Goal: Task Accomplishment & Management: Complete application form

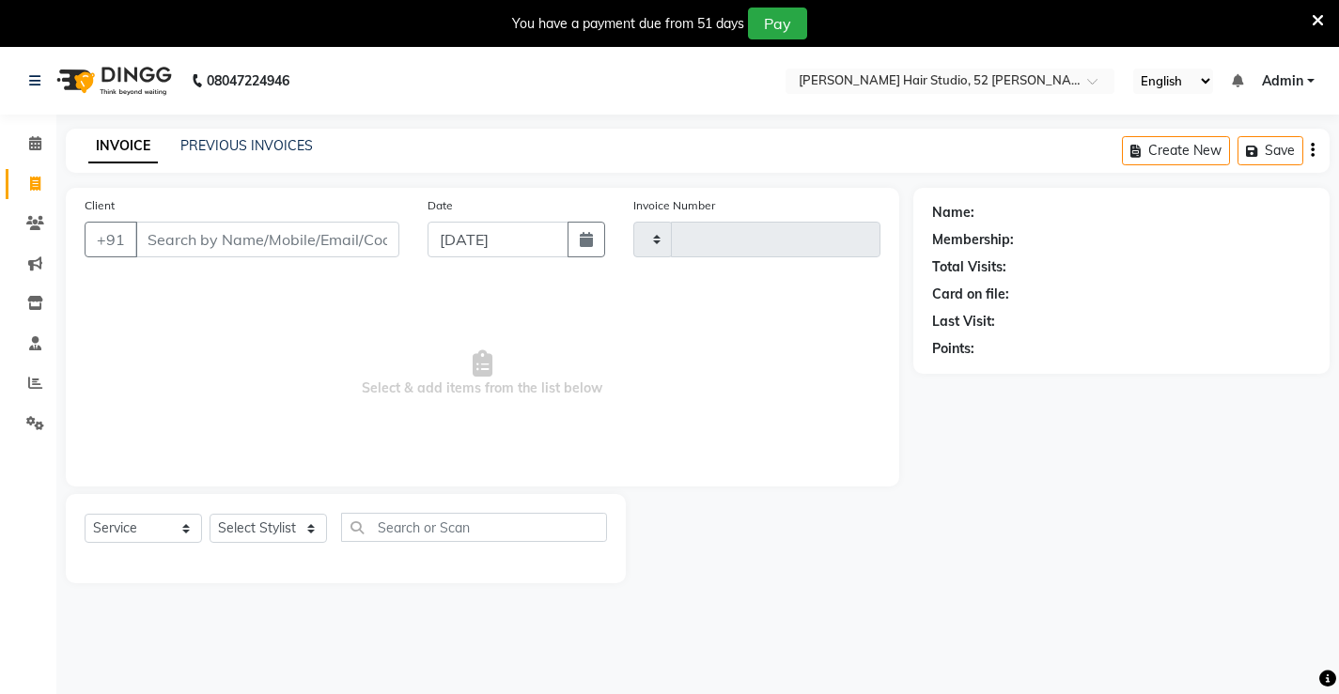
select select "service"
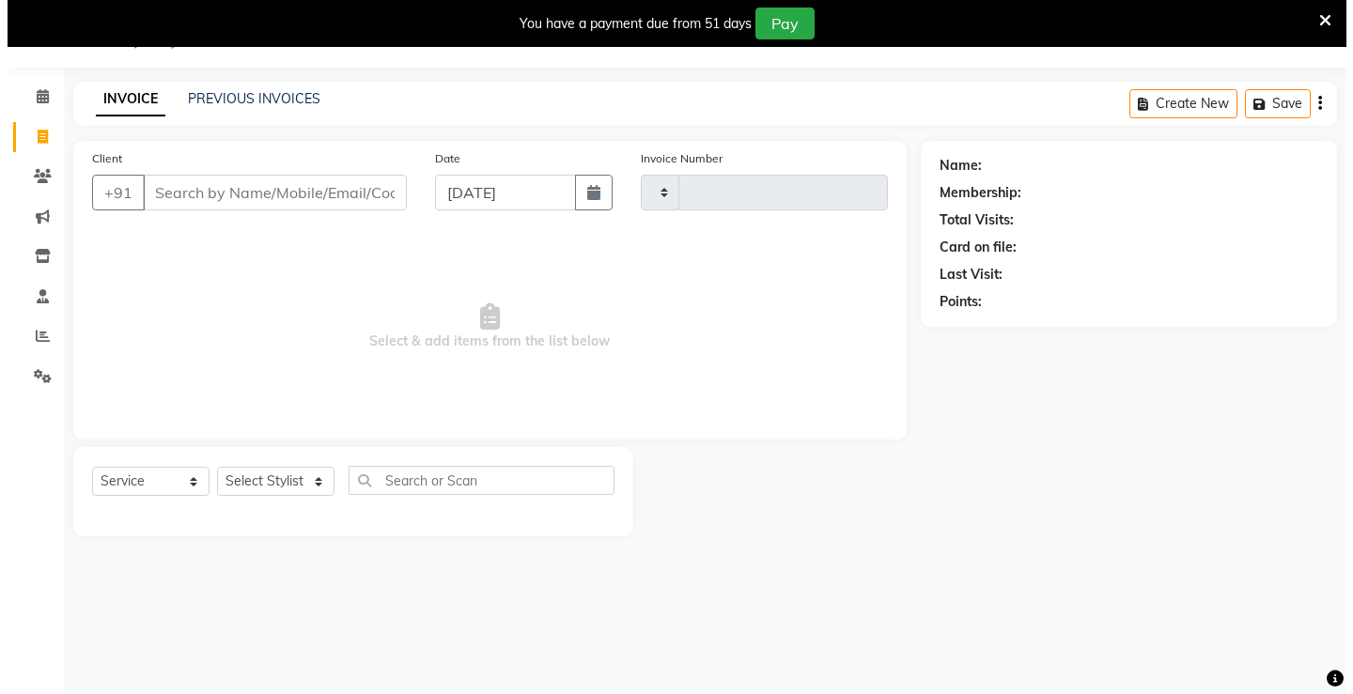
scroll to position [47, 0]
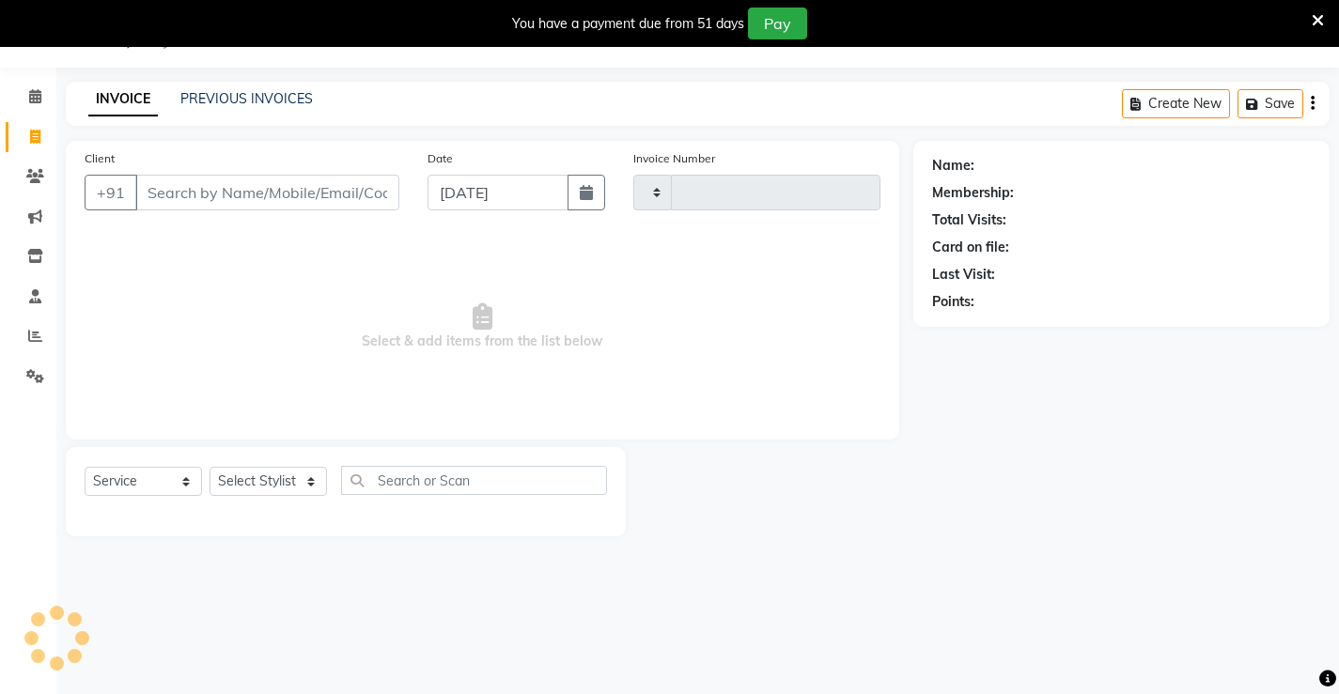
click at [240, 204] on input "Client" at bounding box center [267, 193] width 264 height 36
type input "1316"
select select "7705"
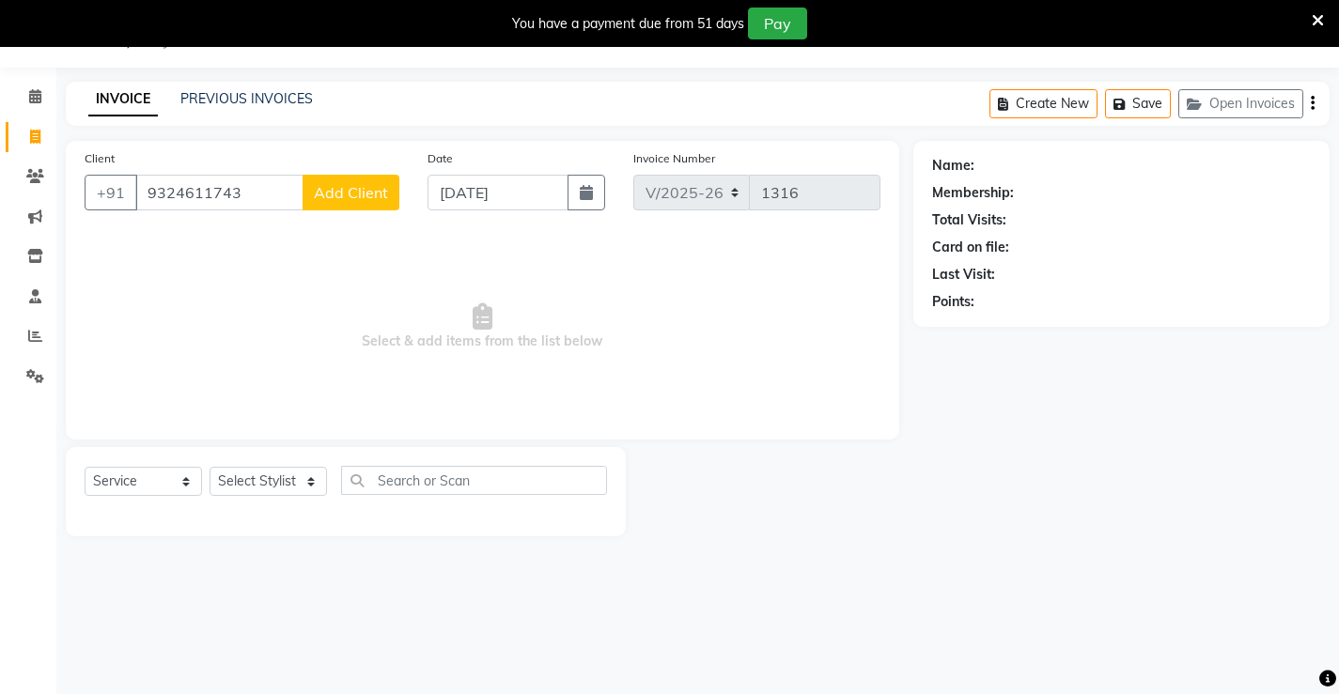
type input "9324611743"
click at [350, 200] on span "Add Client" at bounding box center [351, 192] width 74 height 19
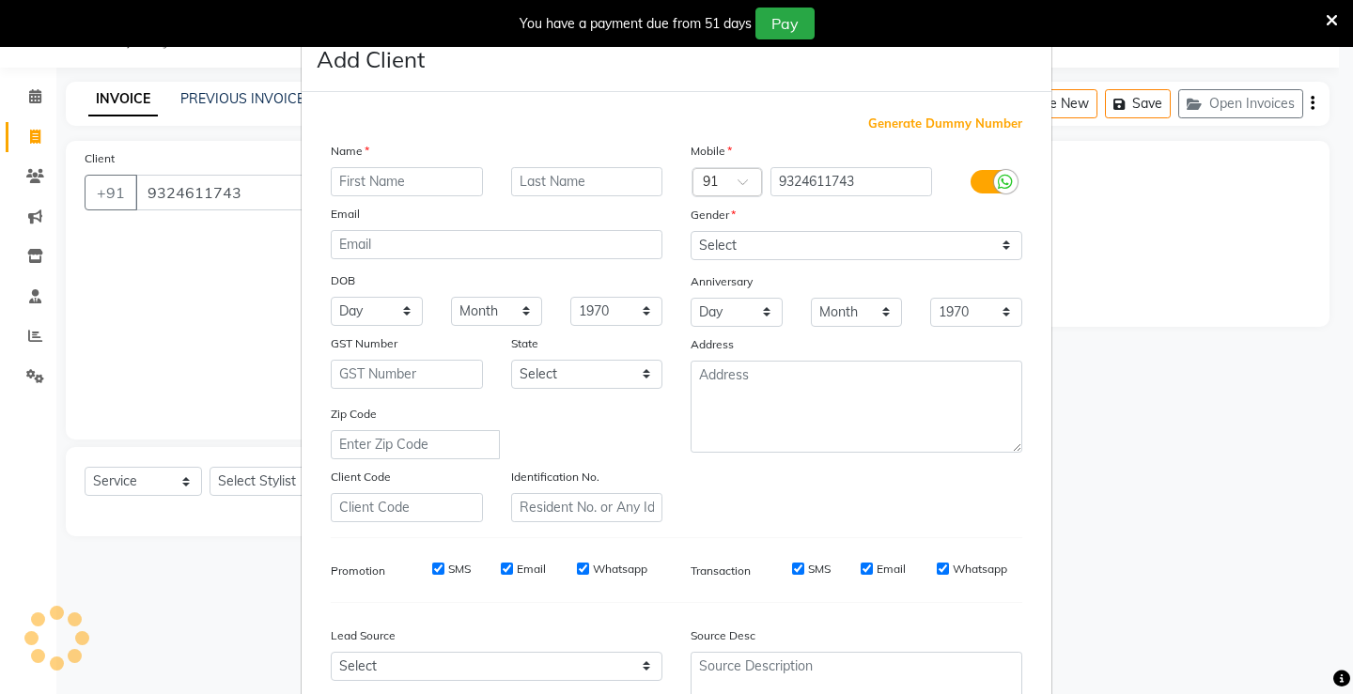
click at [417, 175] on input "text" at bounding box center [407, 181] width 152 height 29
type input "[PERSON_NAME]"
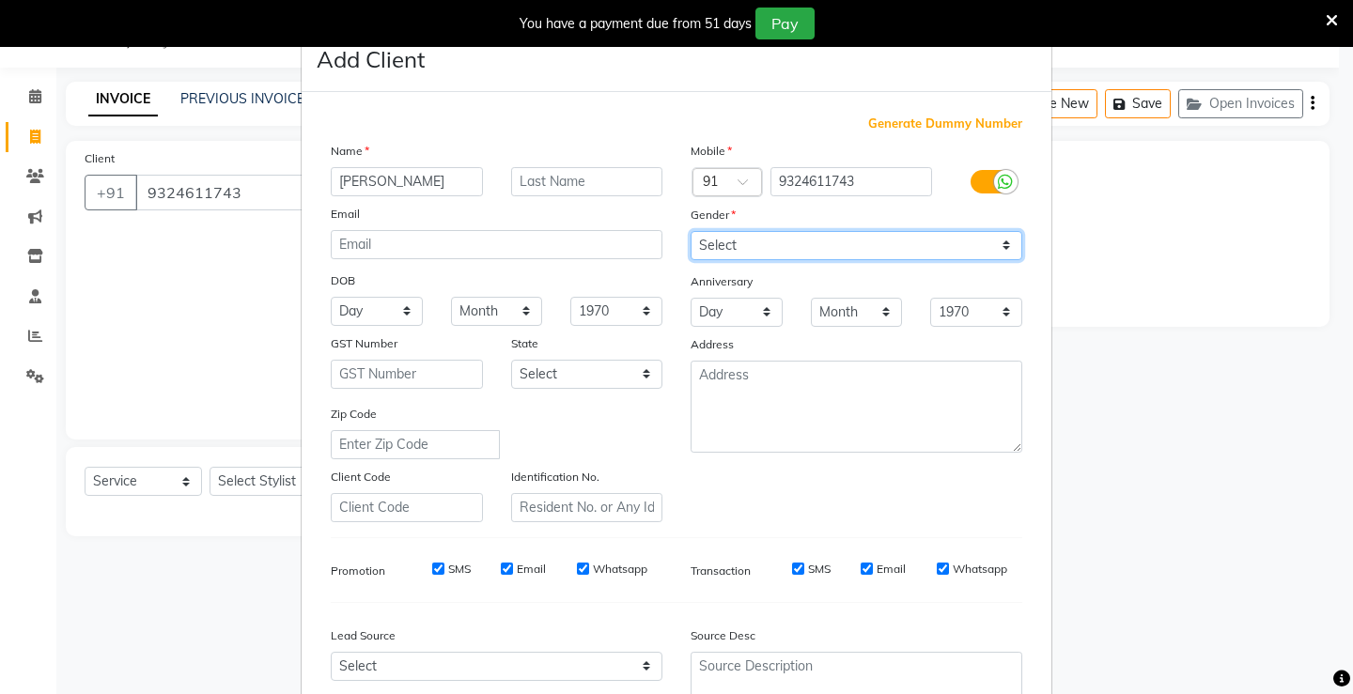
click at [690, 242] on select "Select [DEMOGRAPHIC_DATA] [DEMOGRAPHIC_DATA] Other Prefer Not To Say" at bounding box center [856, 245] width 332 height 29
select select "[DEMOGRAPHIC_DATA]"
click at [690, 231] on select "Select [DEMOGRAPHIC_DATA] [DEMOGRAPHIC_DATA] Other Prefer Not To Say" at bounding box center [856, 245] width 332 height 29
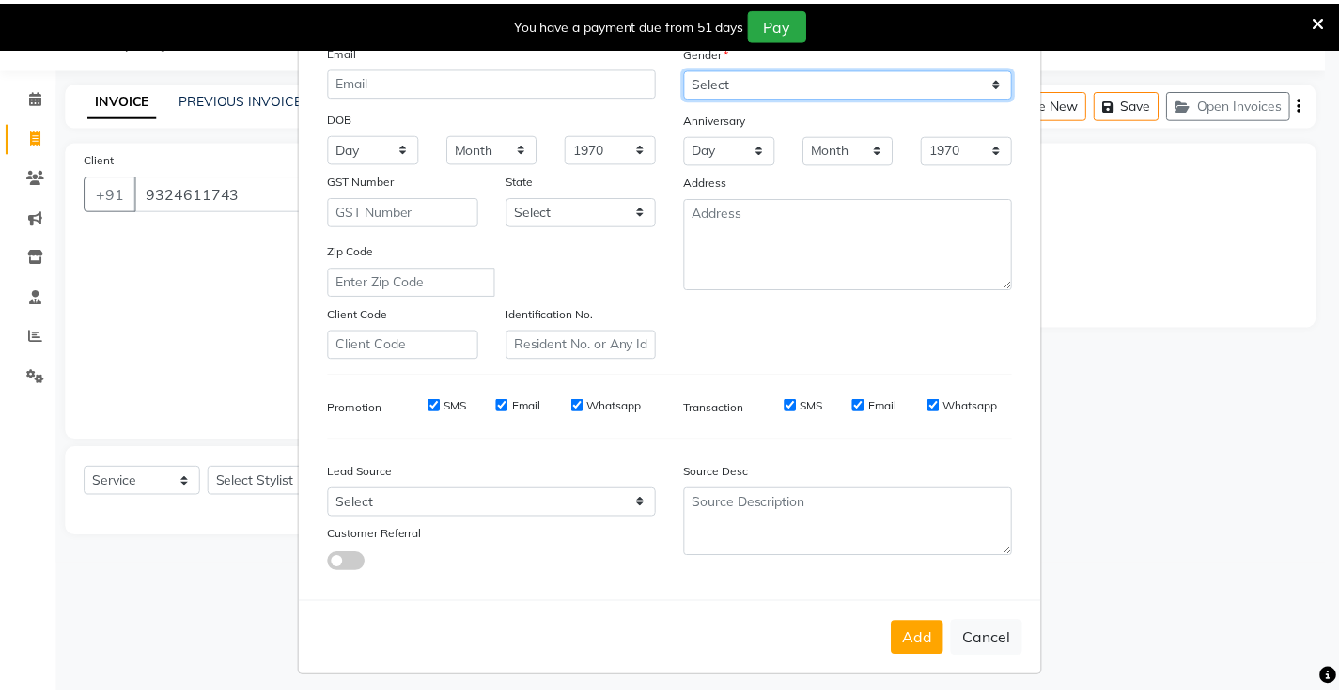
scroll to position [173, 0]
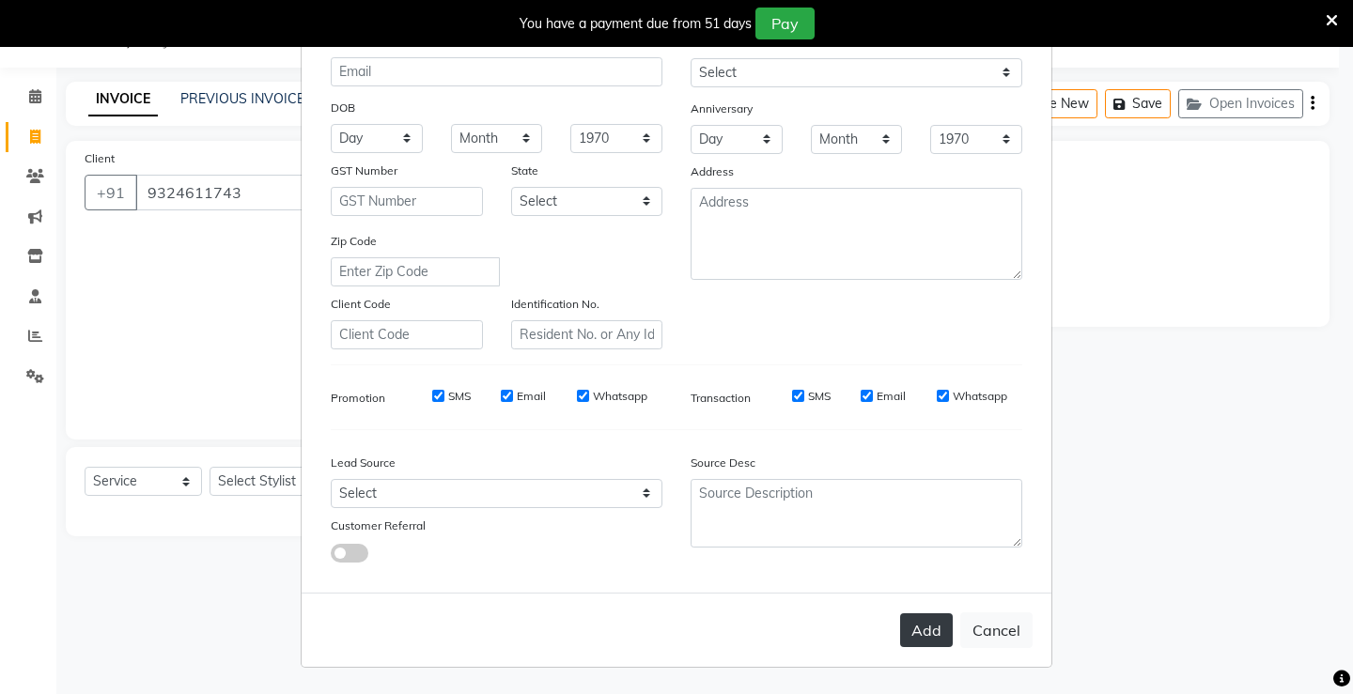
click at [926, 629] on button "Add" at bounding box center [926, 630] width 53 height 34
select select
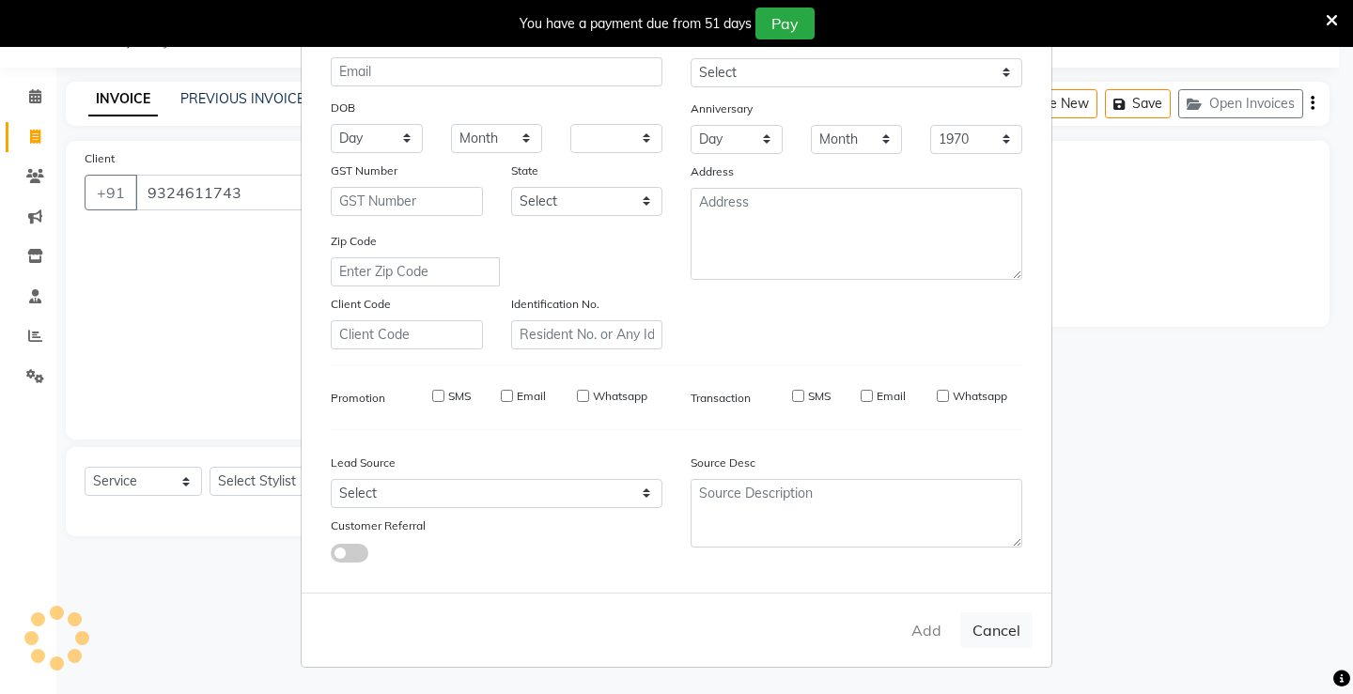
select select
checkbox input "false"
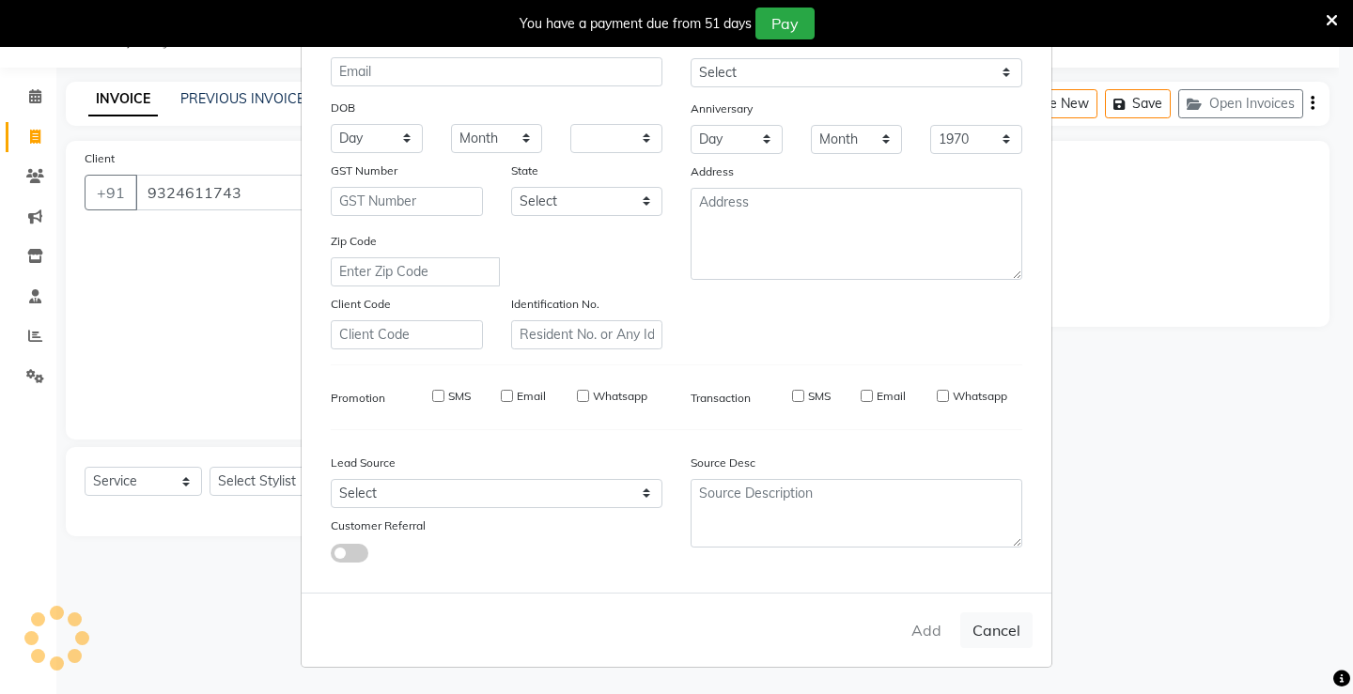
checkbox input "false"
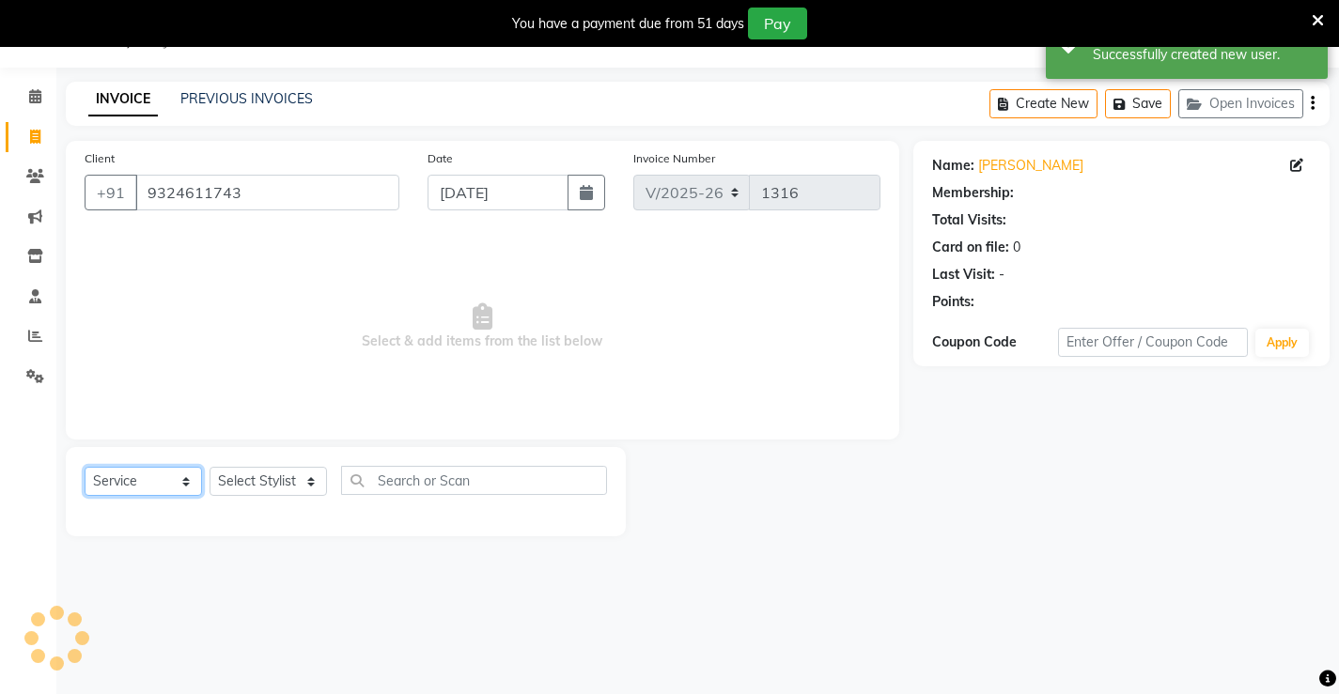
click at [150, 473] on select "Select Service Product Membership Package Voucher Prepaid Gift Card" at bounding box center [143, 481] width 117 height 29
click at [85, 467] on select "Select Service Product Membership Package Voucher Prepaid Gift Card" at bounding box center [143, 481] width 117 height 29
click at [255, 488] on select "Select Stylist Ajay [PERSON_NAME] [PERSON_NAME] [PERSON_NAME] unsex hair stylis…" at bounding box center [267, 481] width 117 height 29
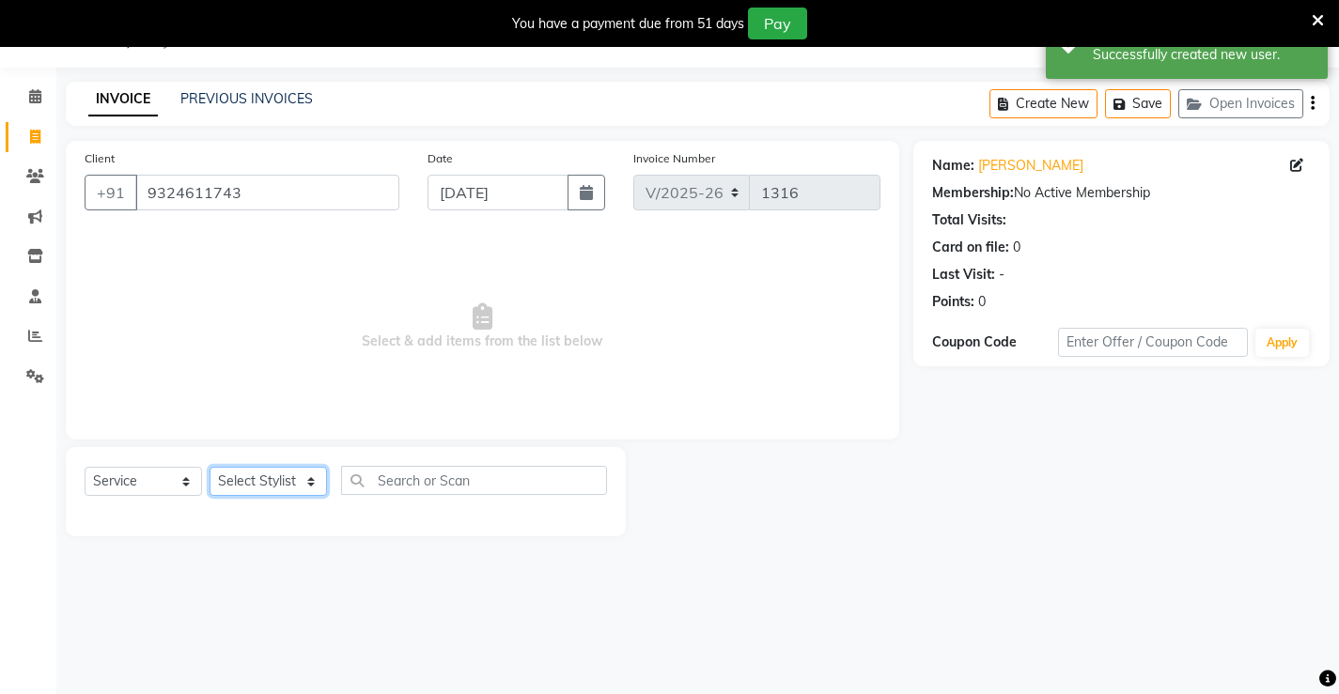
select select "87951"
click at [209, 467] on select "Select Stylist Ajay [PERSON_NAME] [PERSON_NAME] [PERSON_NAME] unsex hair stylis…" at bounding box center [267, 481] width 117 height 29
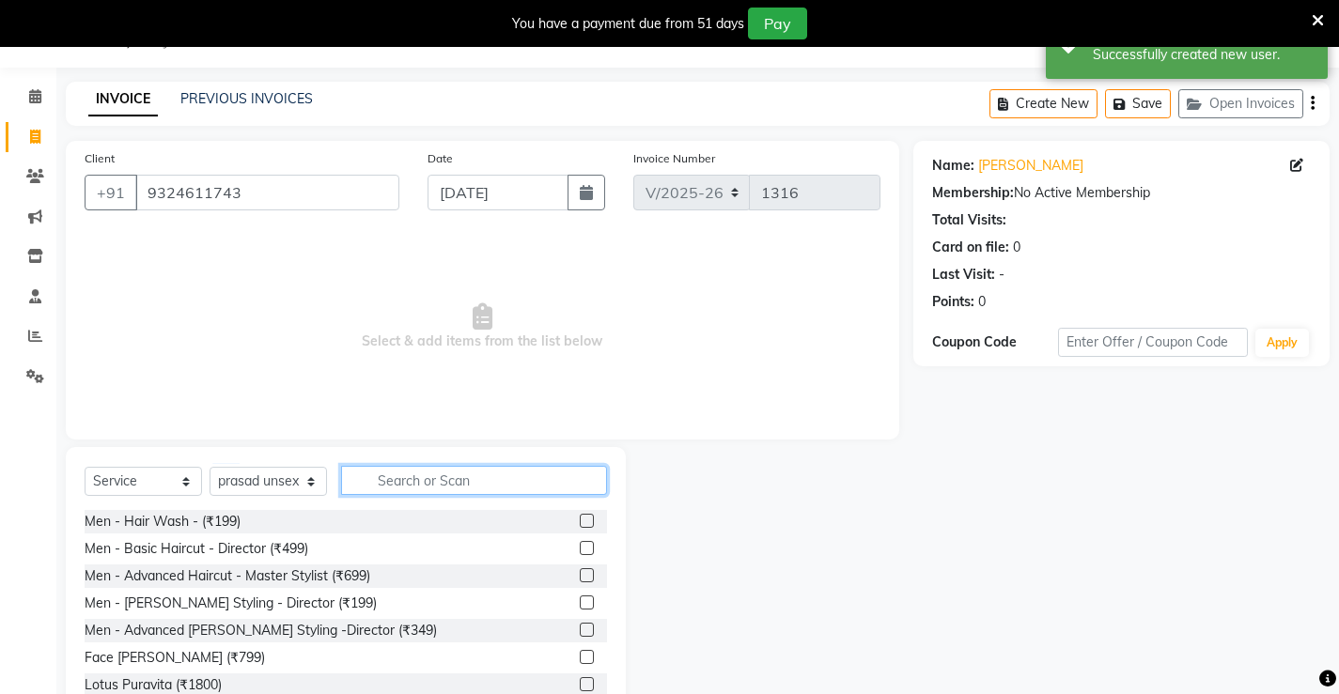
click at [395, 488] on input "text" at bounding box center [474, 480] width 266 height 29
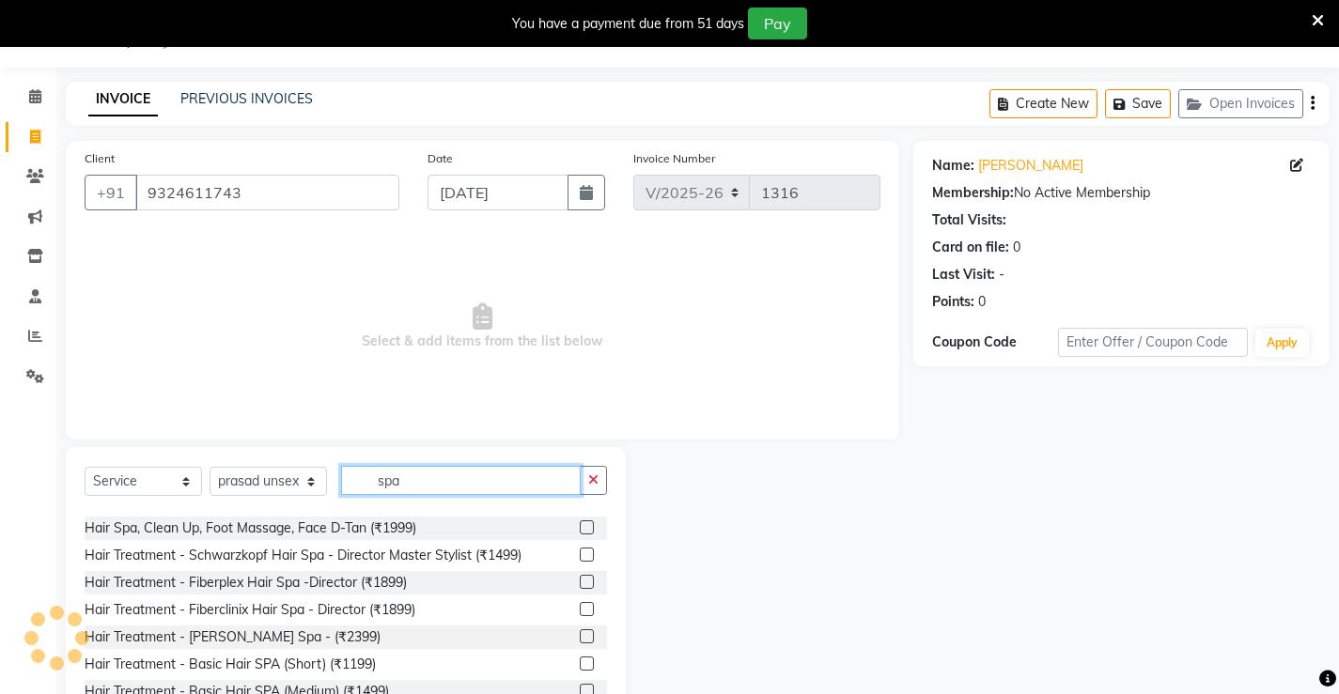
scroll to position [94, 0]
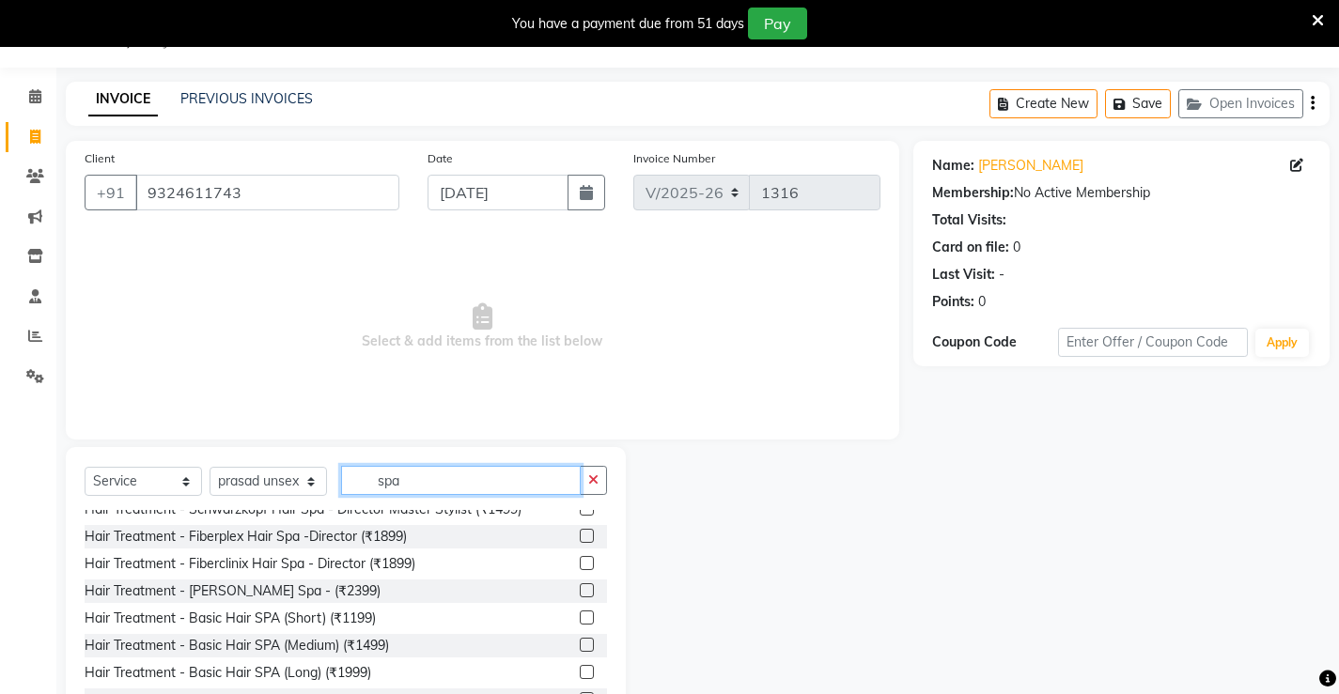
type input "spa"
click at [580, 672] on label at bounding box center [587, 672] width 14 height 14
click at [580, 672] on input "checkbox" at bounding box center [586, 673] width 12 height 12
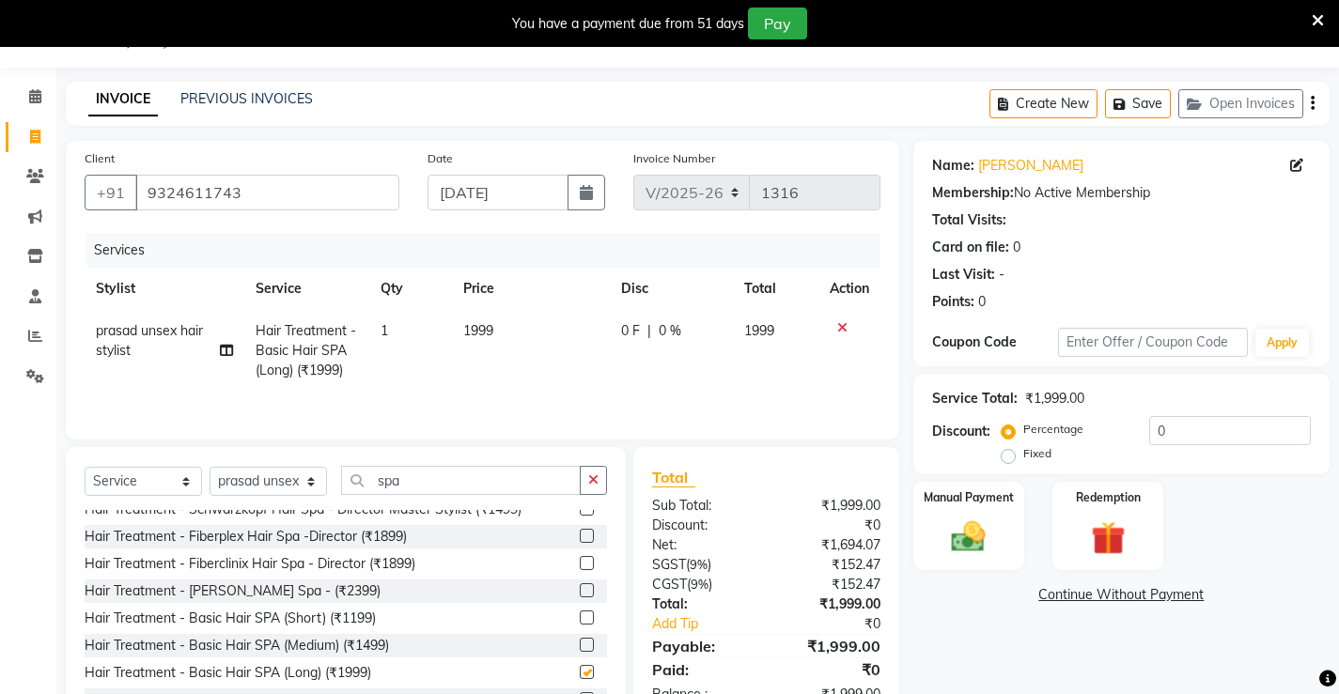
checkbox input "false"
click at [286, 491] on select "Select Stylist Ajay [PERSON_NAME] [PERSON_NAME] [PERSON_NAME] unsex hair stylis…" at bounding box center [267, 481] width 117 height 29
select select "86873"
click at [209, 467] on select "Select Stylist Ajay [PERSON_NAME] [PERSON_NAME] [PERSON_NAME] unsex hair stylis…" at bounding box center [267, 481] width 117 height 29
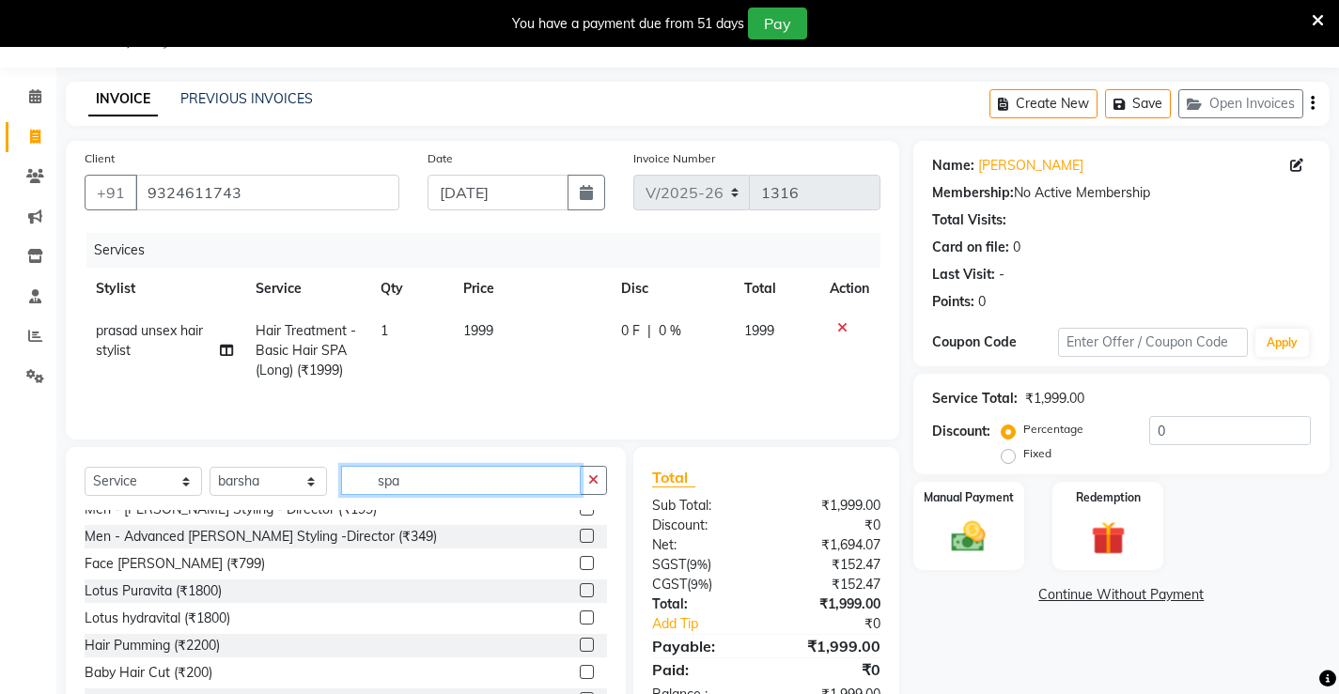
click at [422, 470] on input "spa" at bounding box center [461, 480] width 240 height 29
type input "s"
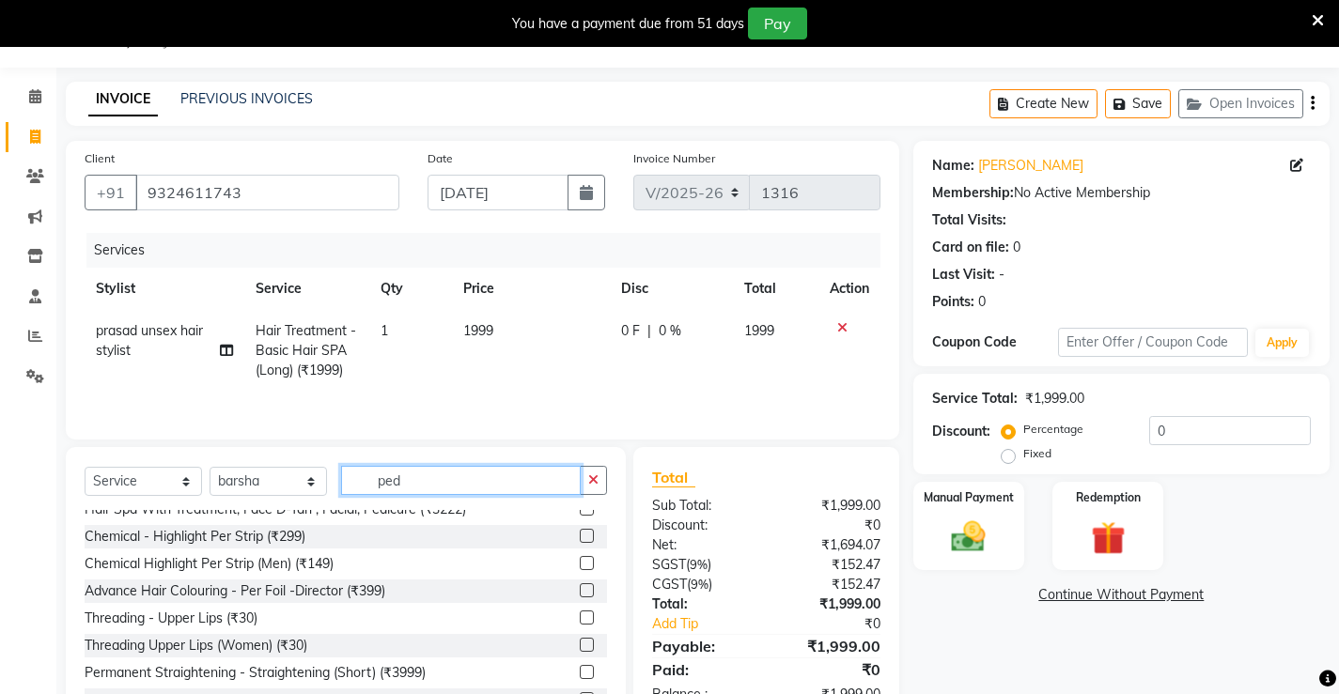
scroll to position [12, 0]
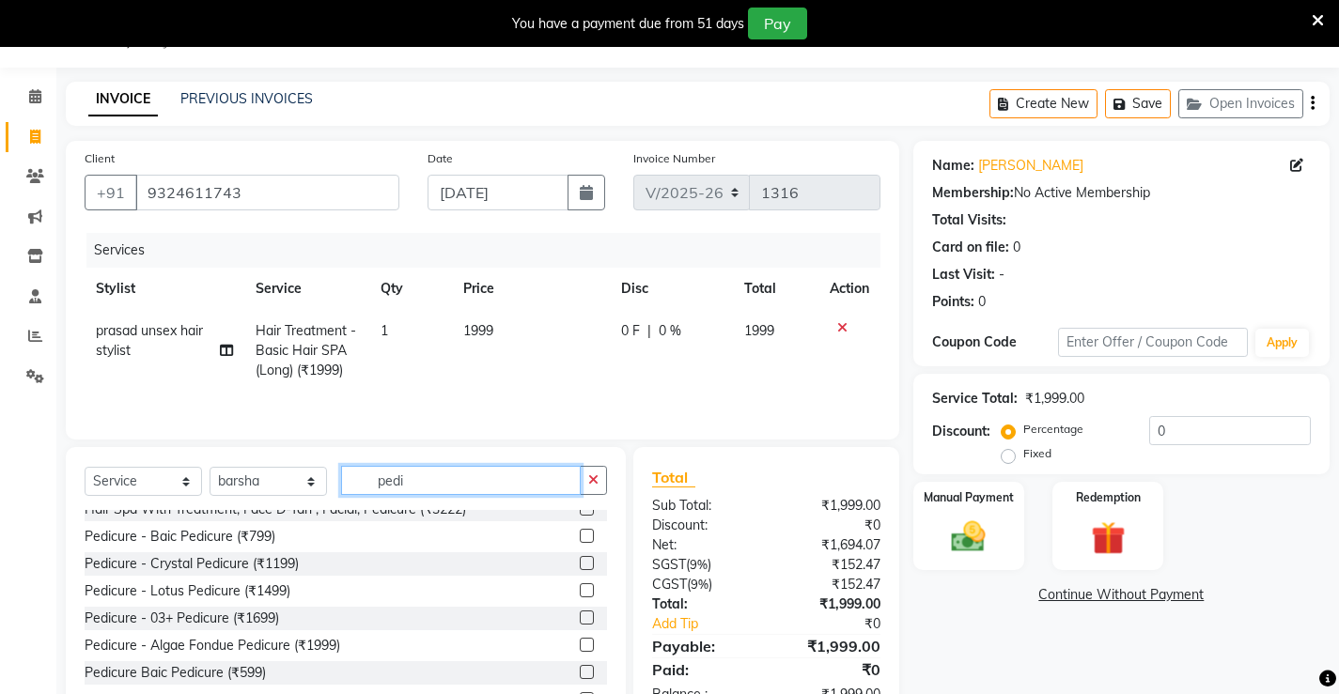
type input "pedi"
click at [580, 641] on label at bounding box center [587, 645] width 14 height 14
click at [580, 641] on input "checkbox" at bounding box center [586, 646] width 12 height 12
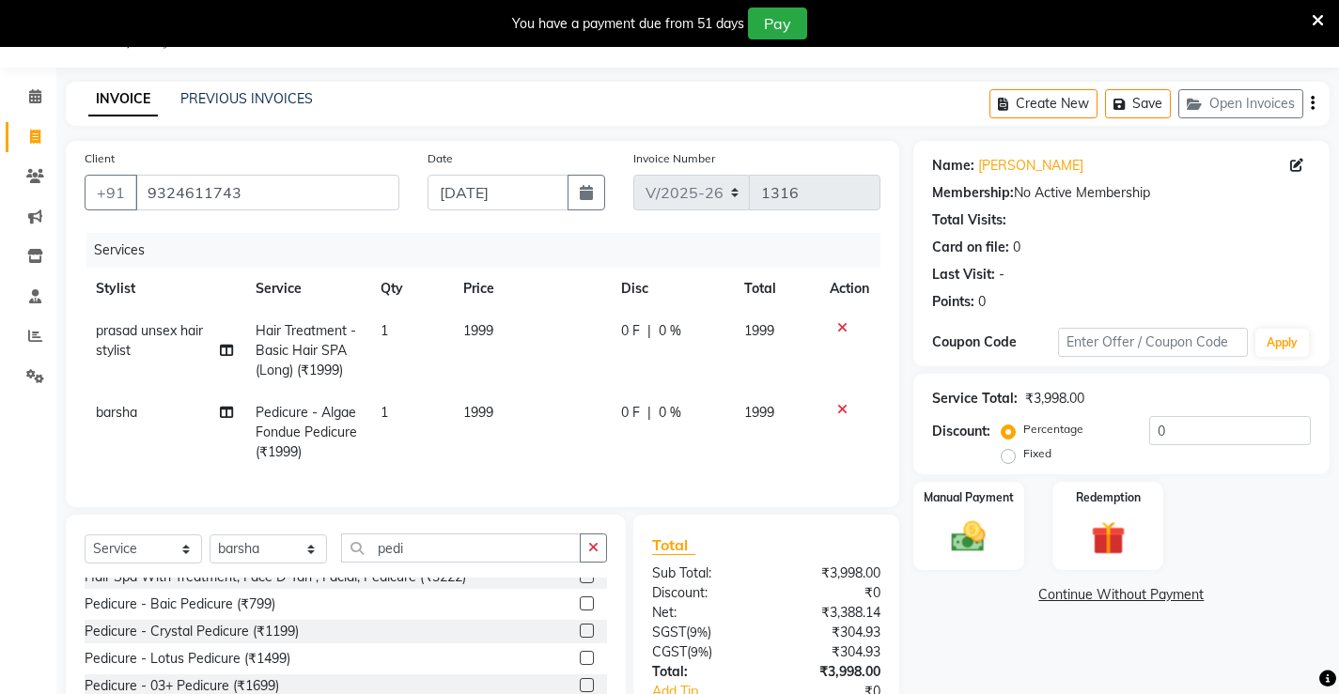
checkbox input "false"
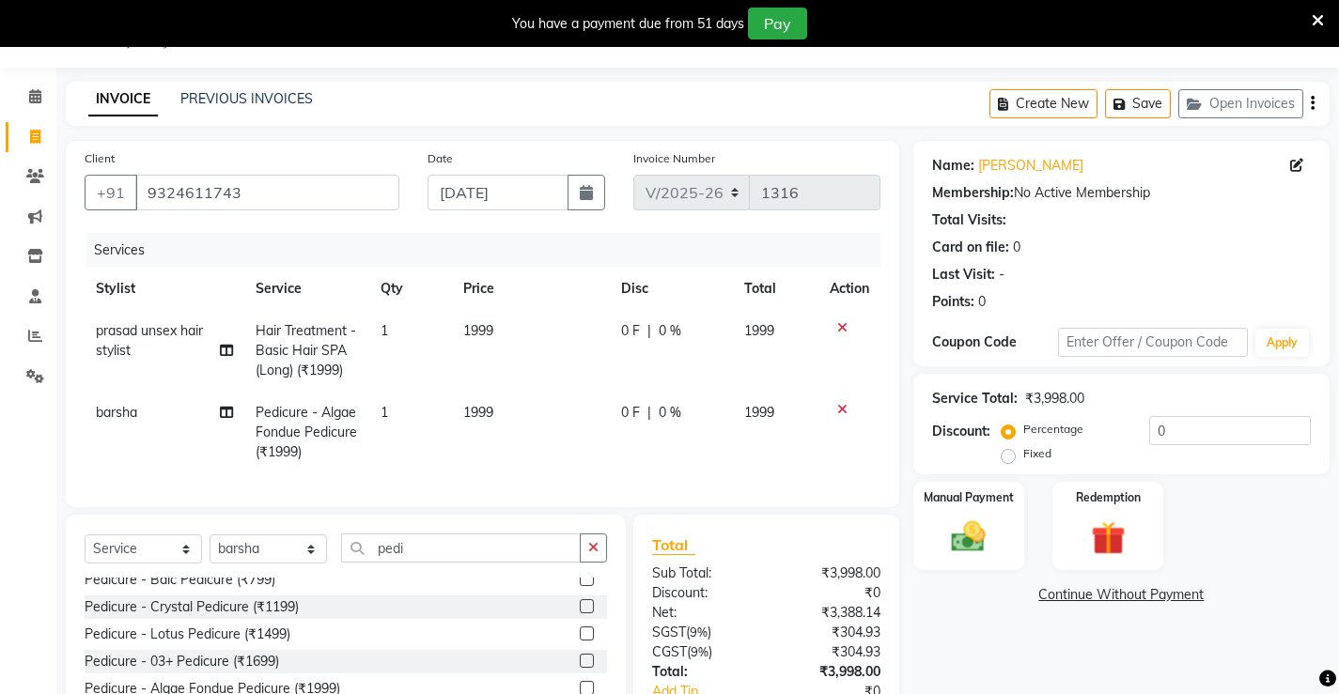
scroll to position [106, 0]
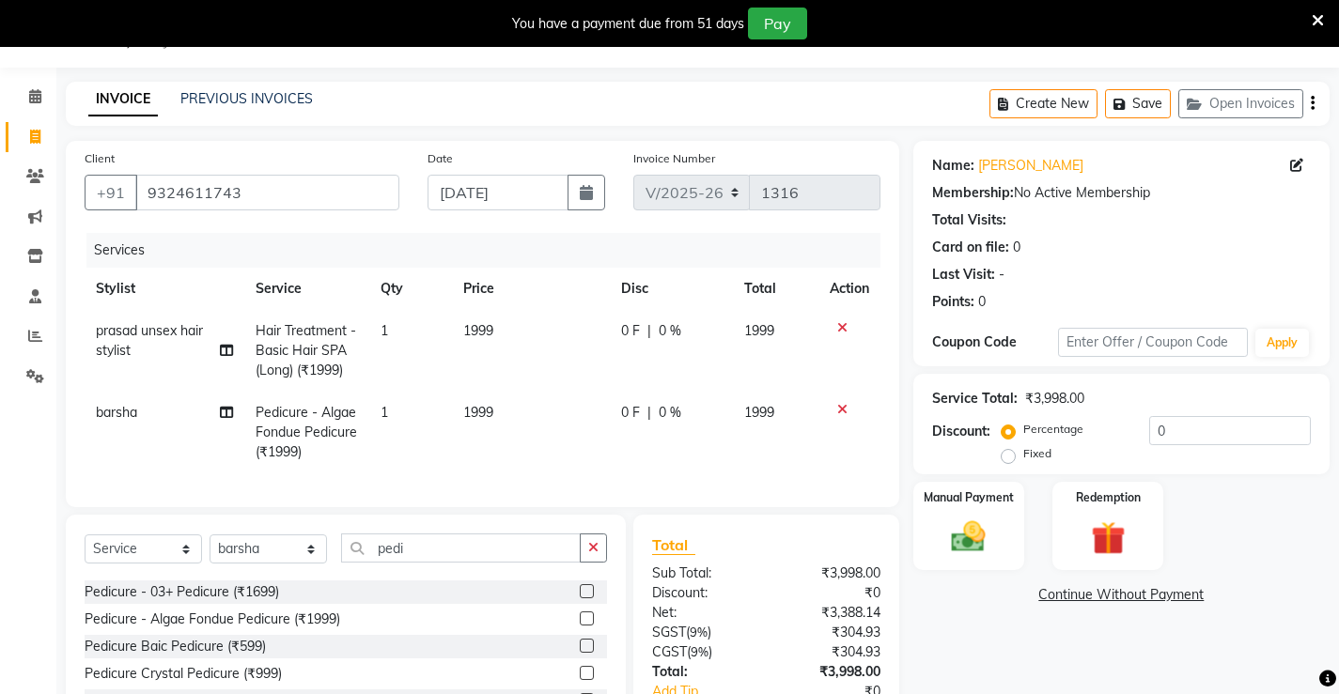
click at [478, 330] on span "1999" at bounding box center [478, 330] width 30 height 17
select select "87951"
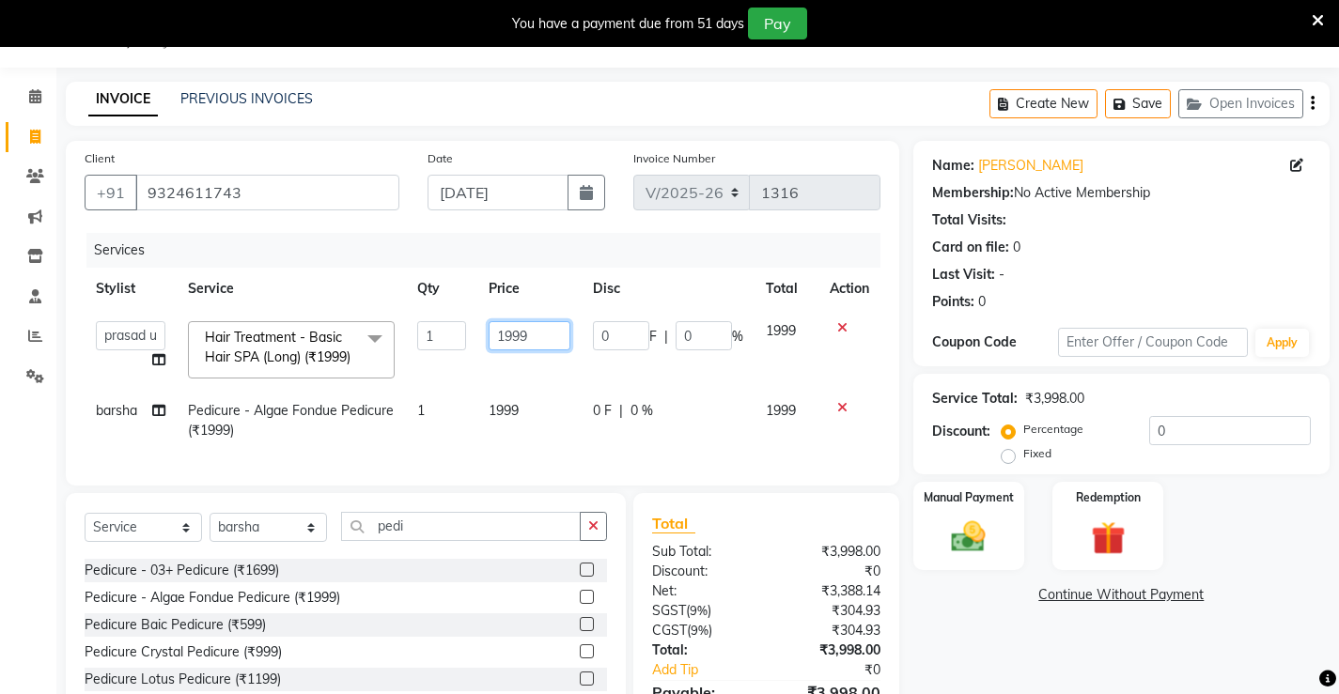
click at [504, 329] on input "1999" at bounding box center [529, 335] width 82 height 29
click at [513, 336] on input "1999" at bounding box center [529, 335] width 82 height 29
type input "9"
type input "0"
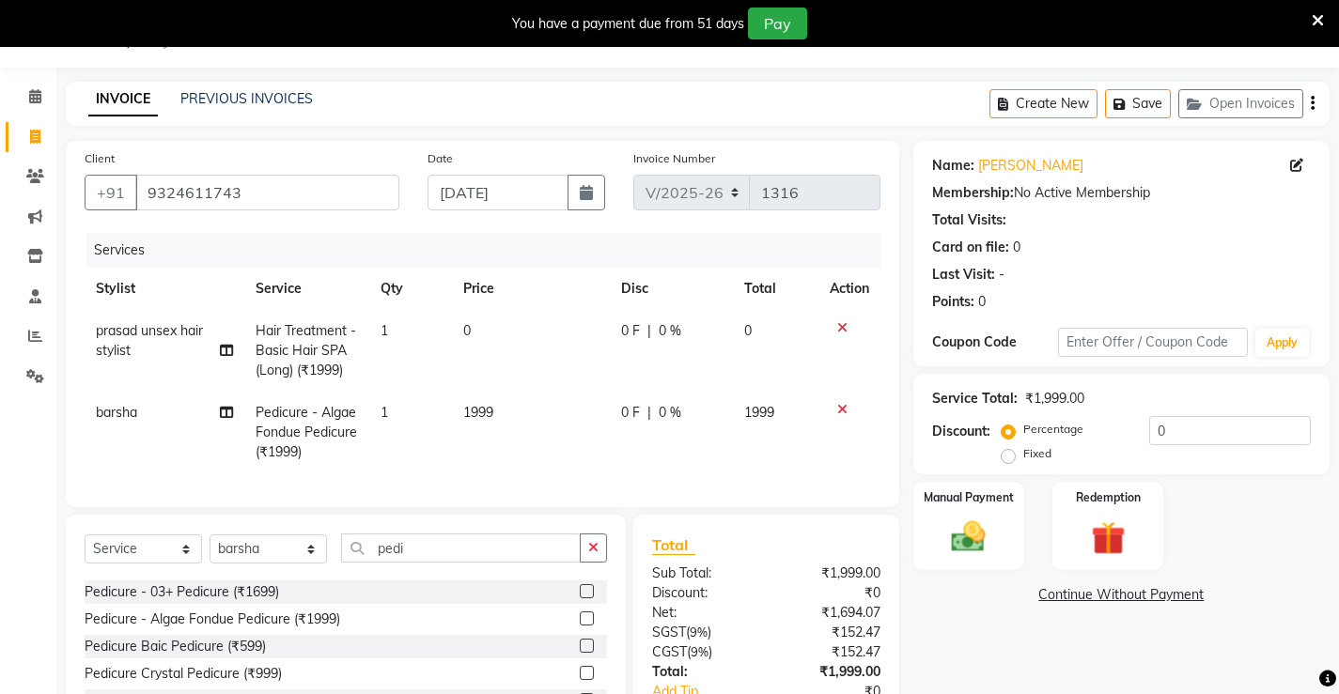
drag, startPoint x: 497, startPoint y: 363, endPoint x: 511, endPoint y: 349, distance: 19.9
click at [511, 349] on td "0" at bounding box center [531, 351] width 158 height 82
select select "87951"
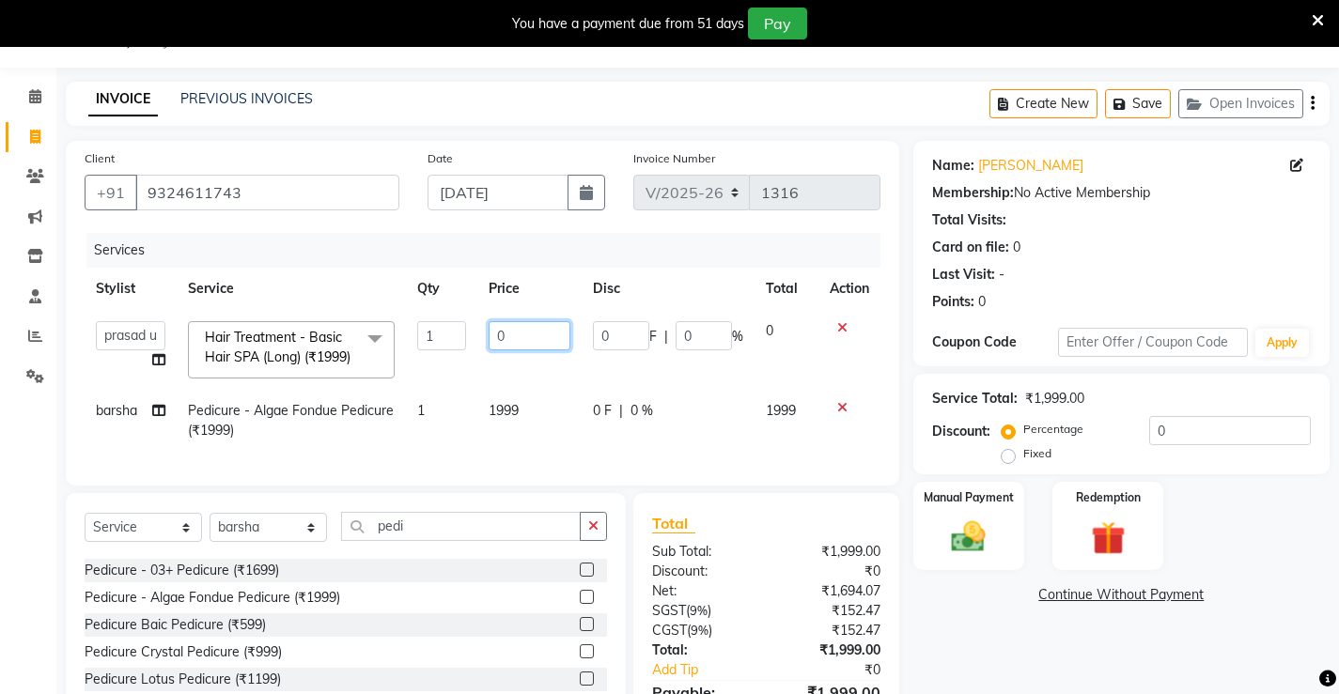
click at [536, 333] on input "0" at bounding box center [529, 335] width 82 height 29
type input "02200"
click at [636, 380] on td "0 F | 0 %" at bounding box center [667, 350] width 173 height 80
select select "87951"
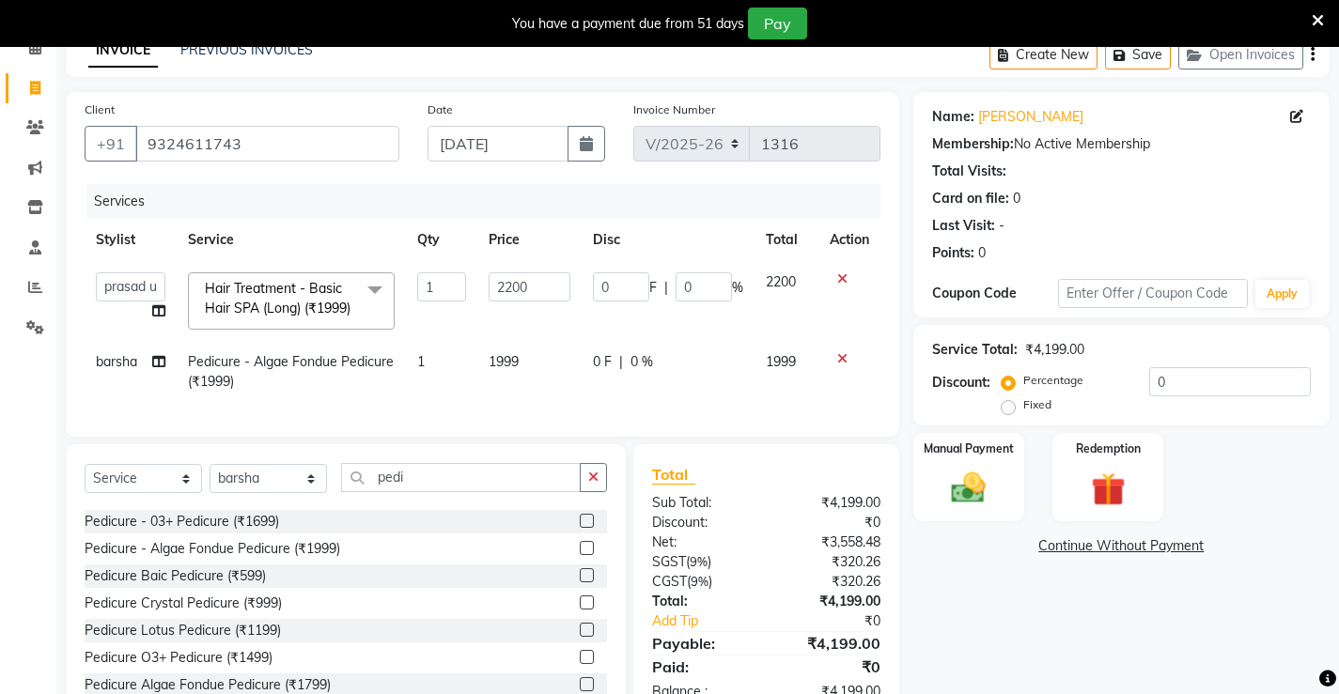
scroll to position [141, 0]
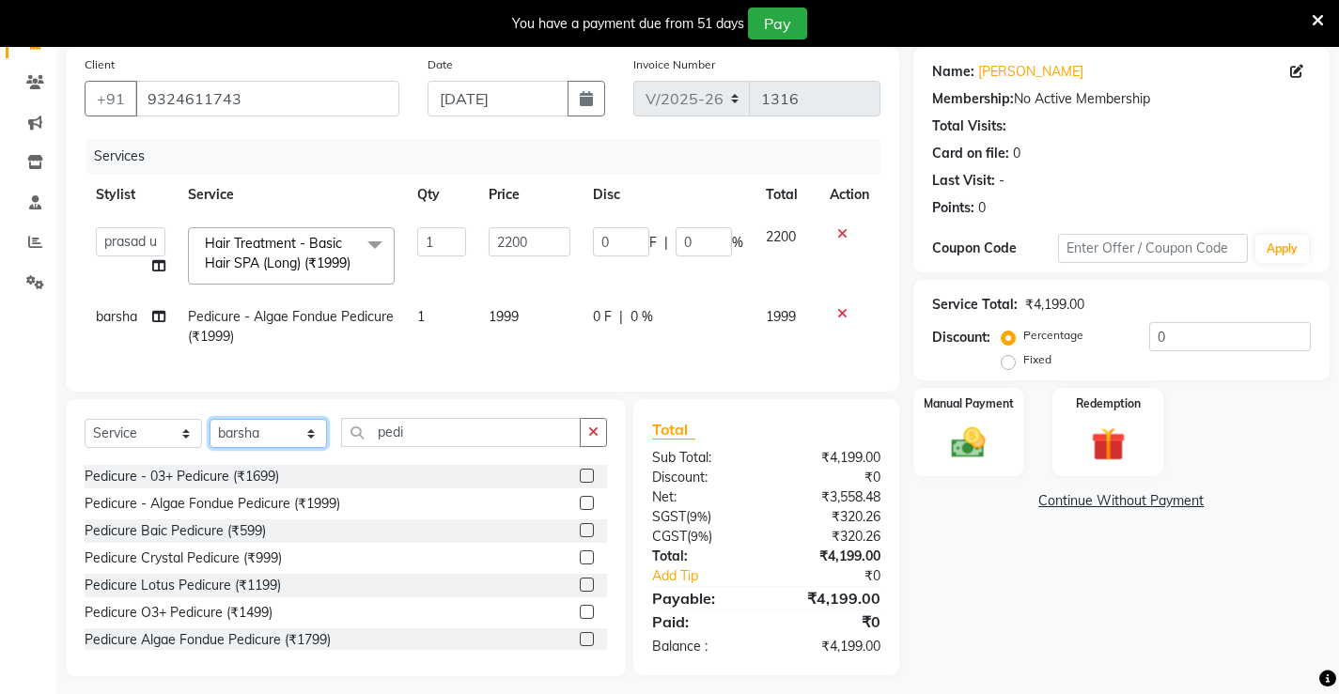
click at [278, 448] on select "Select Stylist Ajay [PERSON_NAME] [PERSON_NAME] [PERSON_NAME] unsex hair stylis…" at bounding box center [267, 433] width 117 height 29
select select "68610"
click at [209, 448] on select "Select Stylist Ajay [PERSON_NAME] [PERSON_NAME] [PERSON_NAME] unsex hair stylis…" at bounding box center [267, 433] width 117 height 29
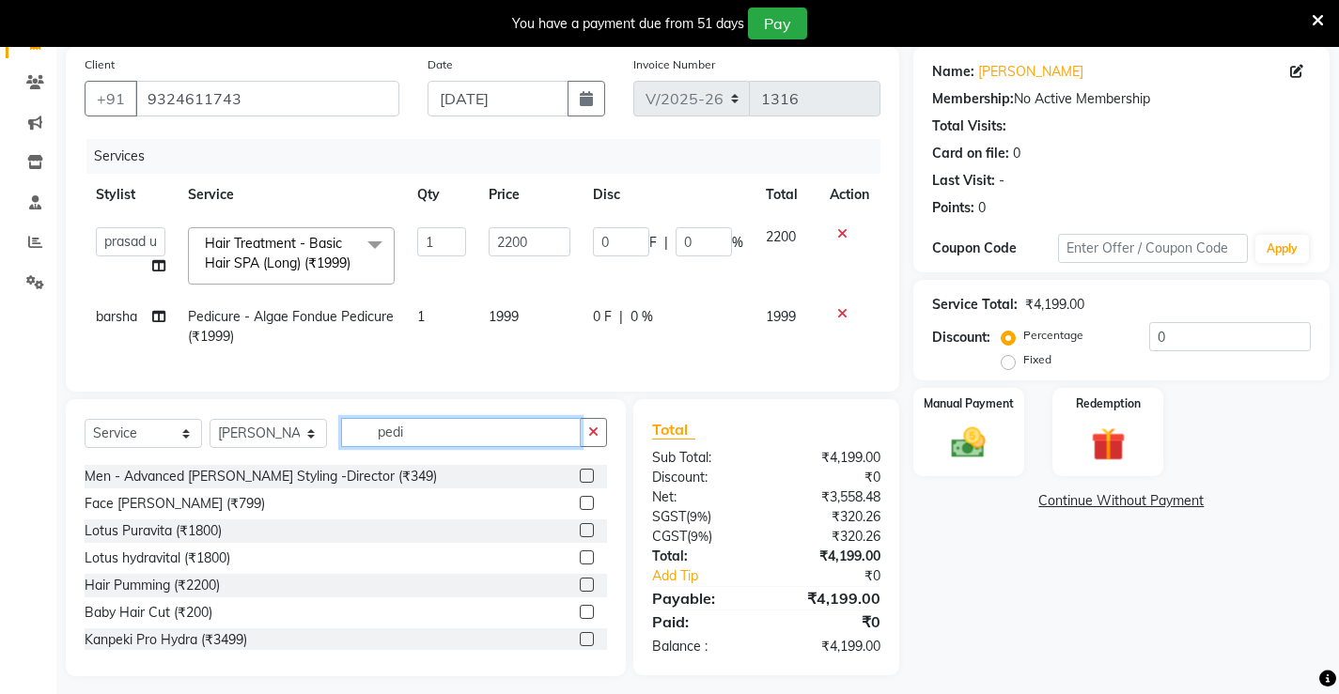
click at [469, 447] on input "pedi" at bounding box center [461, 432] width 240 height 29
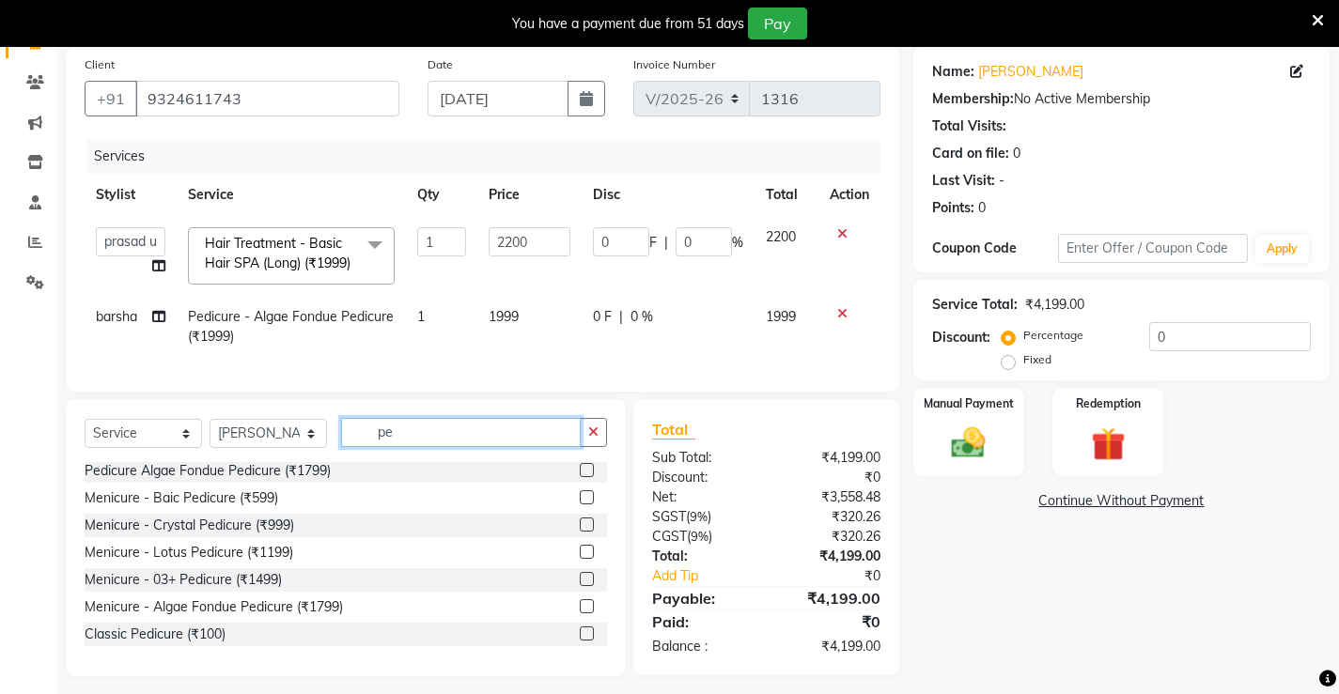
type input "p"
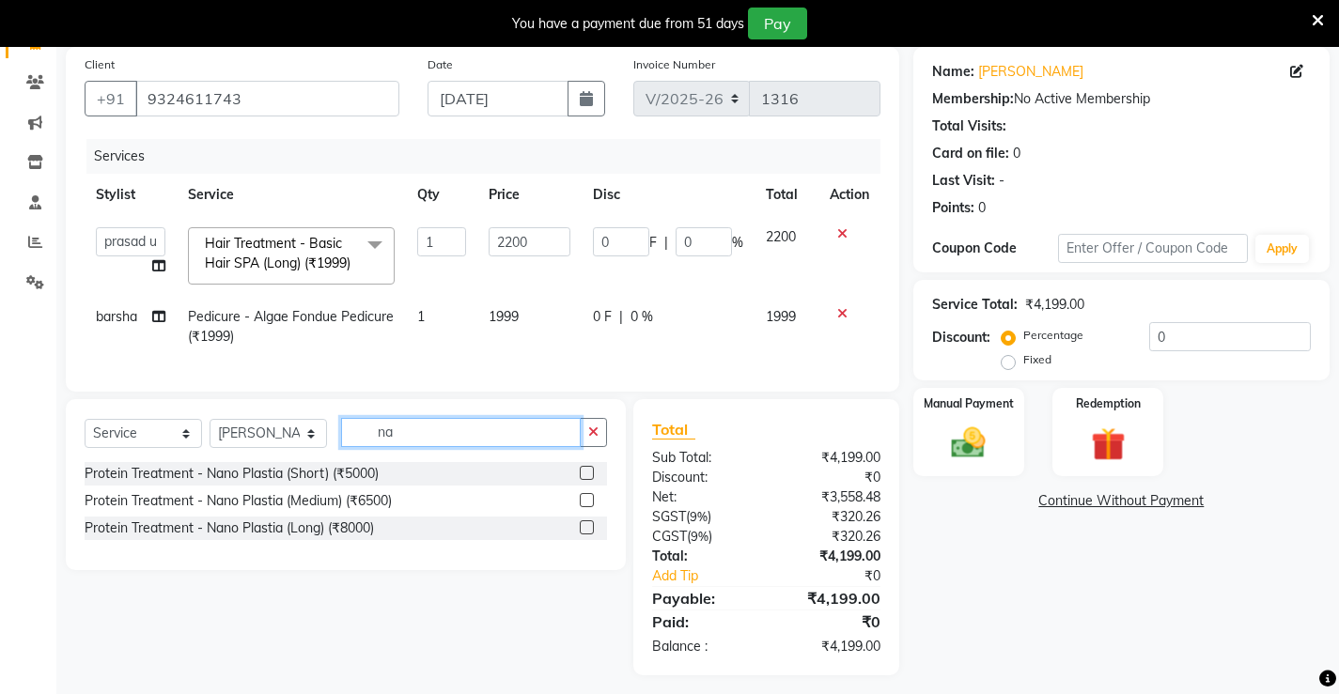
scroll to position [0, 0]
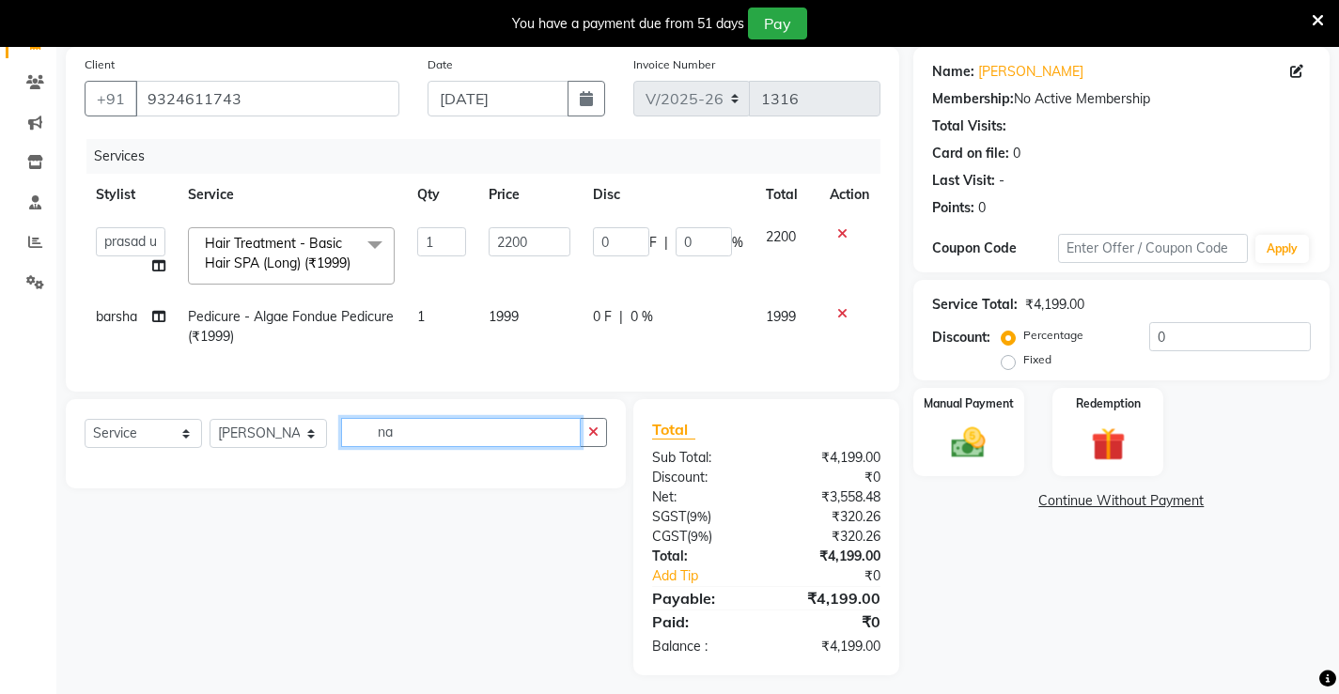
type input "n"
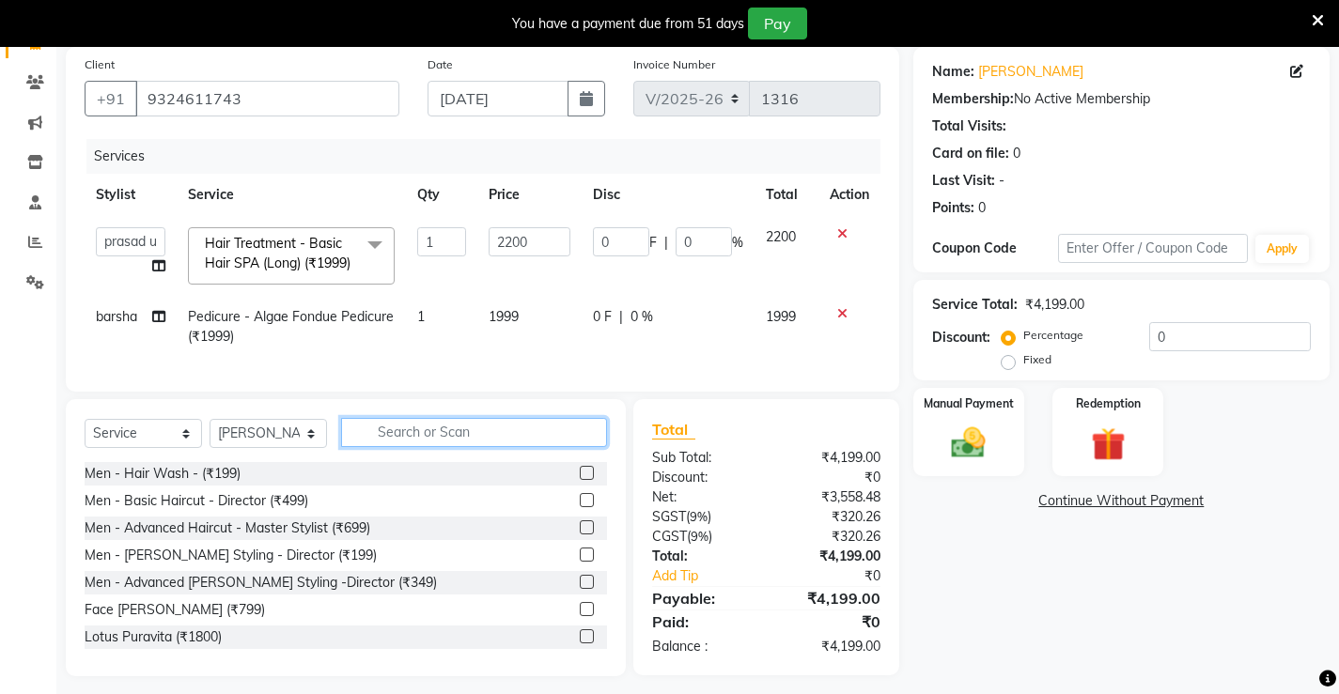
click at [401, 447] on input "text" at bounding box center [474, 432] width 266 height 29
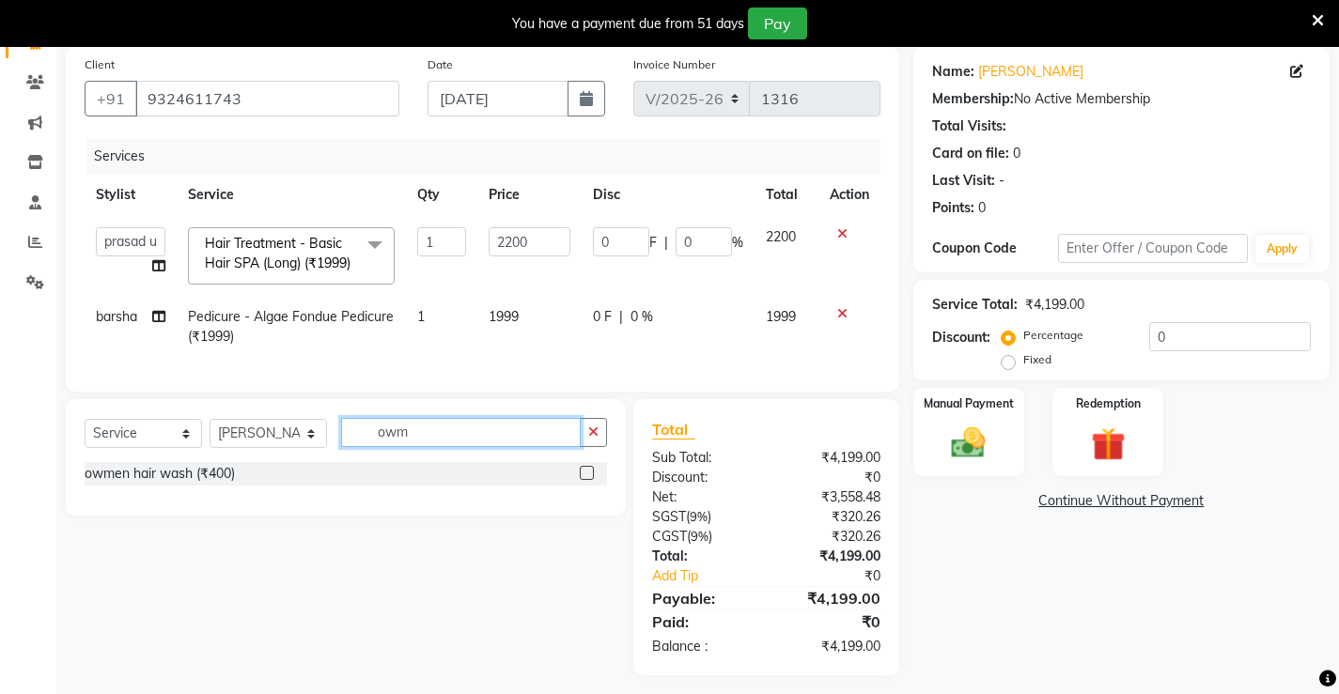
type input "owm"
click at [583, 480] on label at bounding box center [587, 473] width 14 height 14
click at [583, 480] on input "checkbox" at bounding box center [586, 474] width 12 height 12
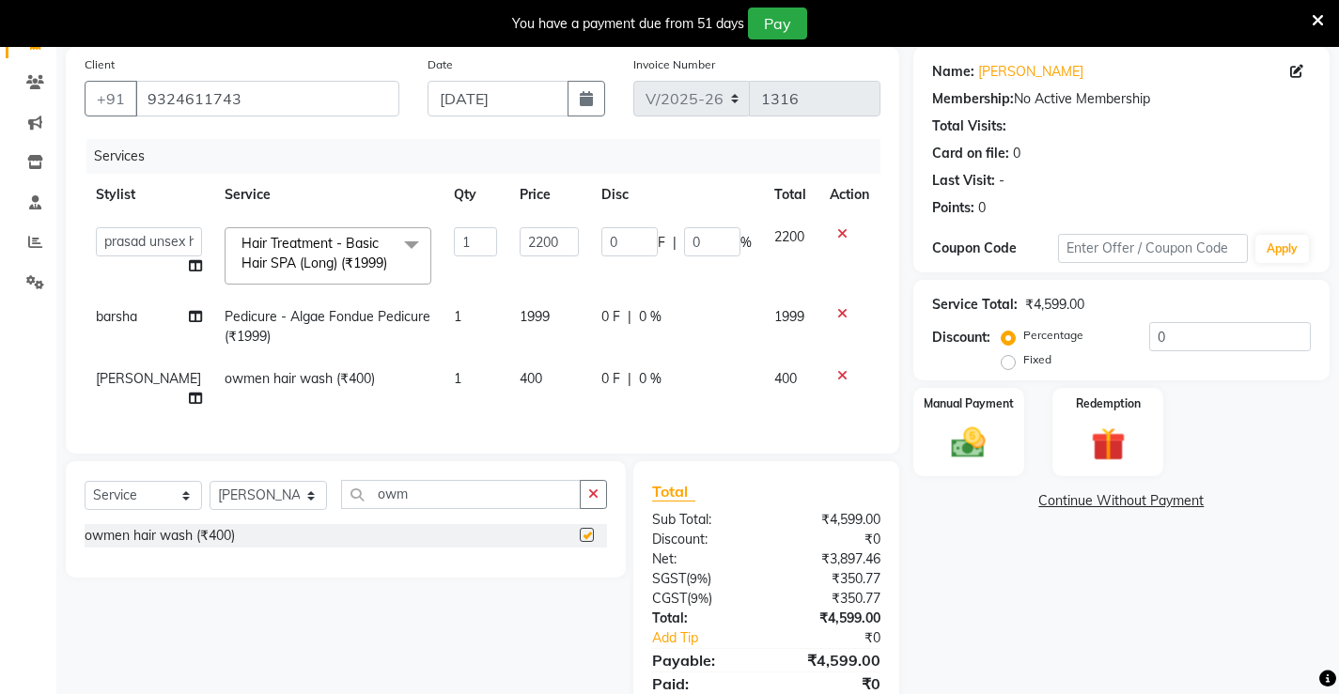
checkbox input "false"
click at [519, 387] on span "400" at bounding box center [530, 378] width 23 height 17
select select "68610"
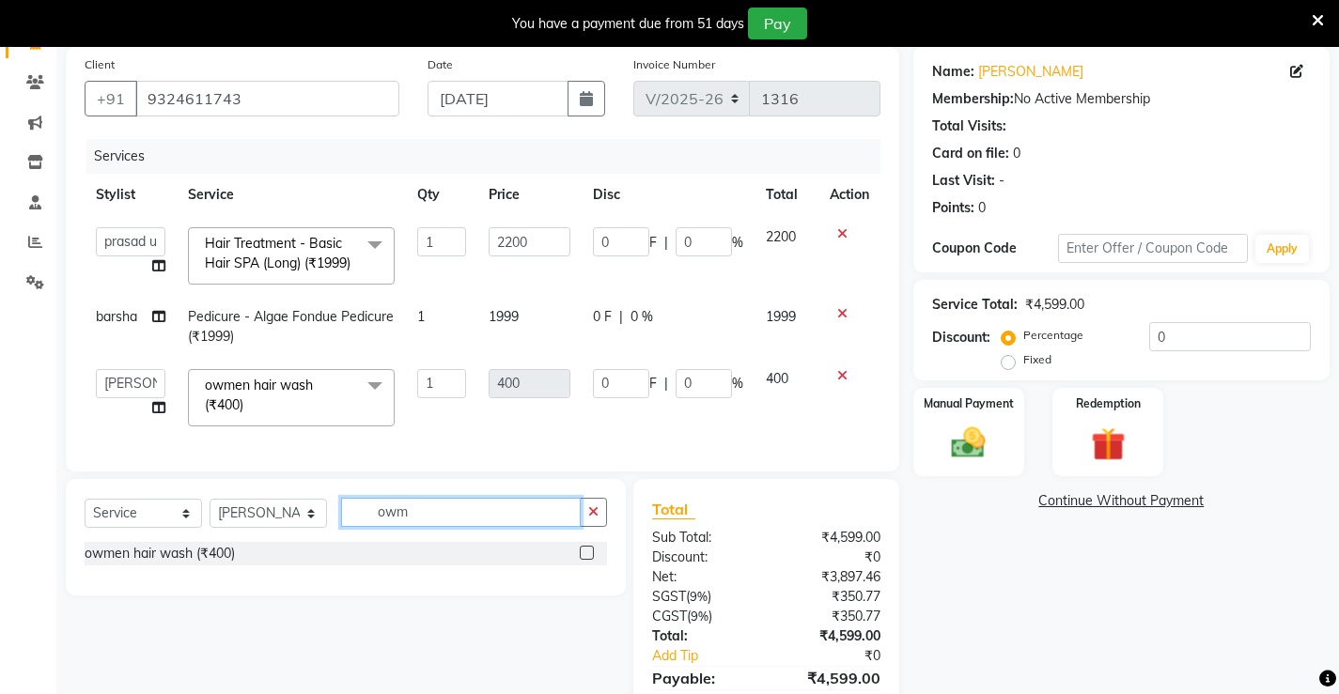
click at [424, 527] on input "owm" at bounding box center [461, 512] width 240 height 29
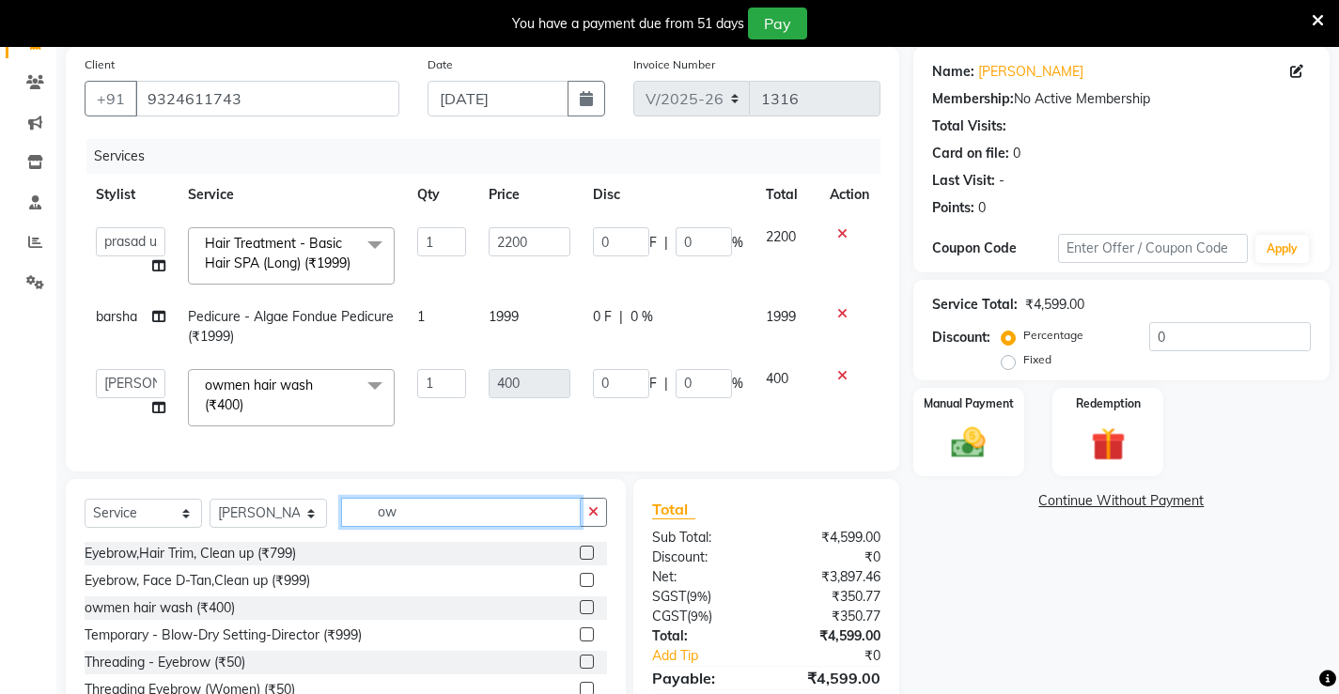
type input "o"
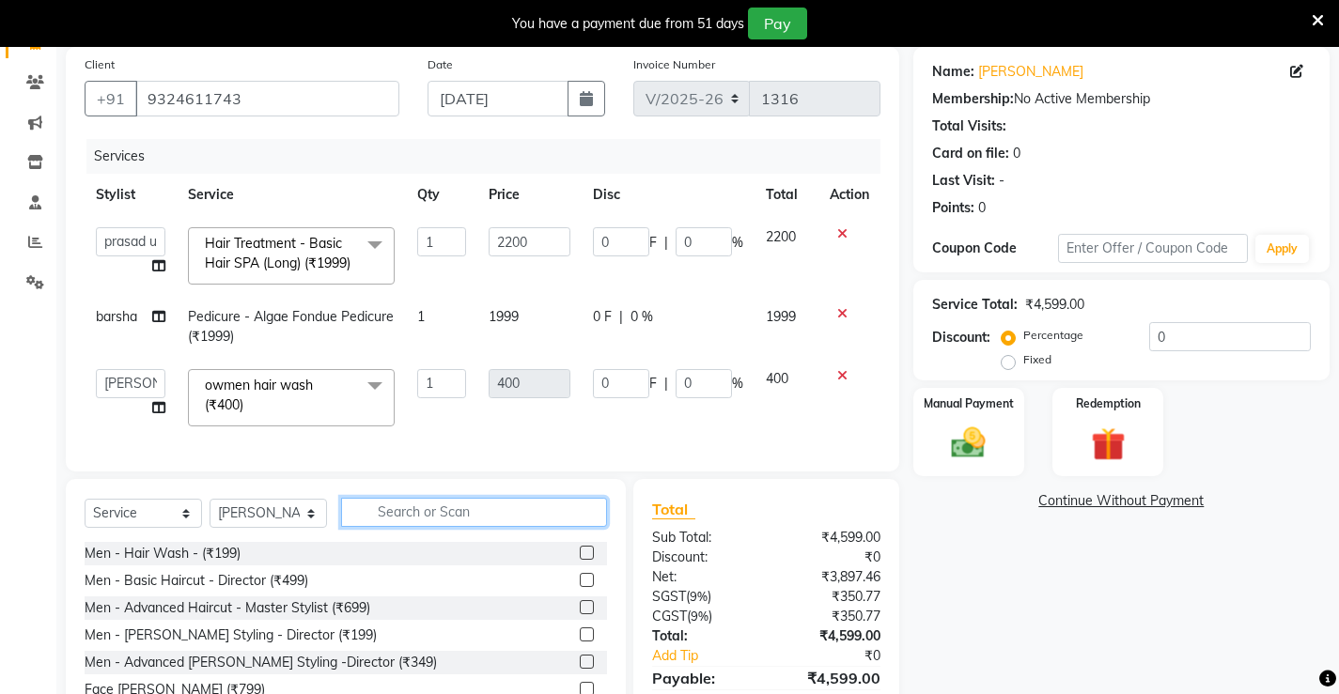
type input "j"
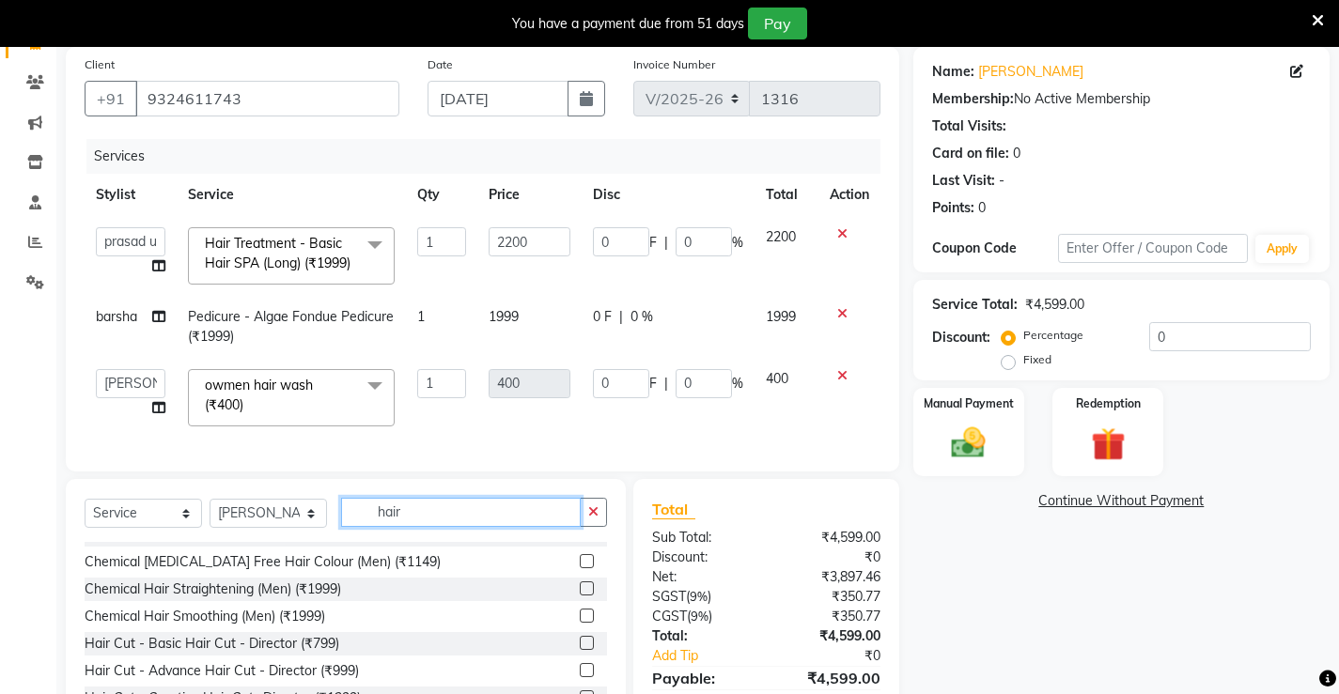
scroll to position [658, 0]
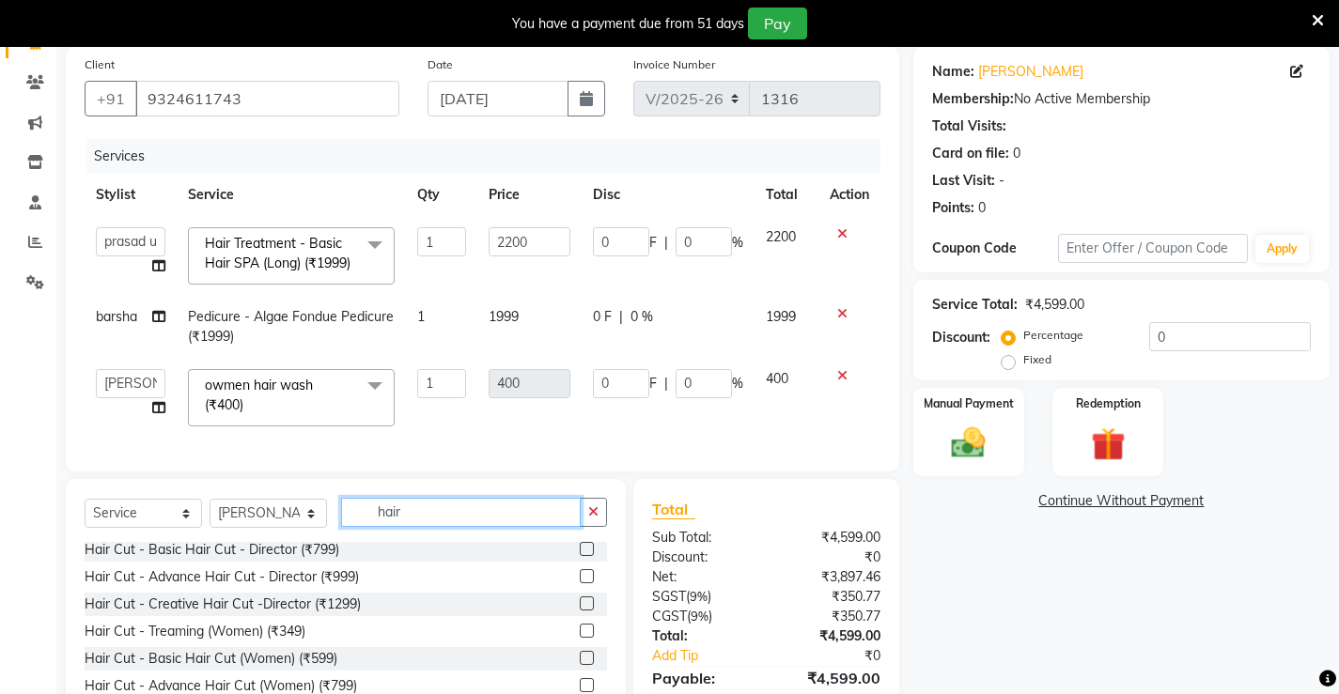
type input "hair"
click at [580, 556] on label at bounding box center [587, 549] width 14 height 14
click at [580, 556] on input "checkbox" at bounding box center [586, 550] width 12 height 12
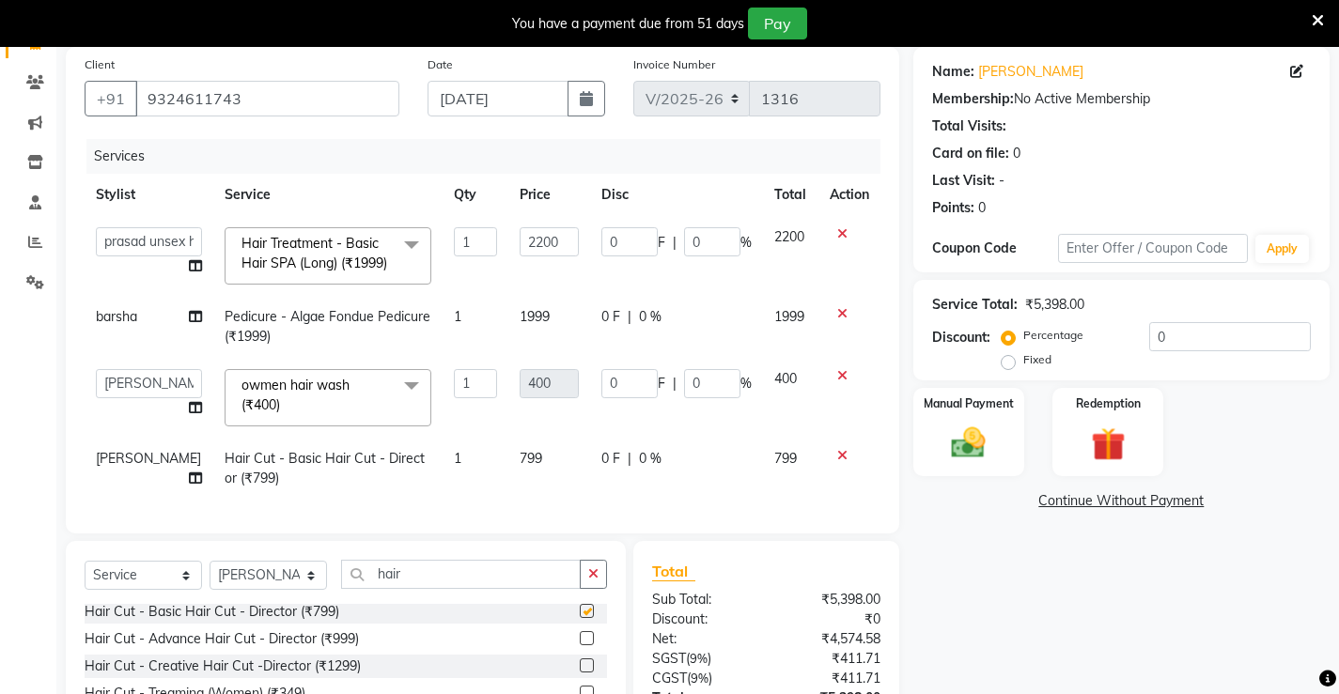
checkbox input "false"
click at [841, 382] on icon at bounding box center [842, 375] width 10 height 13
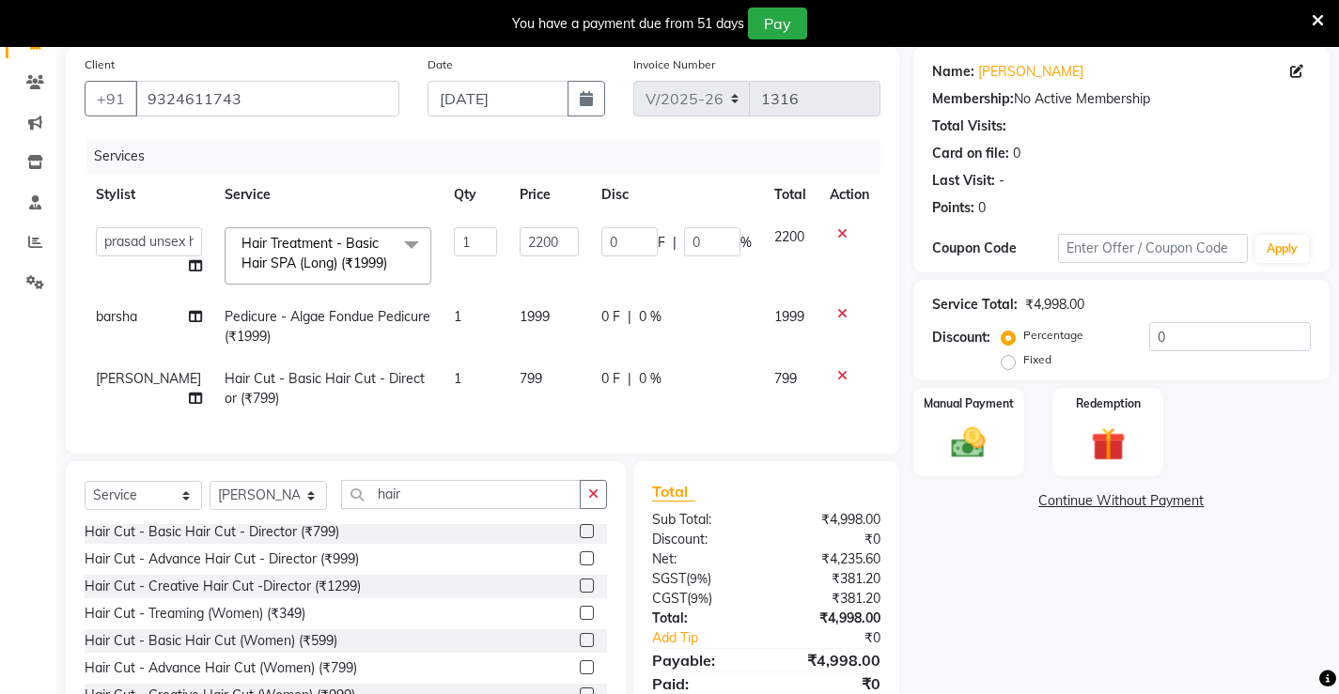
click at [631, 388] on td "0 F | 0 %" at bounding box center [676, 389] width 173 height 62
select select "68610"
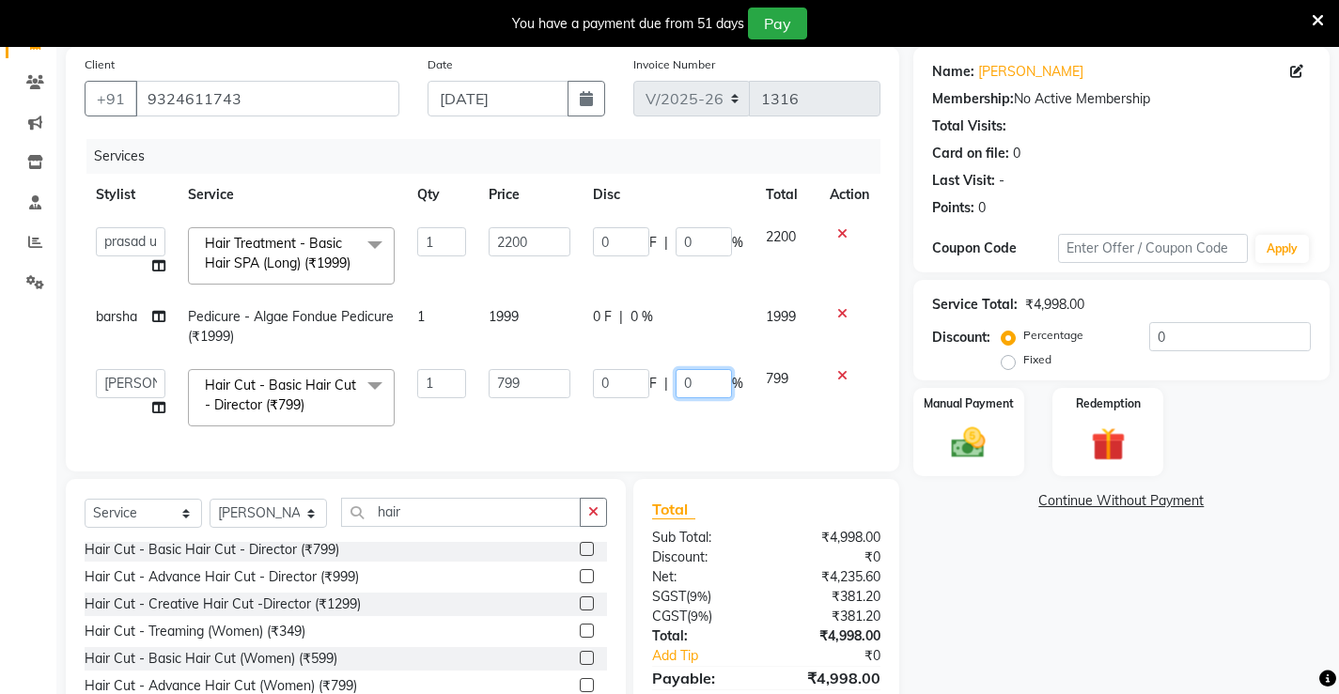
click at [705, 398] on input "0" at bounding box center [703, 383] width 56 height 29
click at [694, 398] on input "0" at bounding box center [703, 383] width 56 height 29
type input "020"
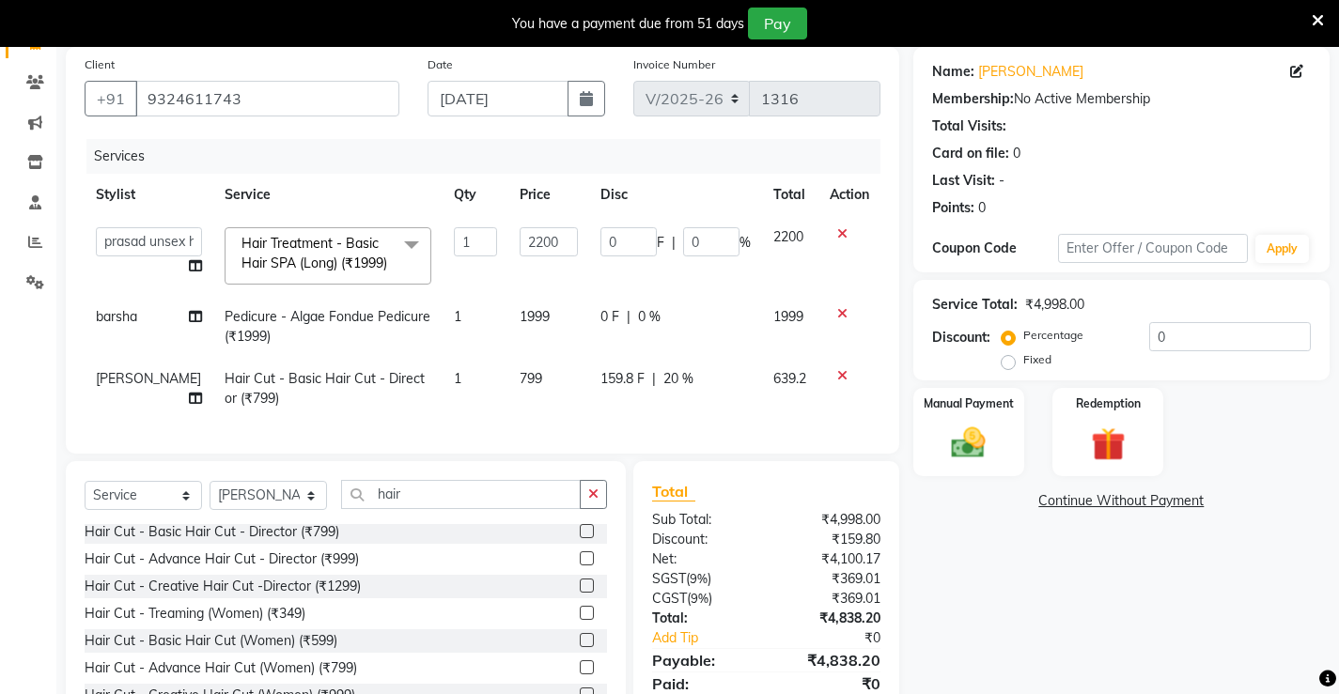
click at [664, 420] on td "159.8 F | 20 %" at bounding box center [675, 389] width 173 height 62
select select "68610"
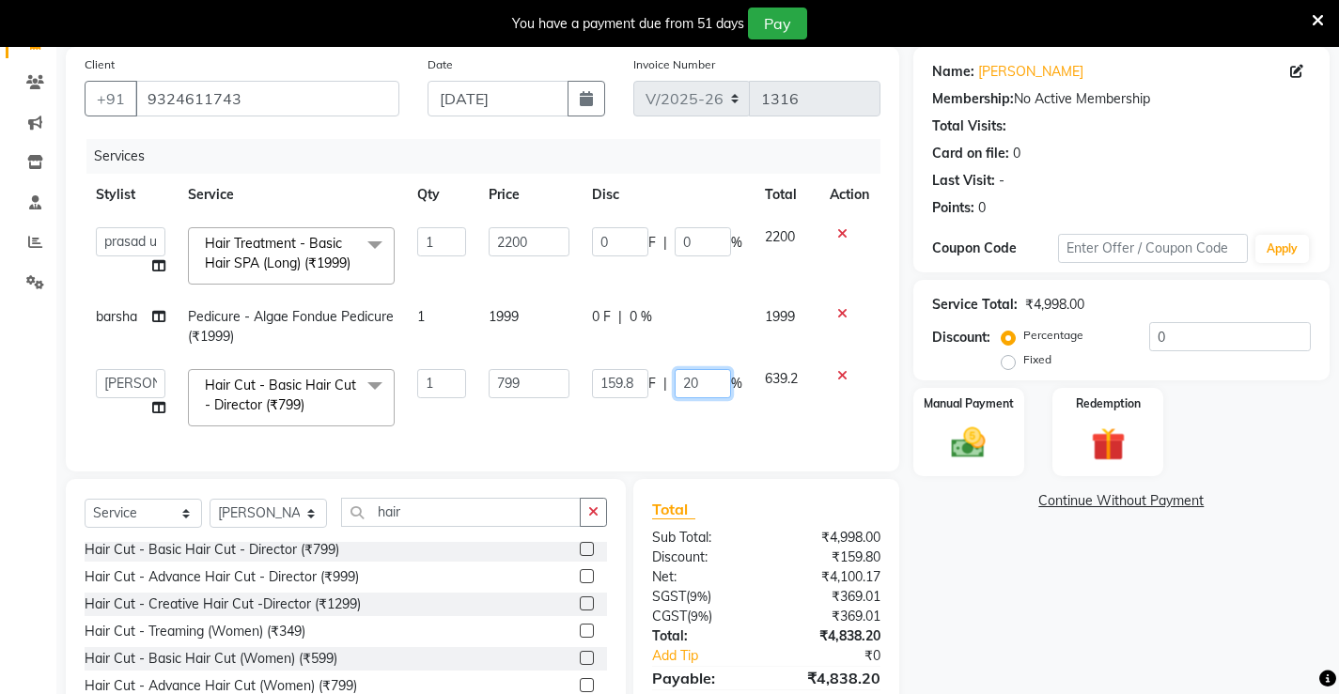
click at [697, 398] on input "20" at bounding box center [702, 383] width 56 height 29
type input "25"
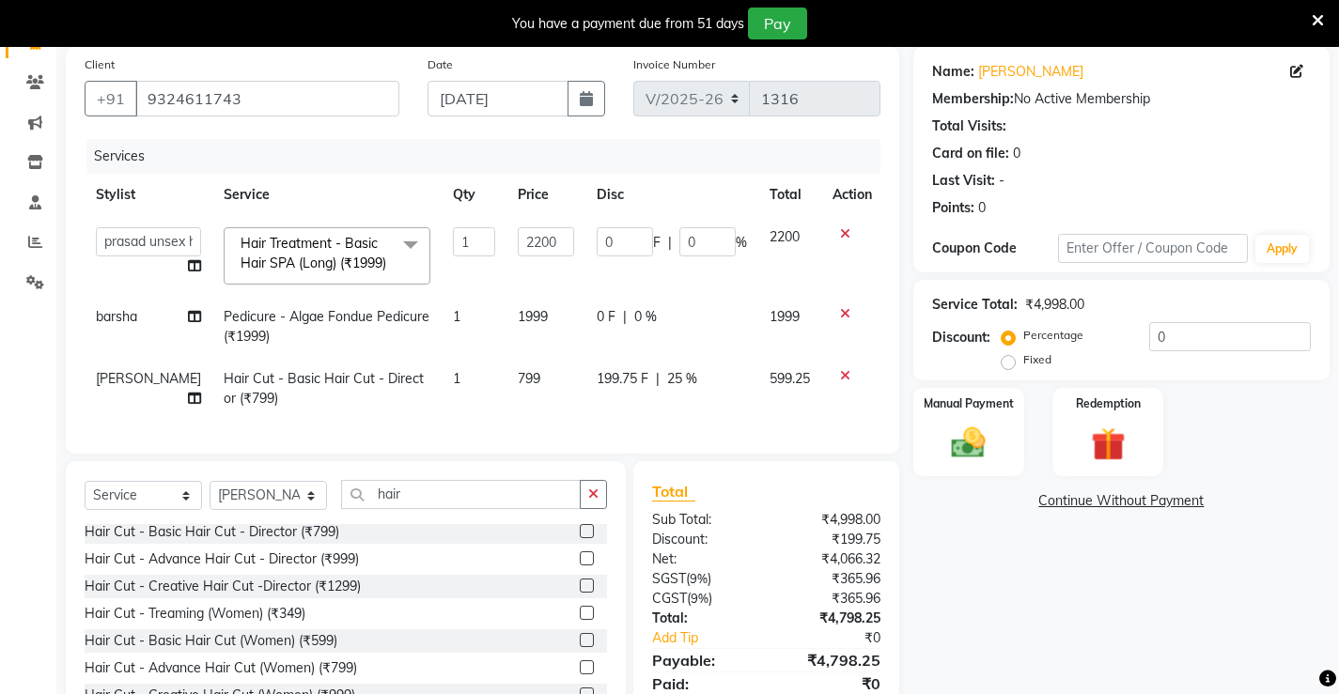
click at [656, 420] on td "199.75 F | 25 %" at bounding box center [671, 389] width 173 height 62
select select "68610"
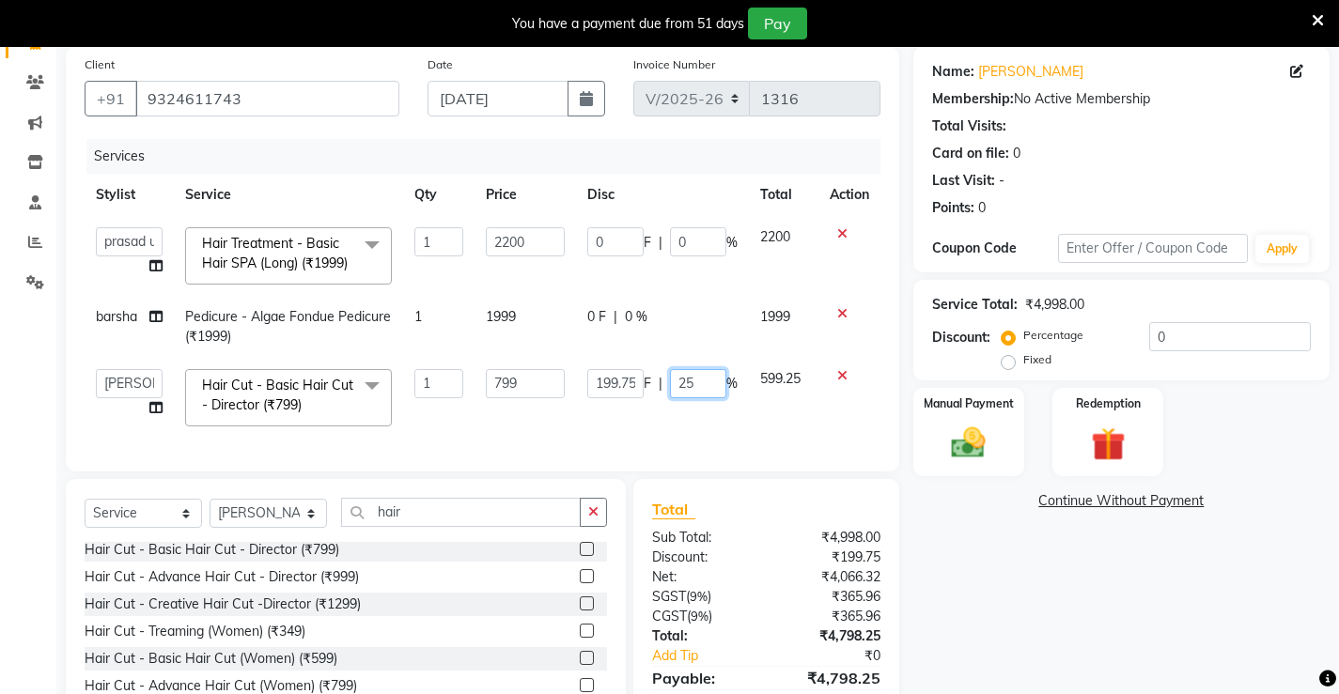
click at [714, 398] on input "25" at bounding box center [698, 383] width 56 height 29
type input "2"
type input "30"
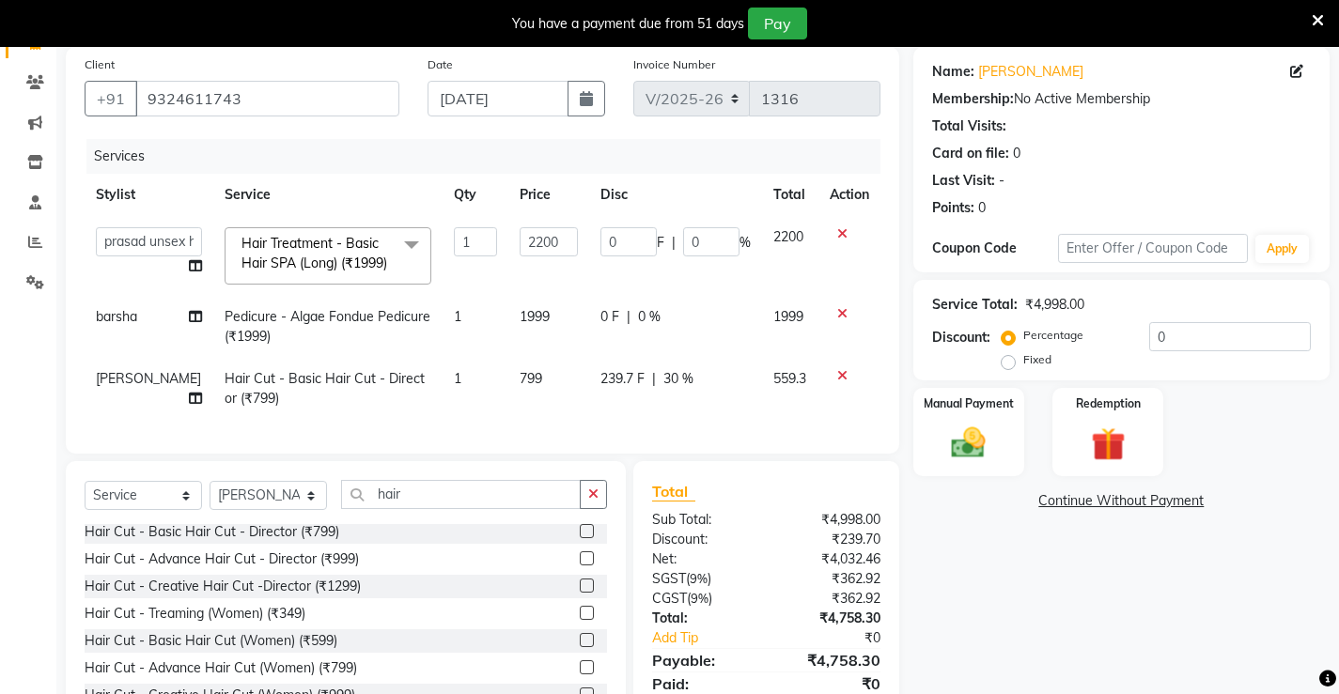
click at [682, 420] on td "239.7 F | 30 %" at bounding box center [675, 389] width 173 height 62
select select "68610"
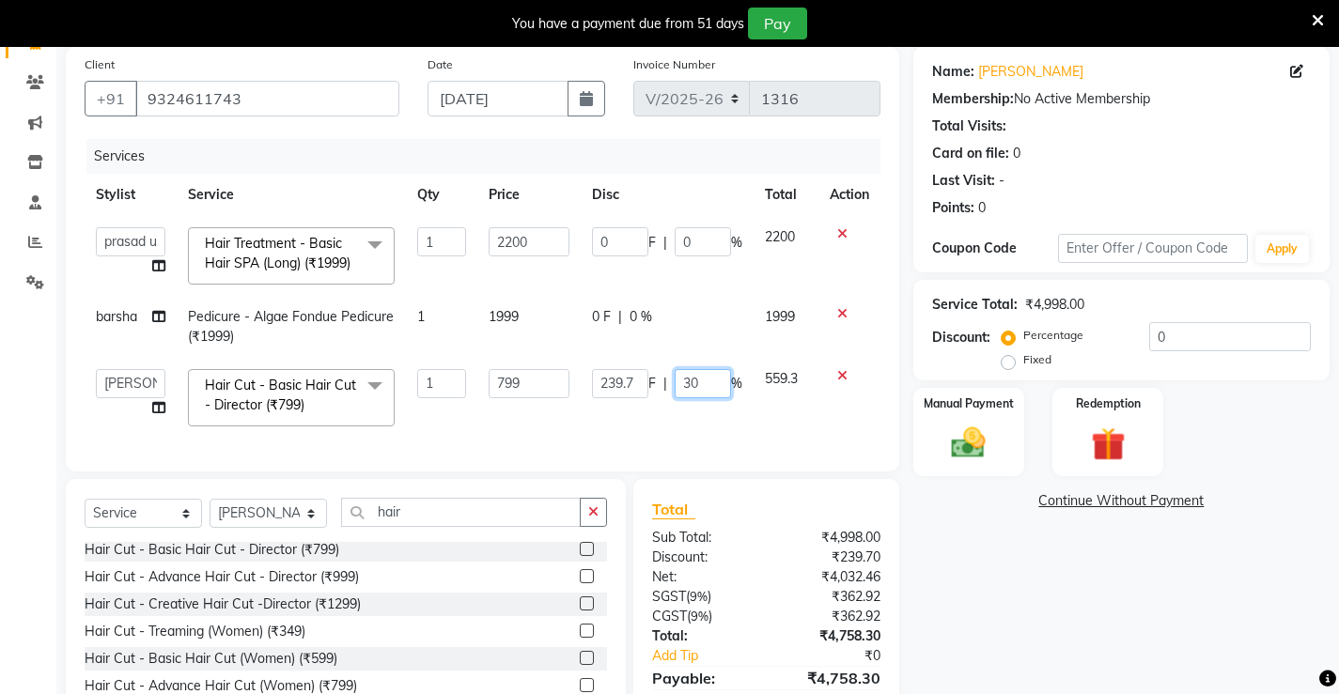
click at [693, 398] on input "30" at bounding box center [702, 383] width 56 height 29
type input "35"
click at [676, 453] on div "Services Stylist Service Qty Price Disc Total Action Ajay [PERSON_NAME] [PERSON…" at bounding box center [483, 296] width 796 height 314
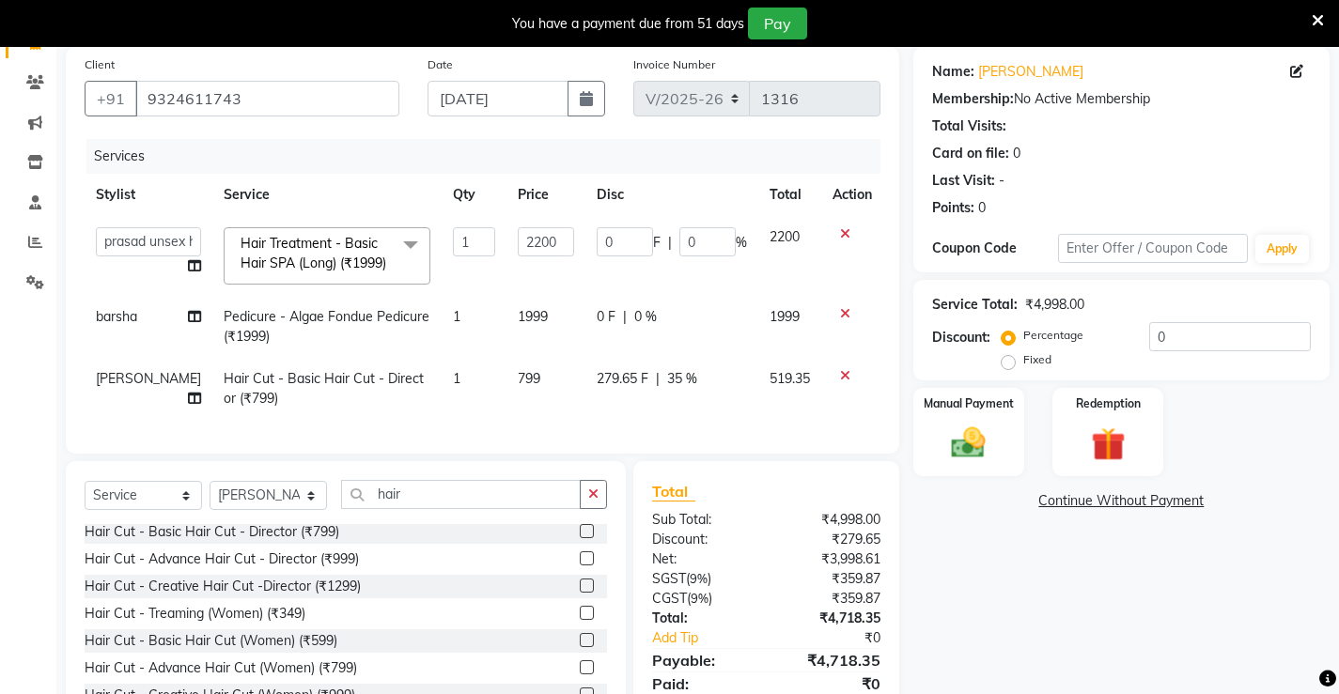
click at [668, 389] on span "35 %" at bounding box center [682, 379] width 30 height 20
select select "68610"
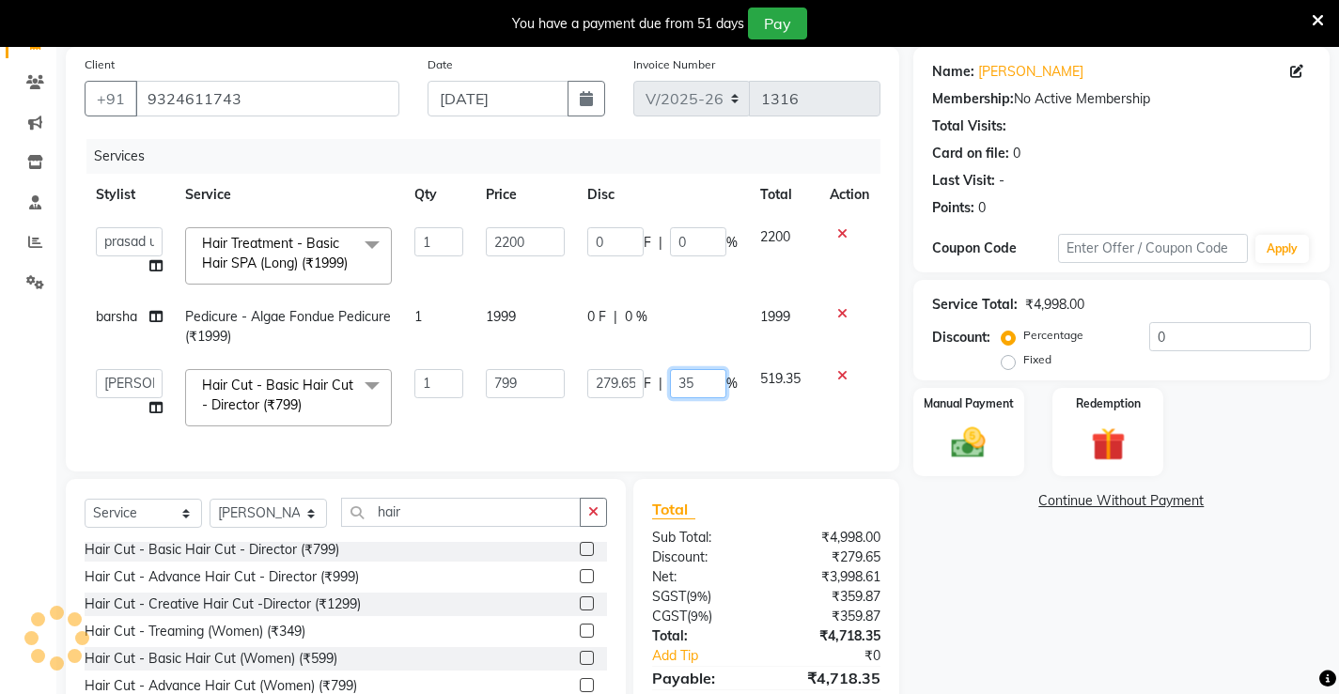
click at [691, 398] on input "35" at bounding box center [698, 383] width 56 height 29
type input "3"
type input "40"
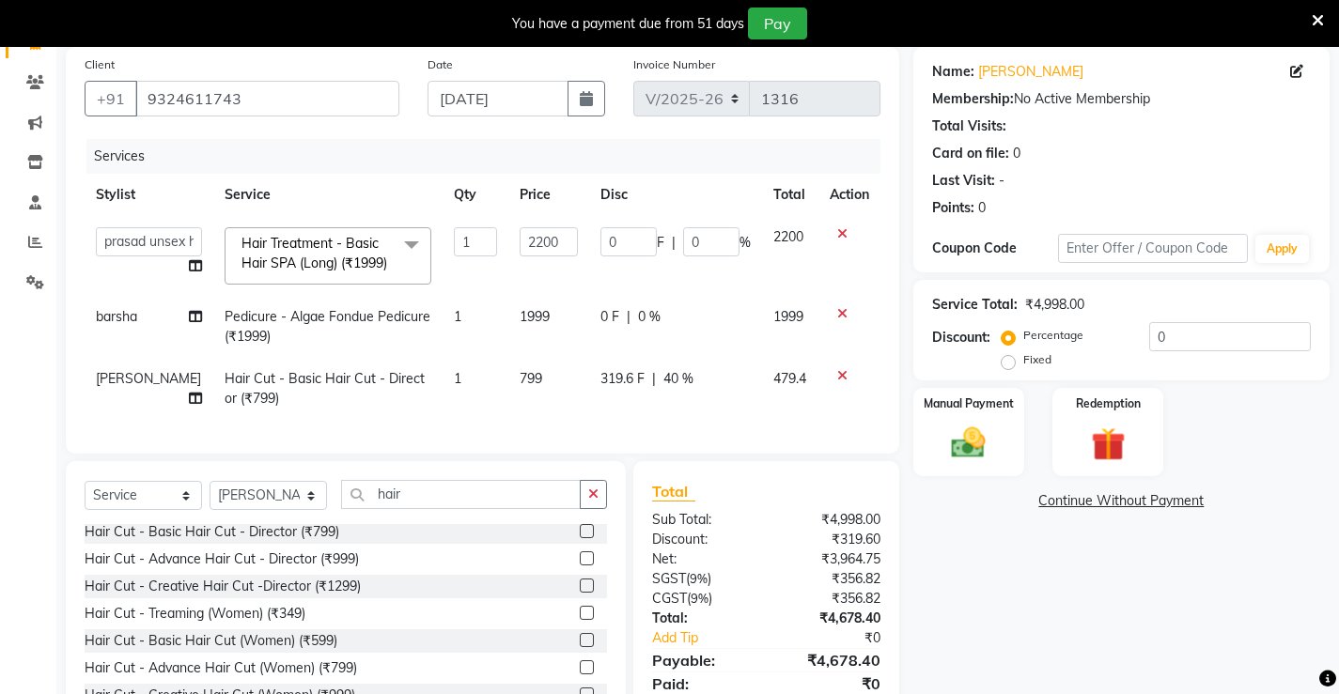
click at [675, 420] on td "319.6 F | 40 %" at bounding box center [675, 389] width 173 height 62
select select "68610"
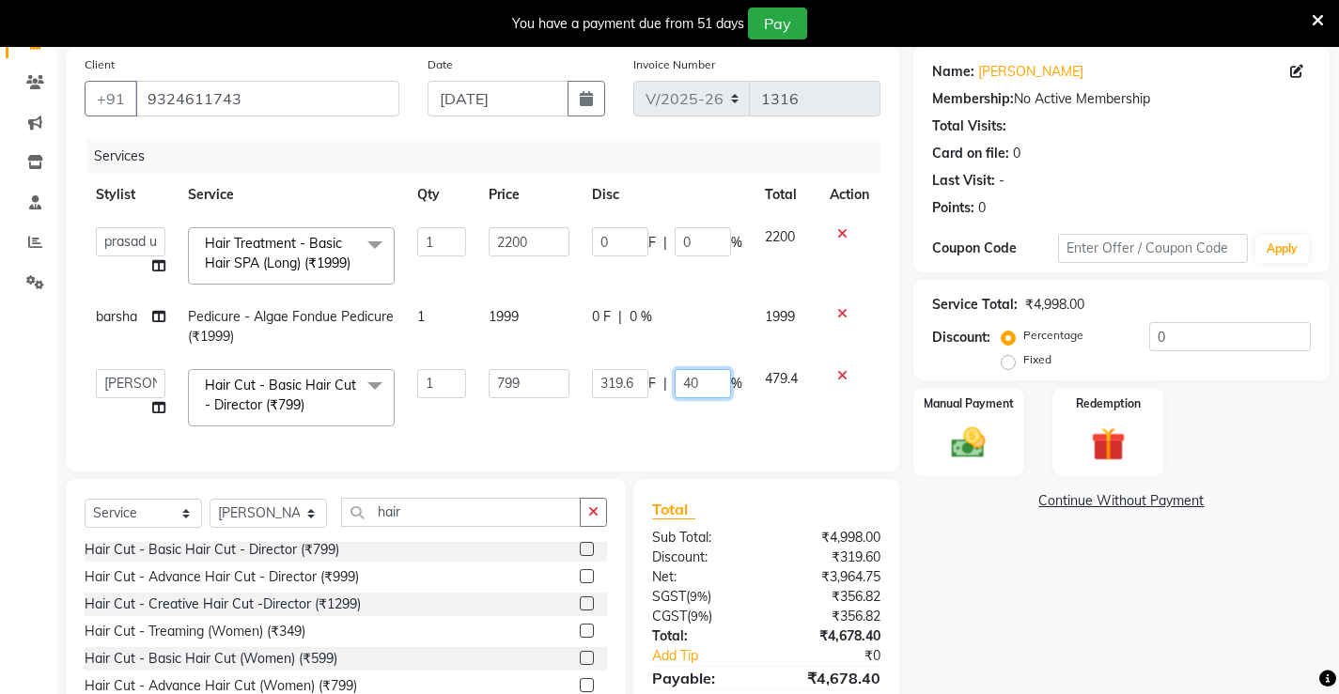
click at [703, 398] on input "40" at bounding box center [702, 383] width 56 height 29
type input "4"
type input "30"
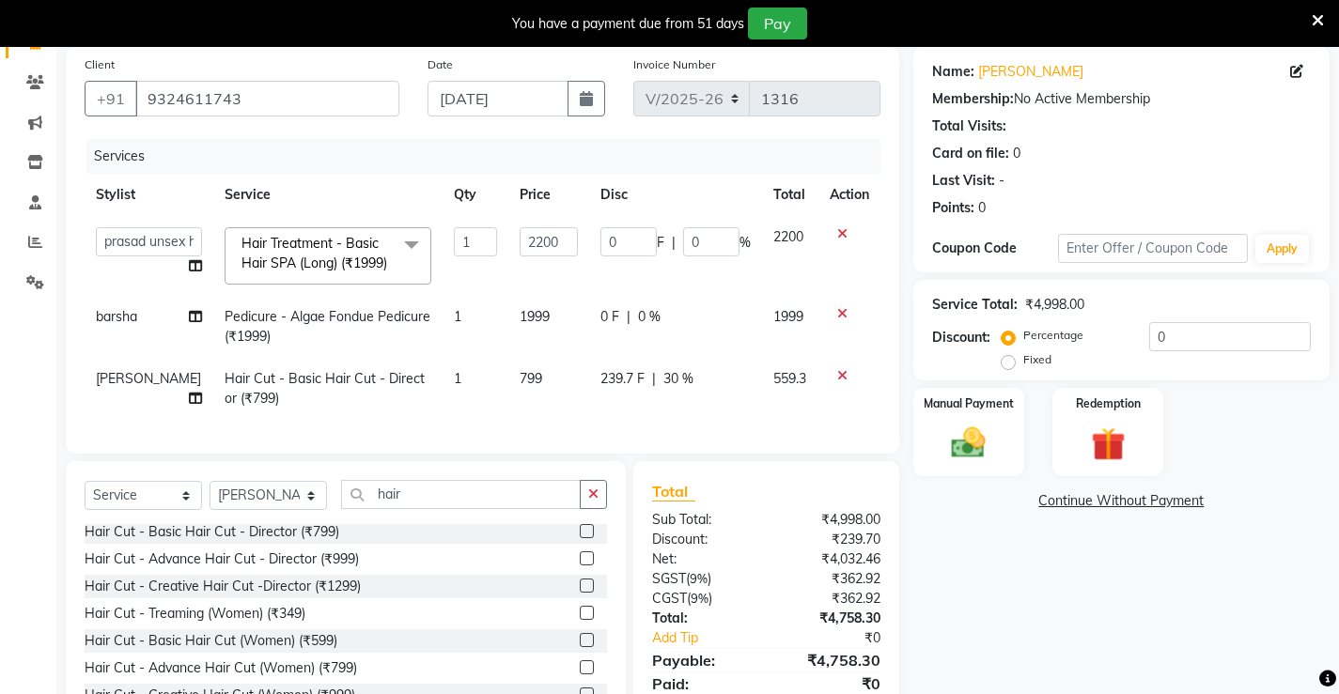
click at [695, 420] on td "239.7 F | 30 %" at bounding box center [675, 389] width 173 height 62
select select "68610"
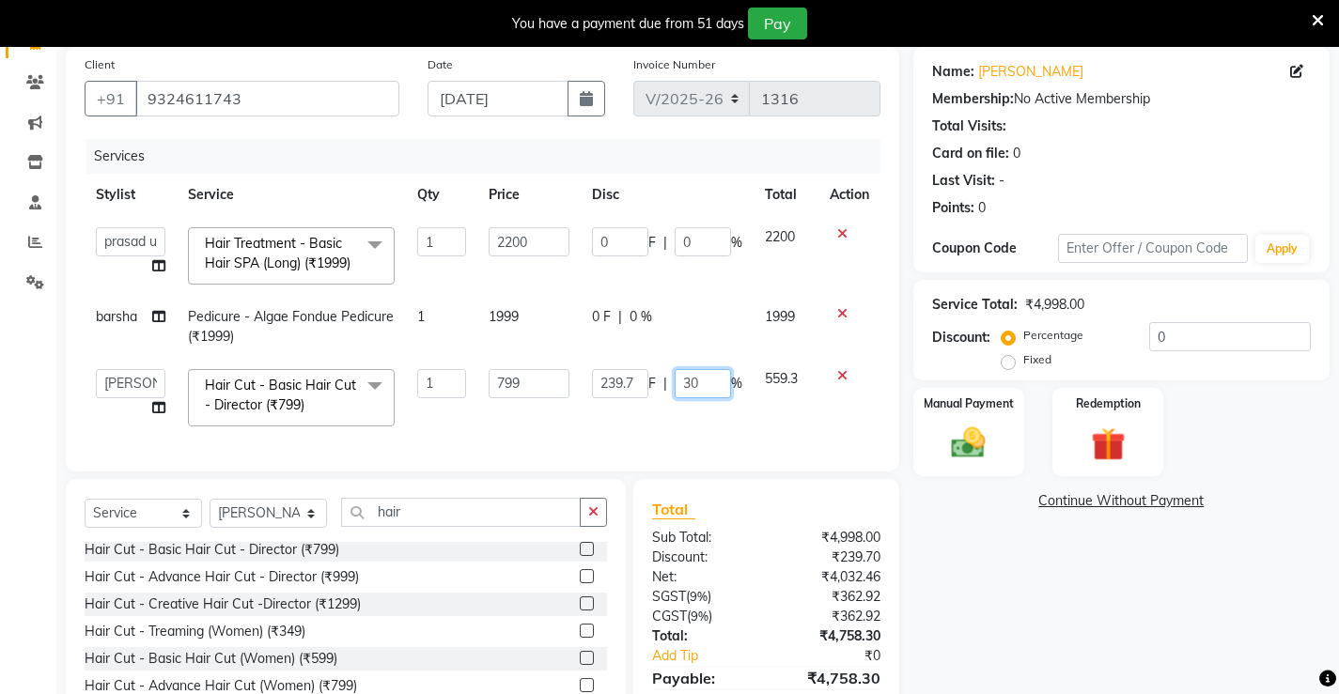
click at [702, 398] on input "30" at bounding box center [702, 383] width 56 height 29
type input "35"
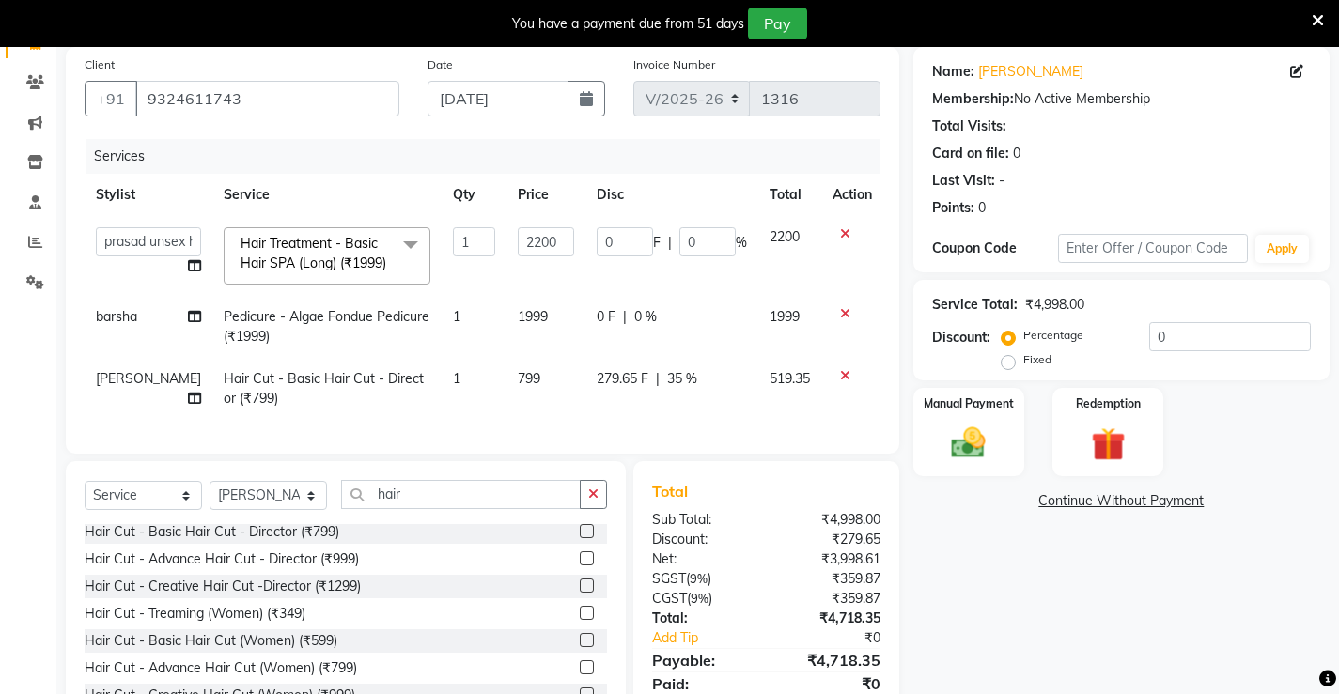
click at [696, 420] on td "279.65 F | 35 %" at bounding box center [671, 389] width 173 height 62
select select "68610"
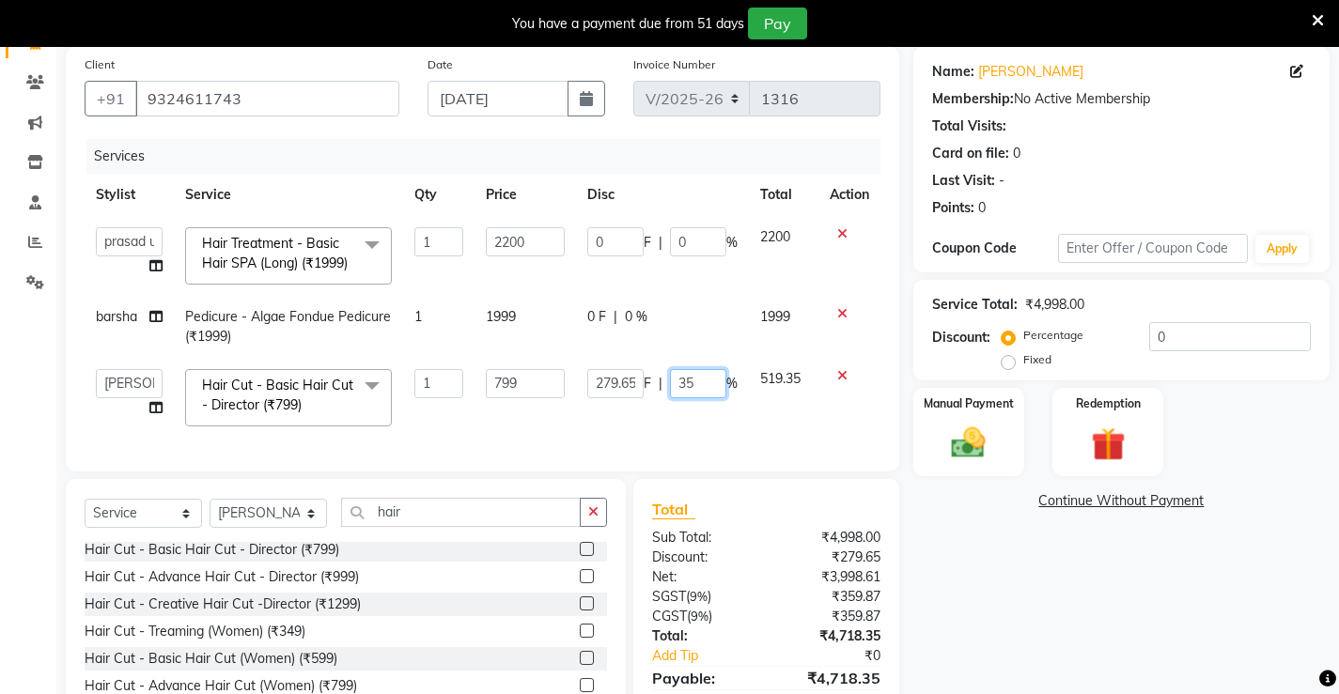
click at [701, 398] on input "35" at bounding box center [698, 383] width 56 height 29
type input "37"
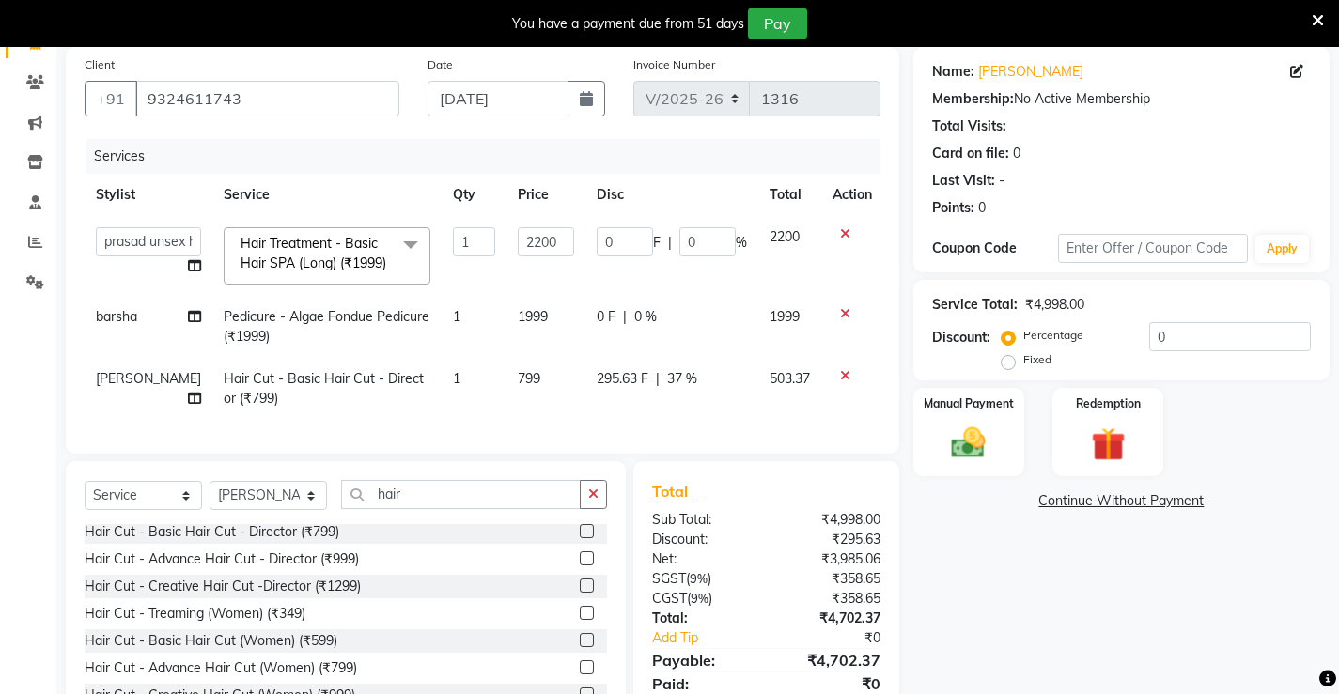
click at [701, 435] on div "Services Stylist Service Qty Price Disc Total Action Ajay [PERSON_NAME] [PERSON…" at bounding box center [483, 287] width 796 height 296
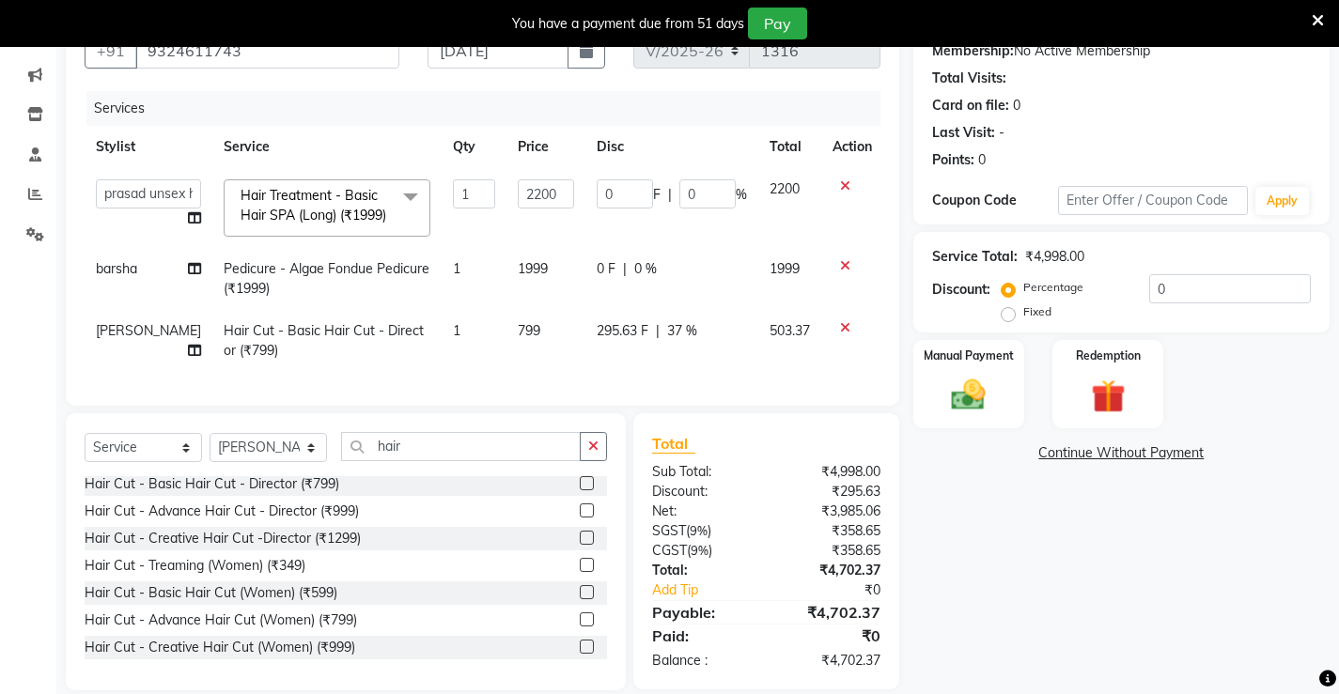
scroll to position [235, 0]
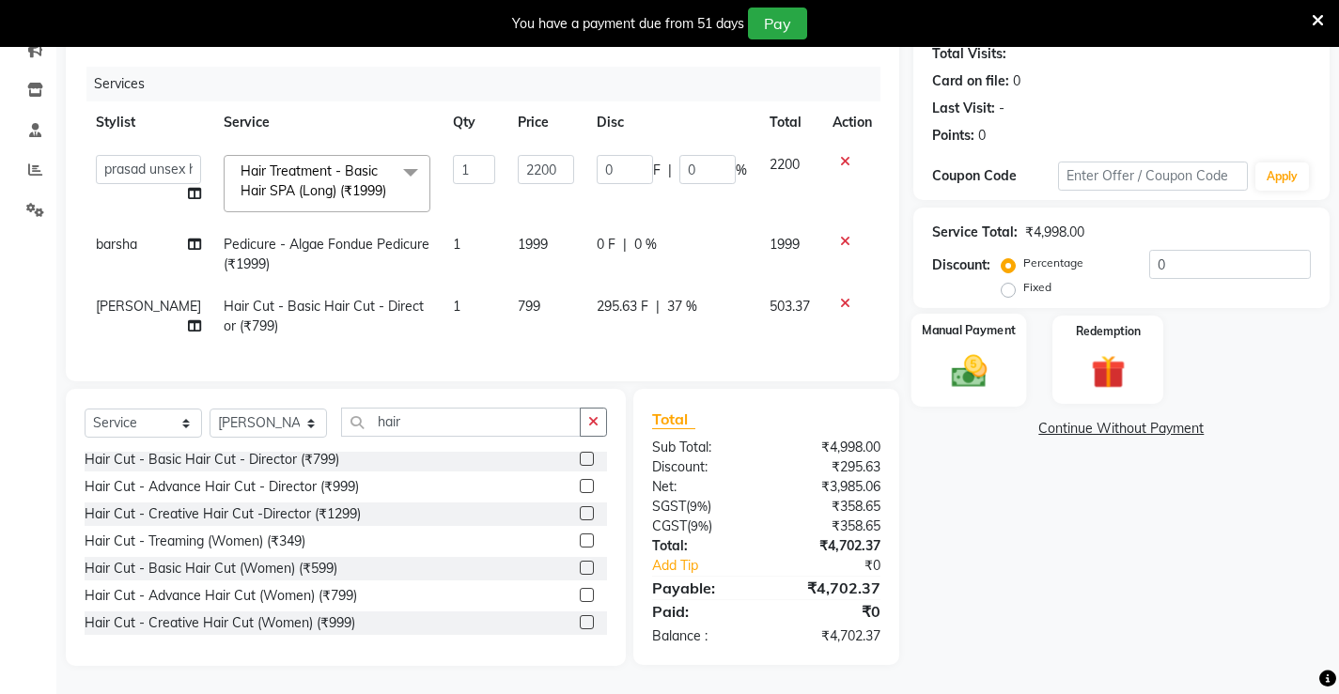
click at [959, 350] on img at bounding box center [967, 370] width 57 height 40
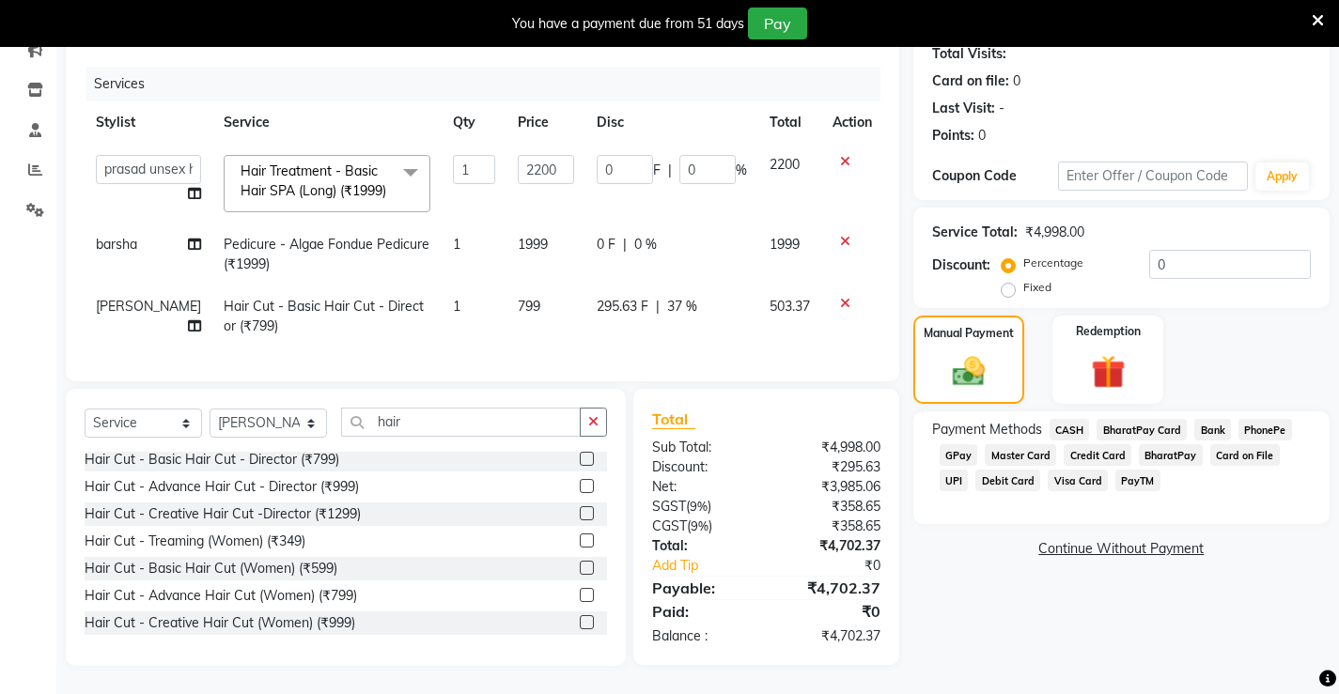
click at [1258, 419] on span "PhonePe" at bounding box center [1265, 430] width 54 height 22
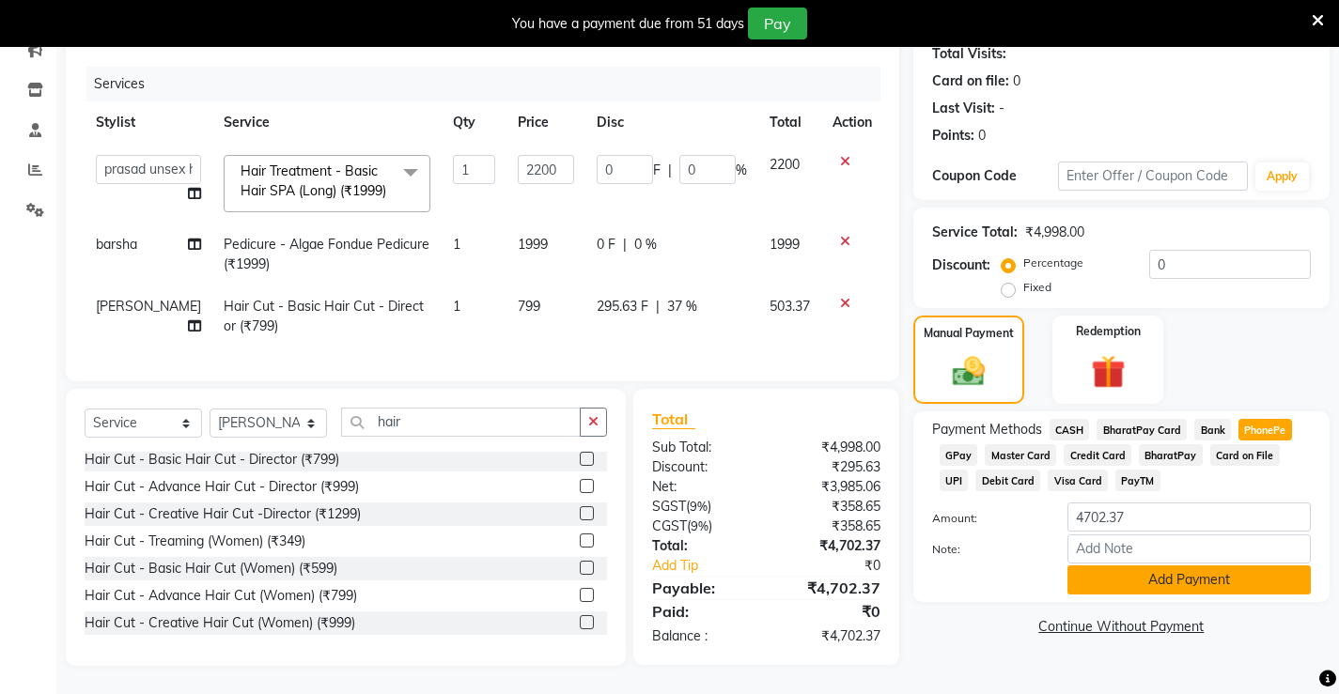
click at [1233, 566] on button "Add Payment" at bounding box center [1188, 580] width 243 height 29
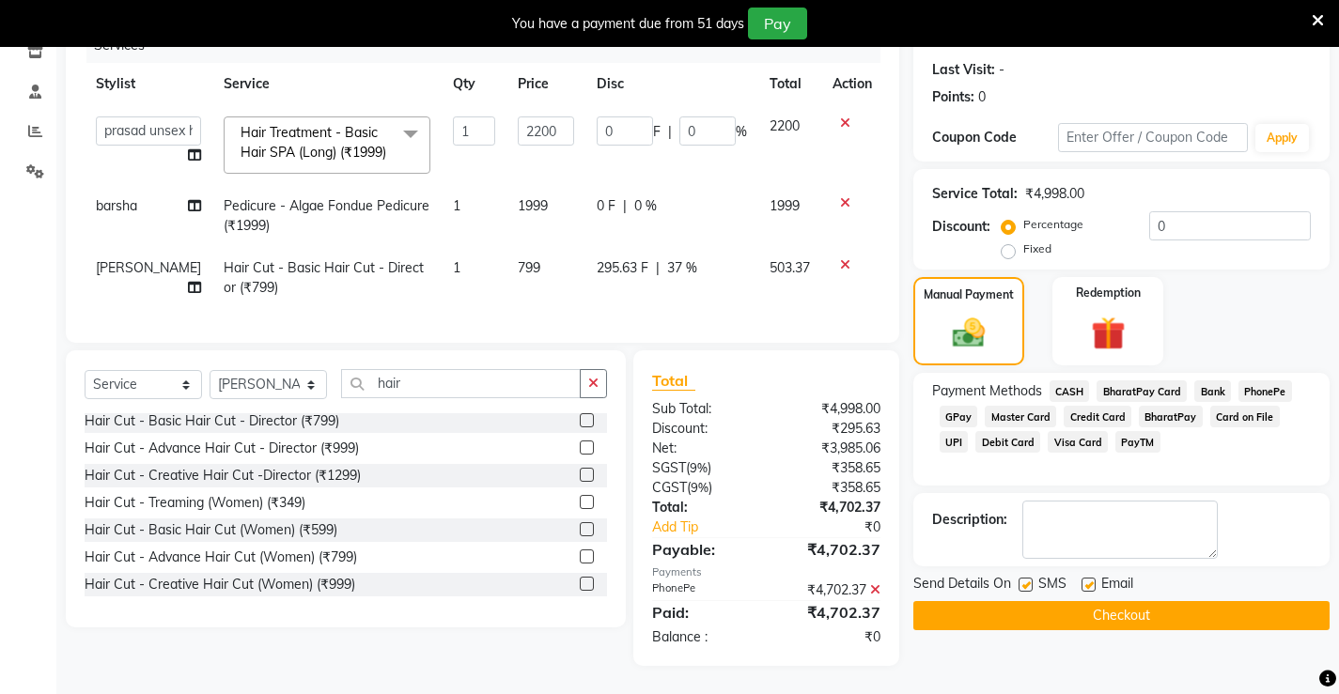
scroll to position [286, 0]
click at [1170, 601] on button "Checkout" at bounding box center [1121, 615] width 416 height 29
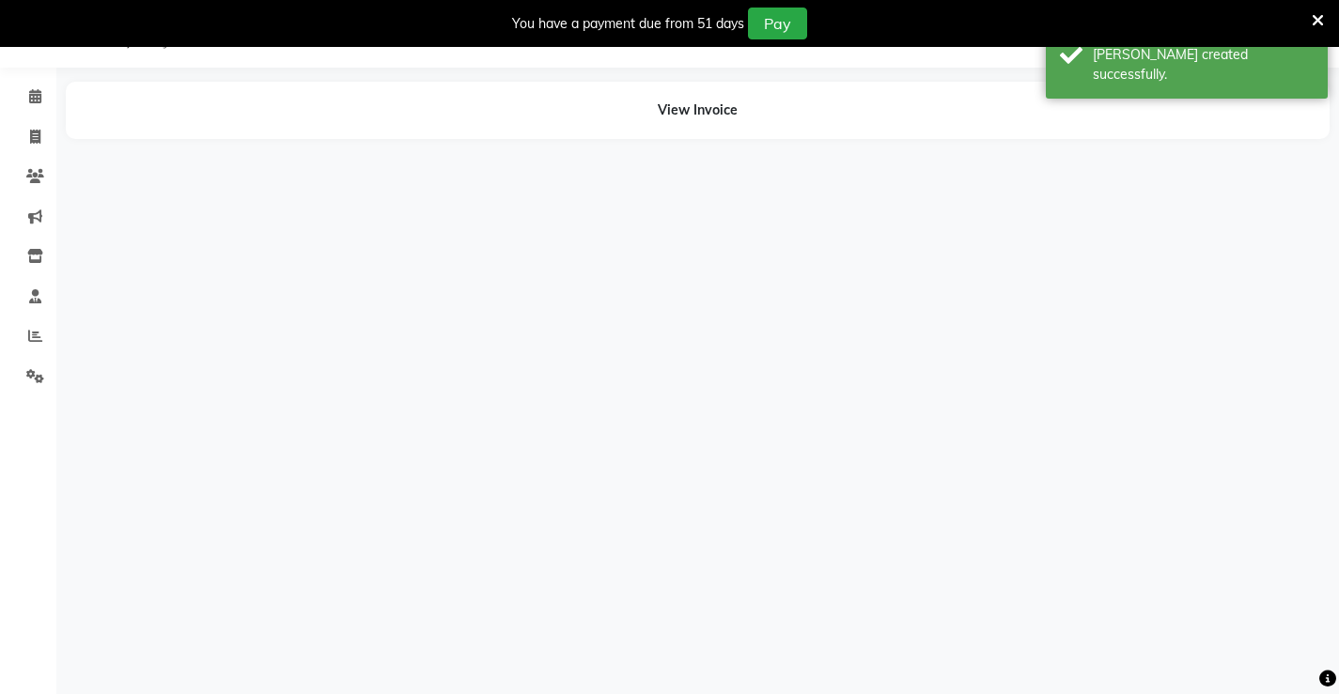
scroll to position [47, 0]
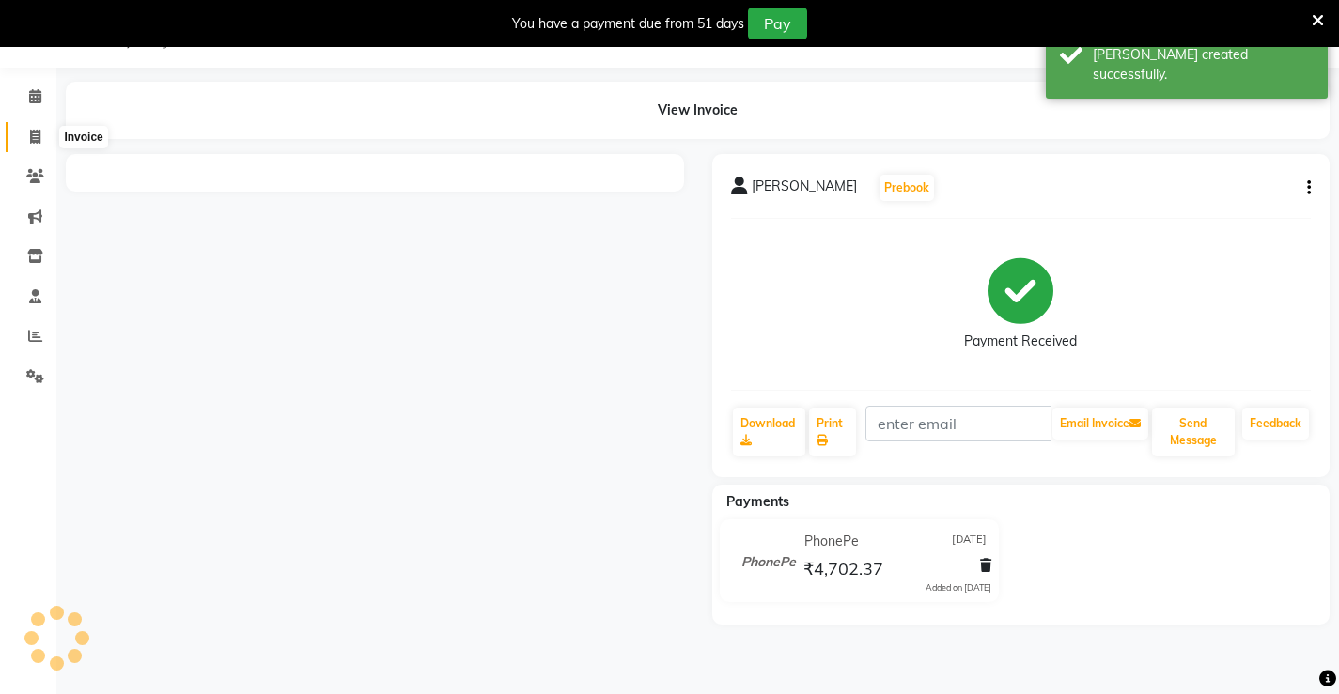
click at [42, 141] on span at bounding box center [35, 138] width 33 height 22
select select "service"
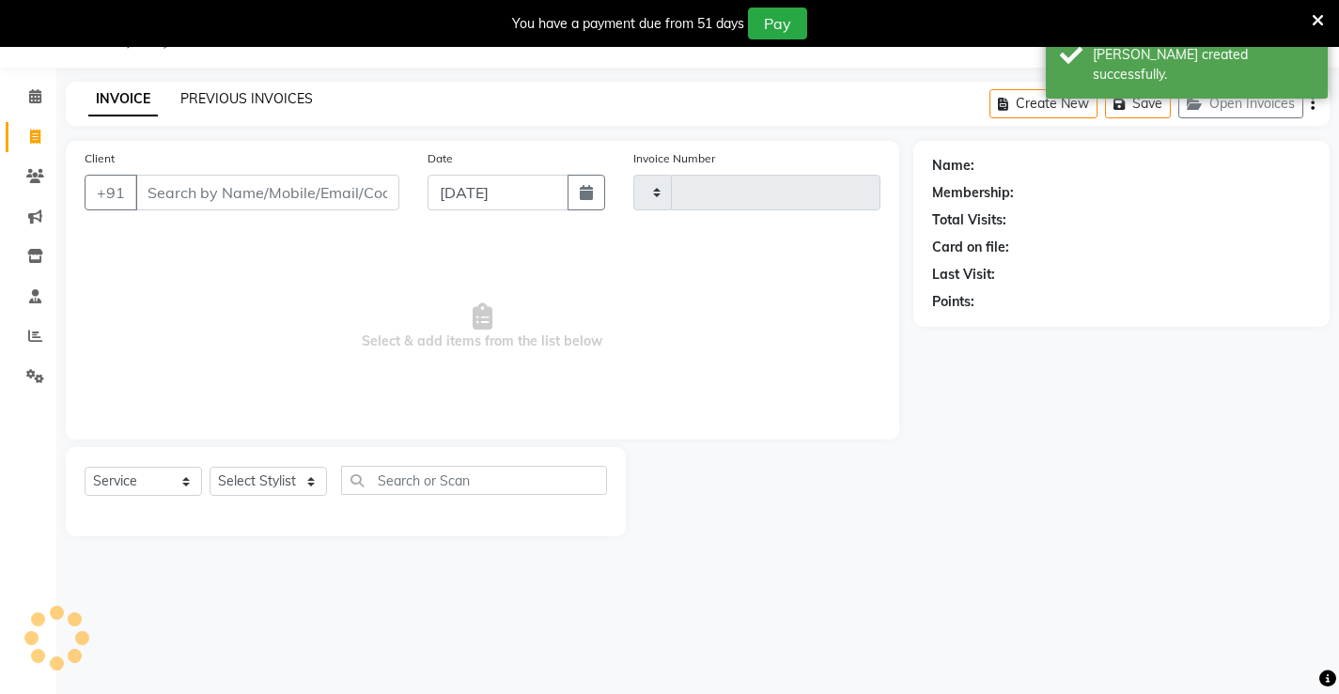
click at [241, 99] on link "PREVIOUS INVOICES" at bounding box center [246, 98] width 132 height 17
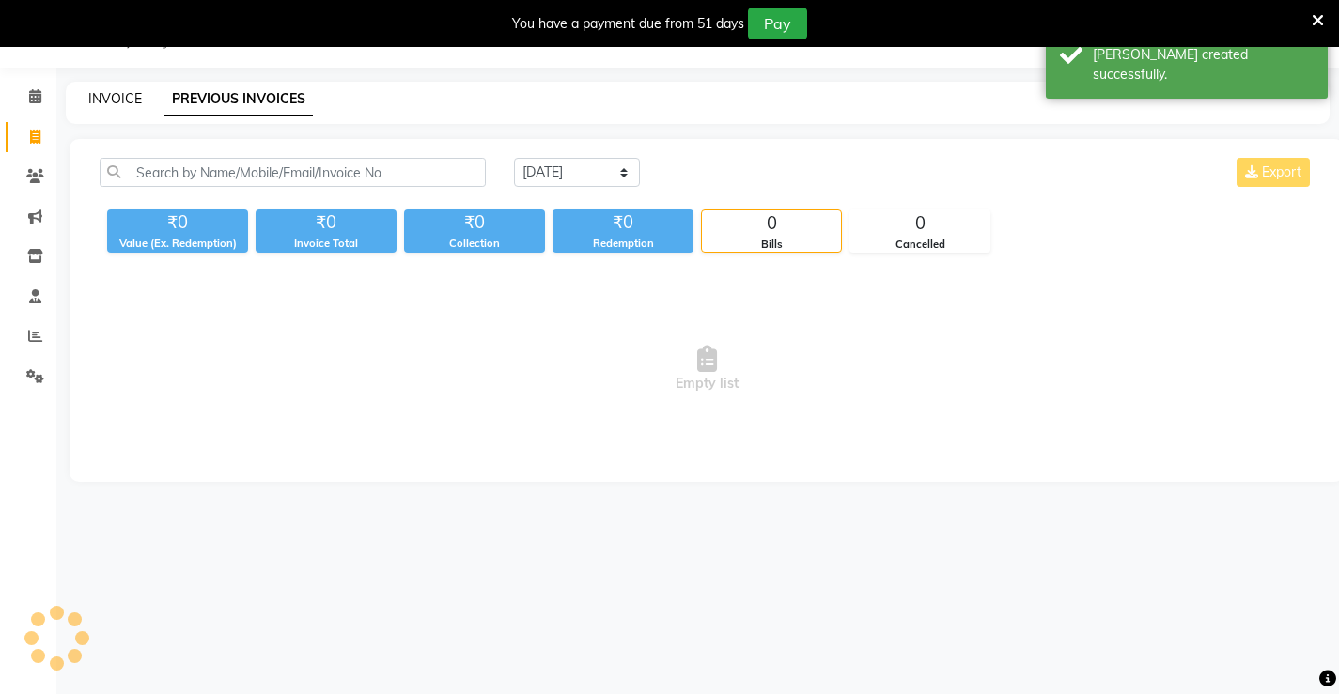
click at [108, 102] on link "INVOICE" at bounding box center [115, 98] width 54 height 17
select select "service"
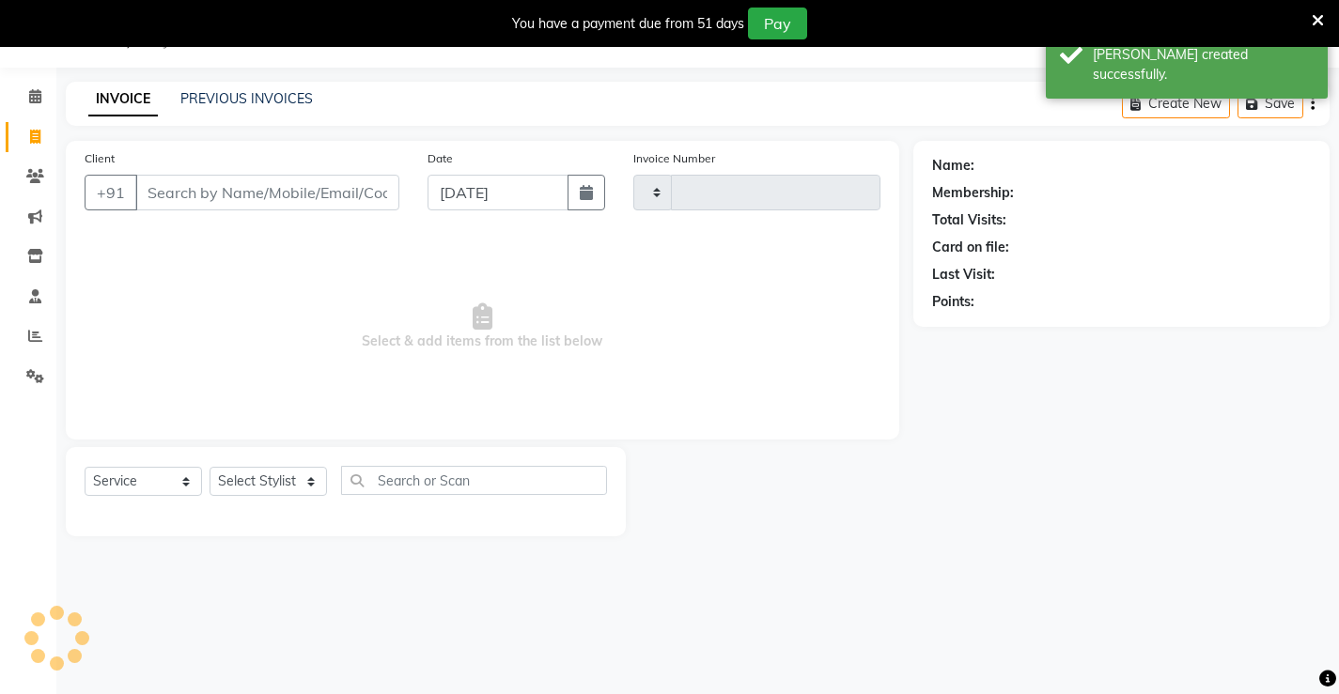
click at [218, 197] on input "Client" at bounding box center [267, 193] width 264 height 36
type input "1317"
select select "7705"
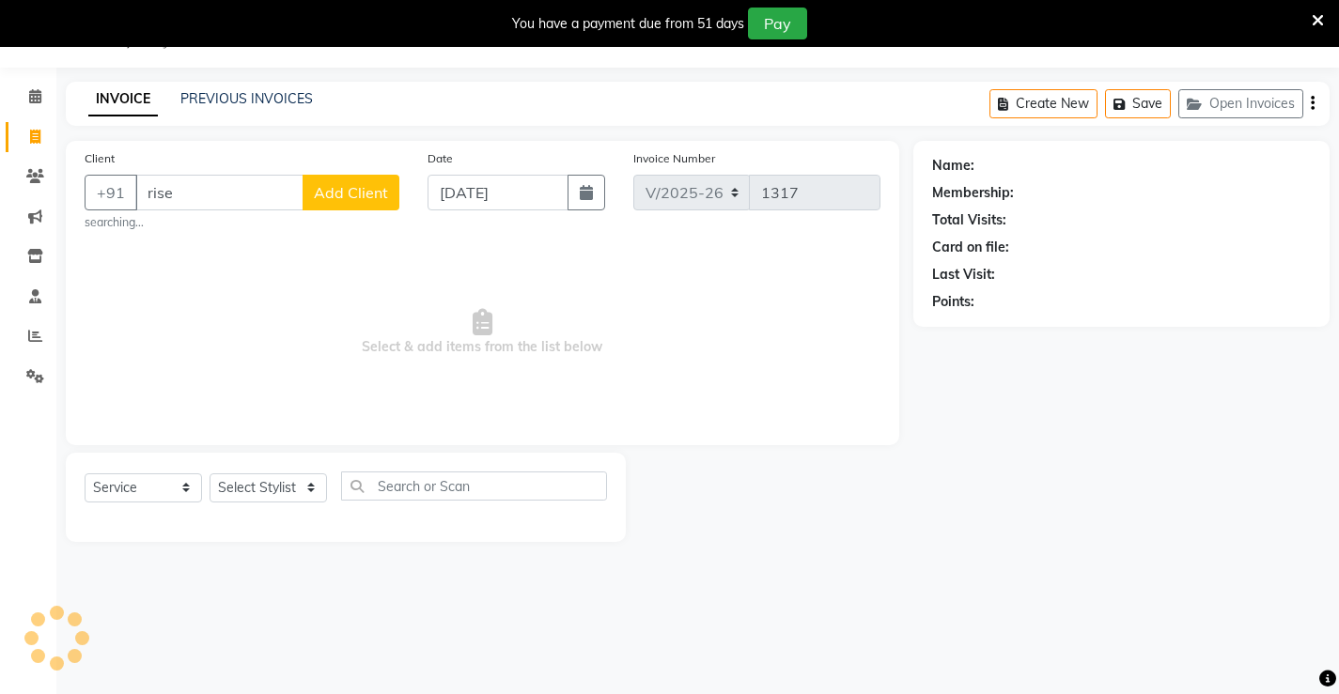
click at [239, 207] on input "rise" at bounding box center [219, 193] width 168 height 36
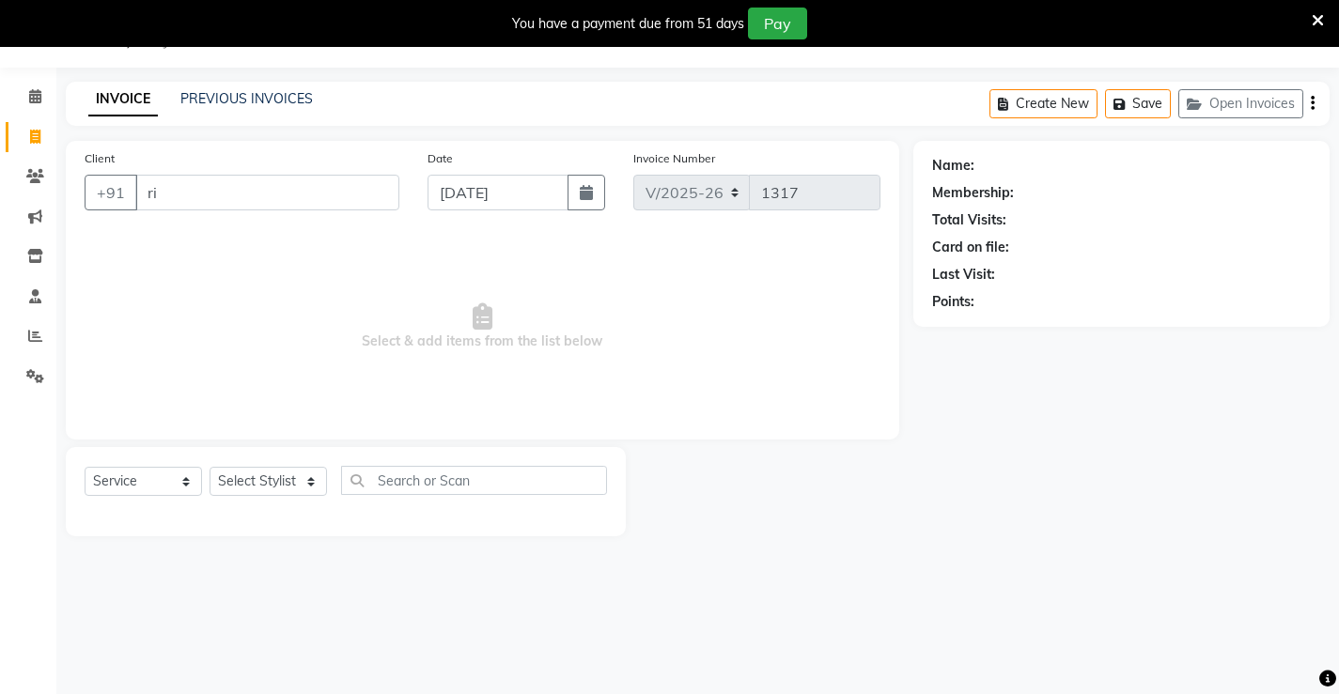
type input "r"
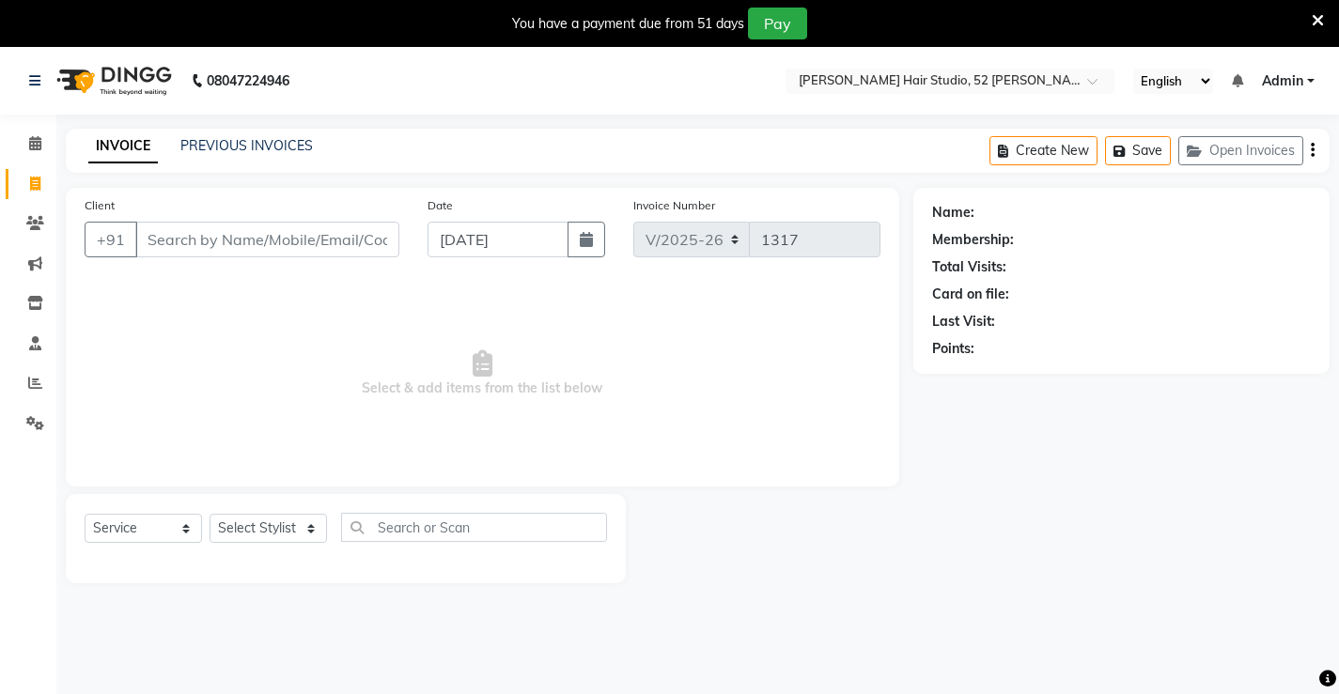
click at [343, 243] on input "Client" at bounding box center [267, 240] width 264 height 36
click at [303, 255] on input "Client" at bounding box center [267, 240] width 264 height 36
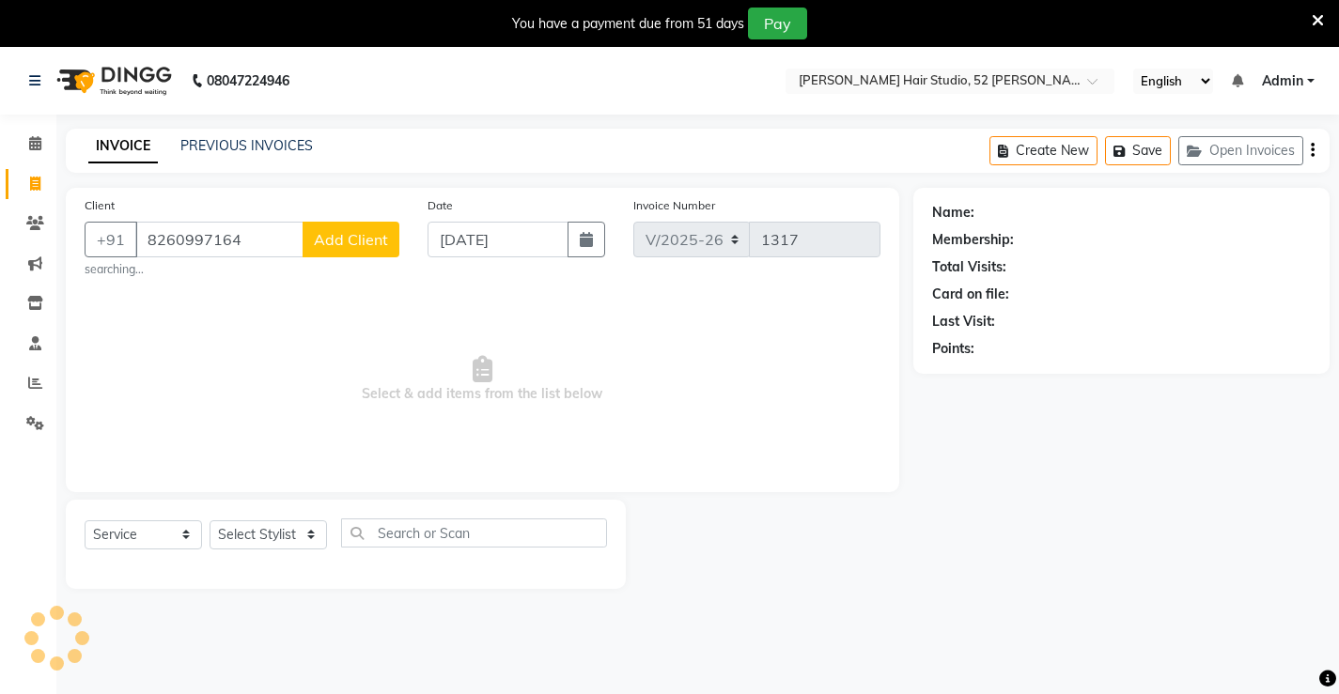
type input "8260997164"
click at [354, 231] on span "Add Client" at bounding box center [351, 239] width 74 height 19
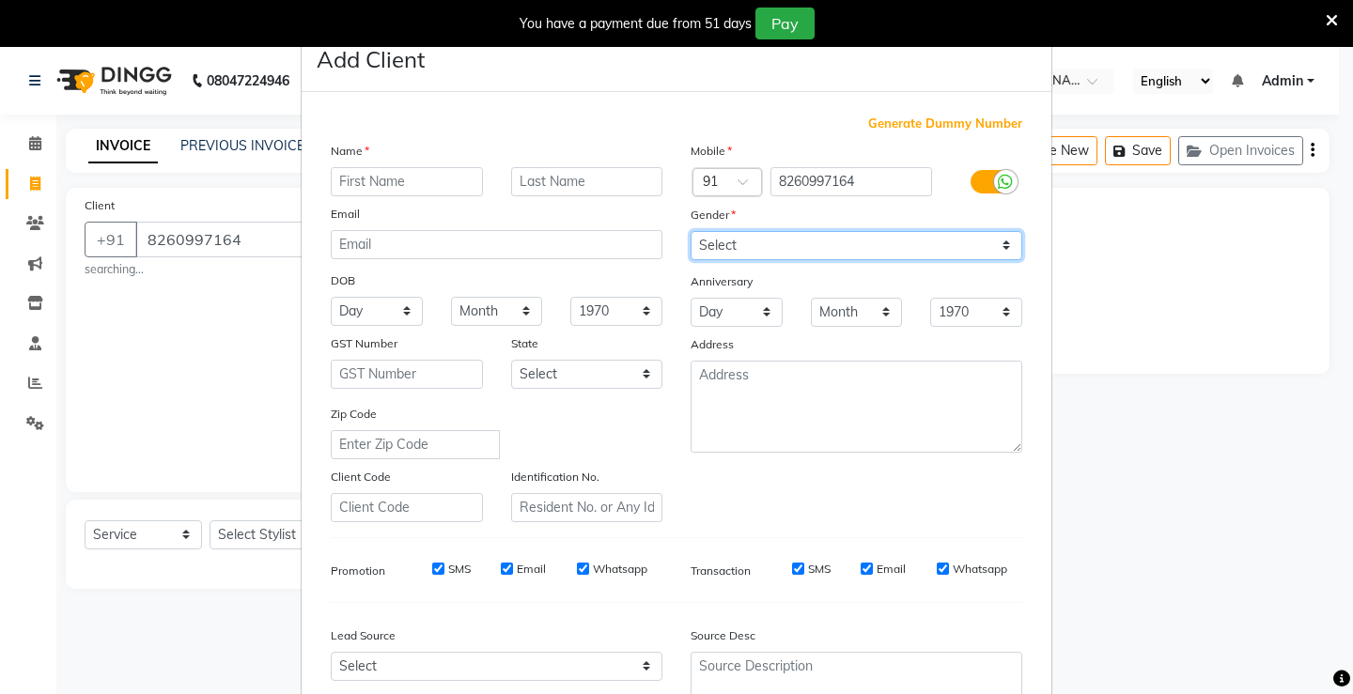
click at [710, 249] on select "Select [DEMOGRAPHIC_DATA] [DEMOGRAPHIC_DATA] Other Prefer Not To Say" at bounding box center [856, 245] width 332 height 29
select select "[DEMOGRAPHIC_DATA]"
click at [690, 231] on select "Select [DEMOGRAPHIC_DATA] [DEMOGRAPHIC_DATA] Other Prefer Not To Say" at bounding box center [856, 245] width 332 height 29
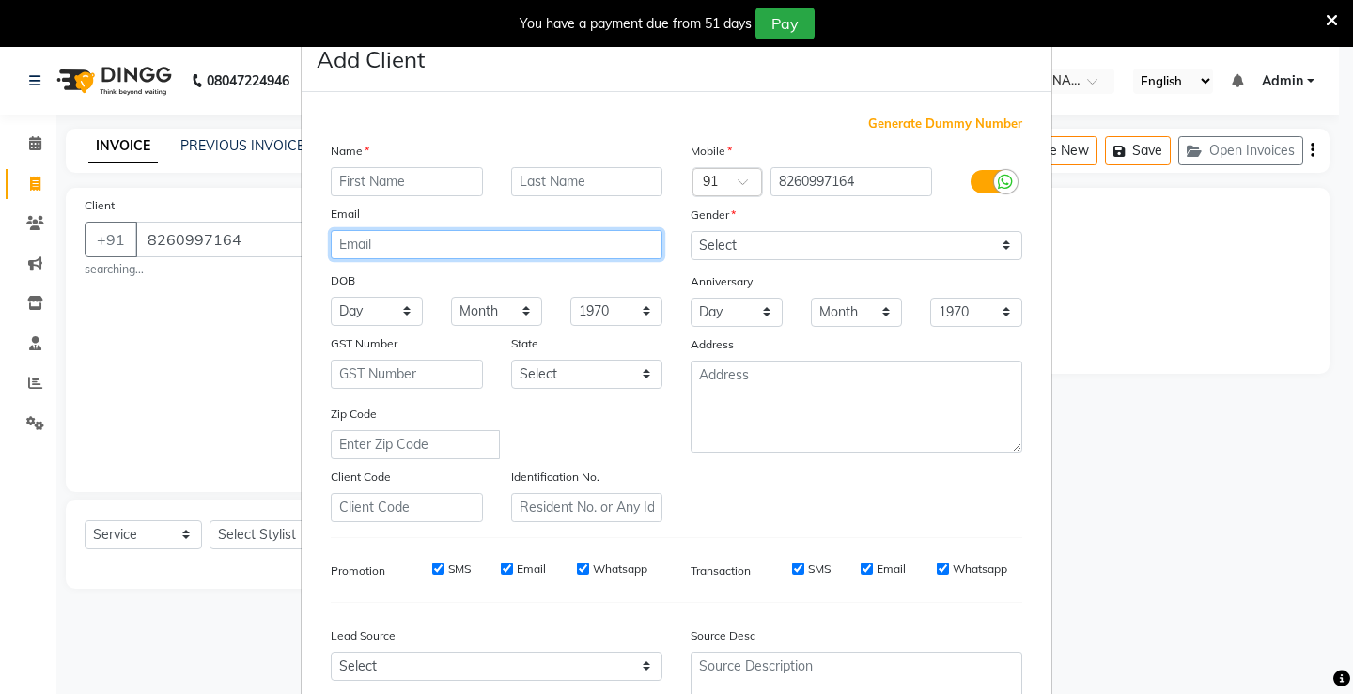
click at [447, 256] on input "email" at bounding box center [497, 244] width 332 height 29
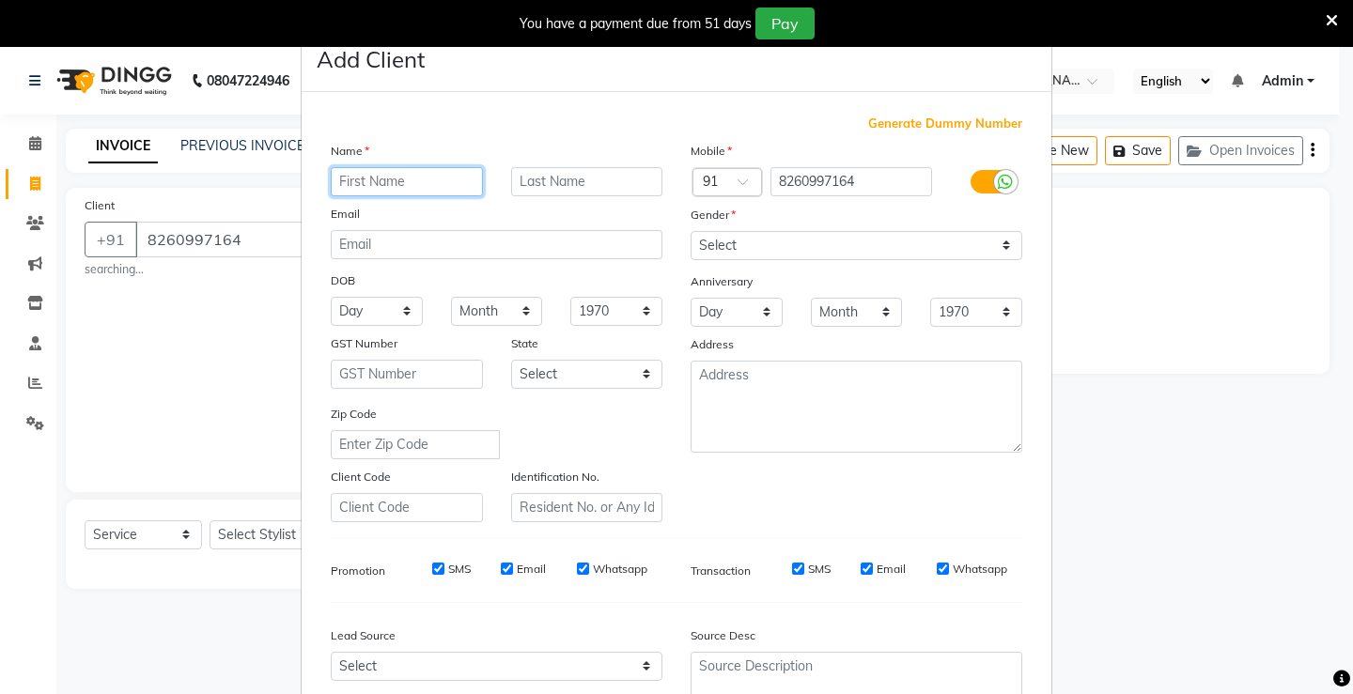
click at [351, 180] on input "text" at bounding box center [407, 181] width 152 height 29
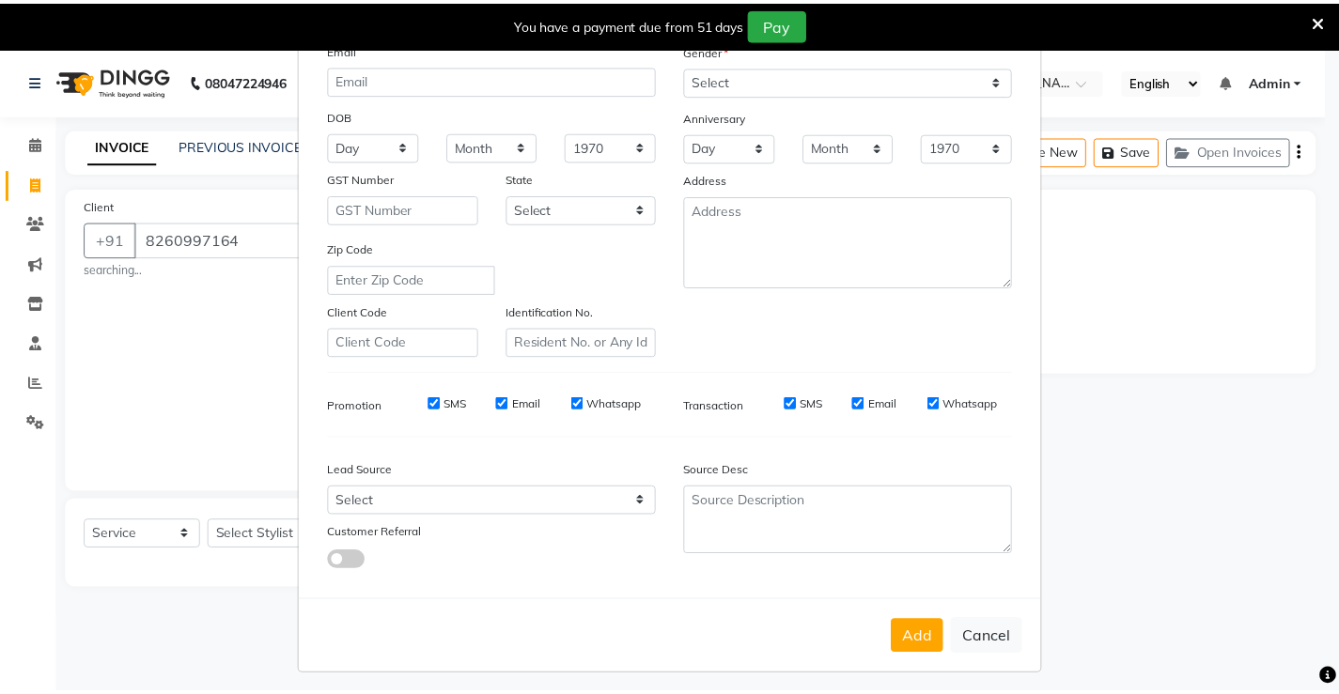
scroll to position [173, 0]
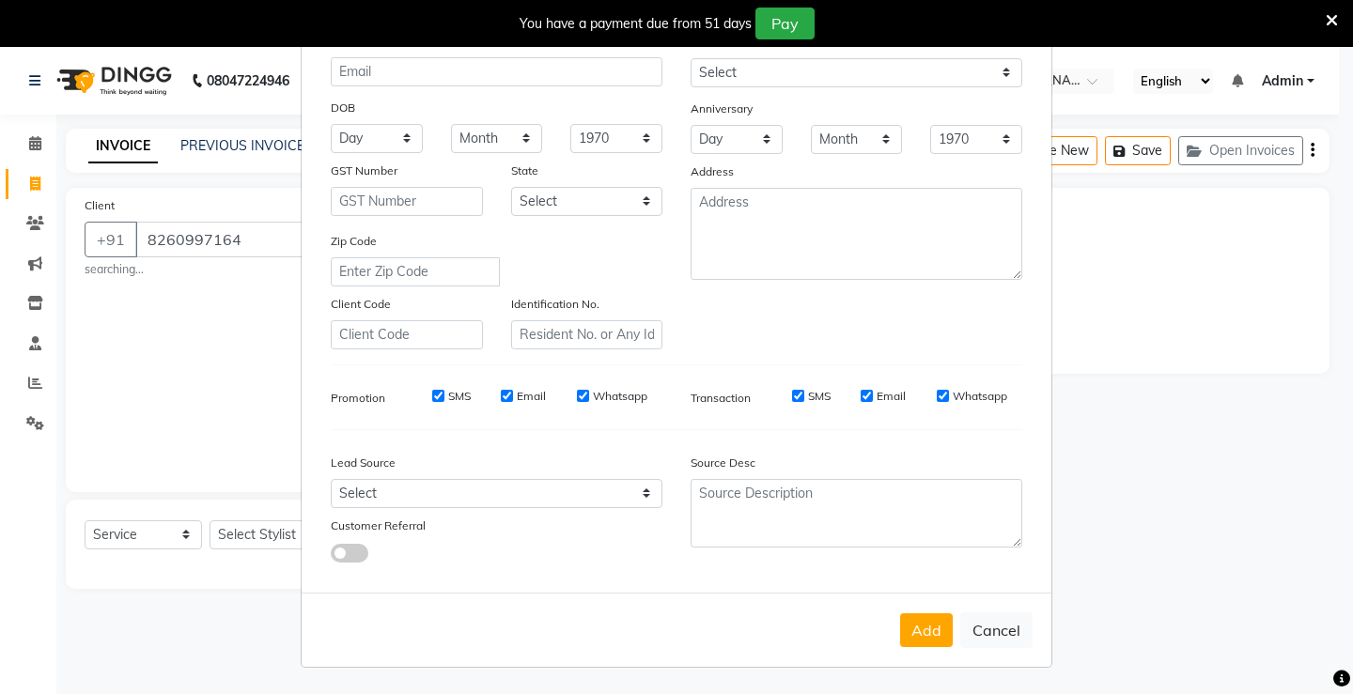
type input "rihi"
click at [906, 647] on div "Add Cancel" at bounding box center [677, 630] width 750 height 74
click at [914, 639] on button "Add" at bounding box center [926, 630] width 53 height 34
select select
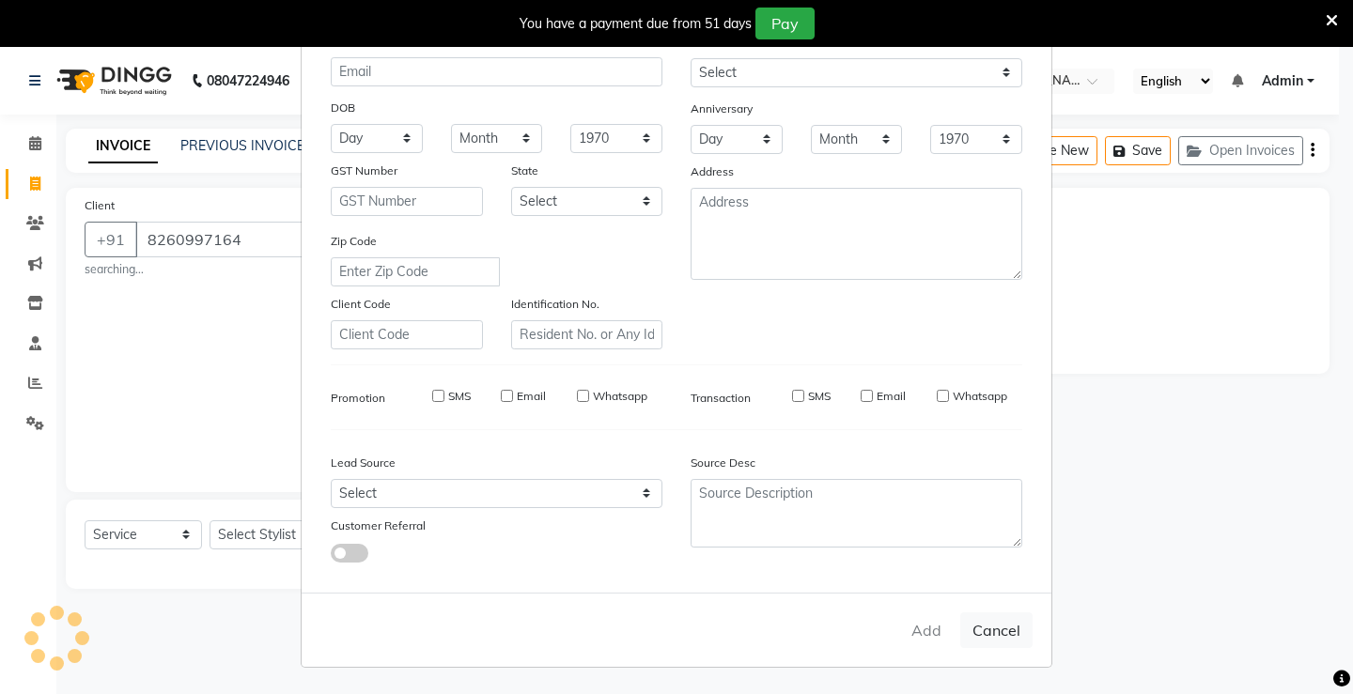
select select
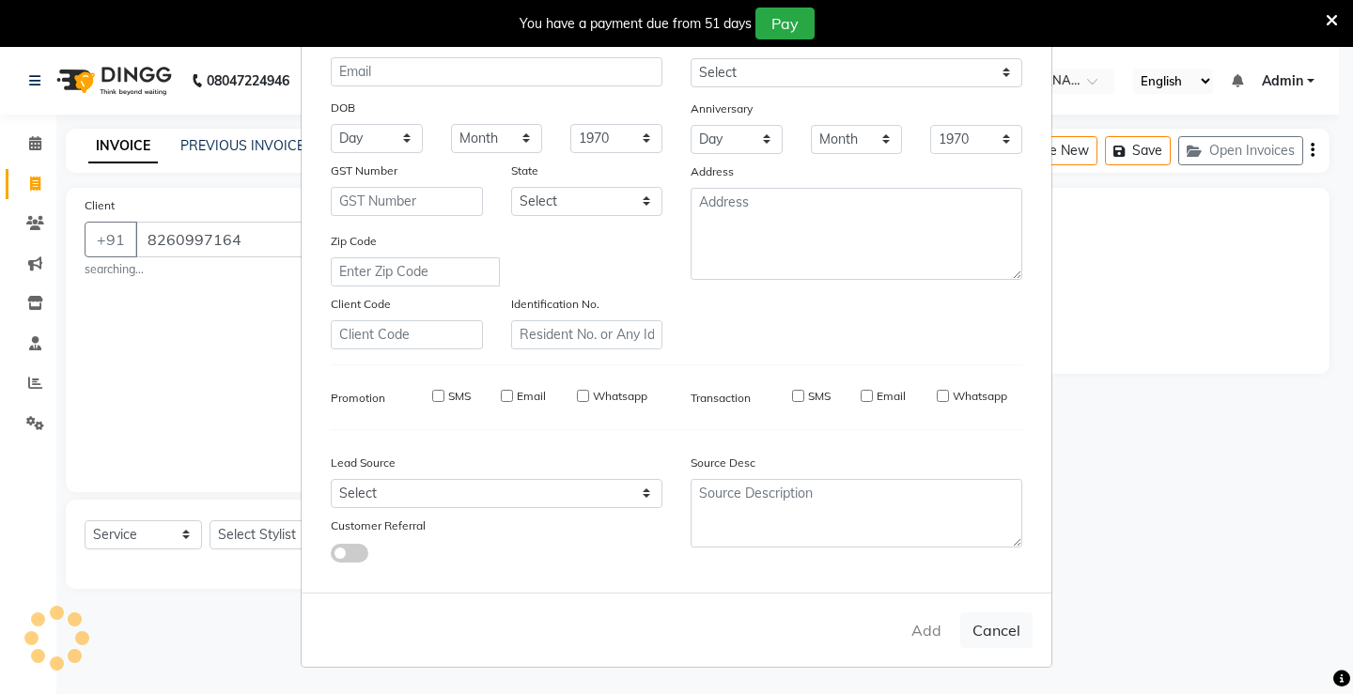
checkbox input "false"
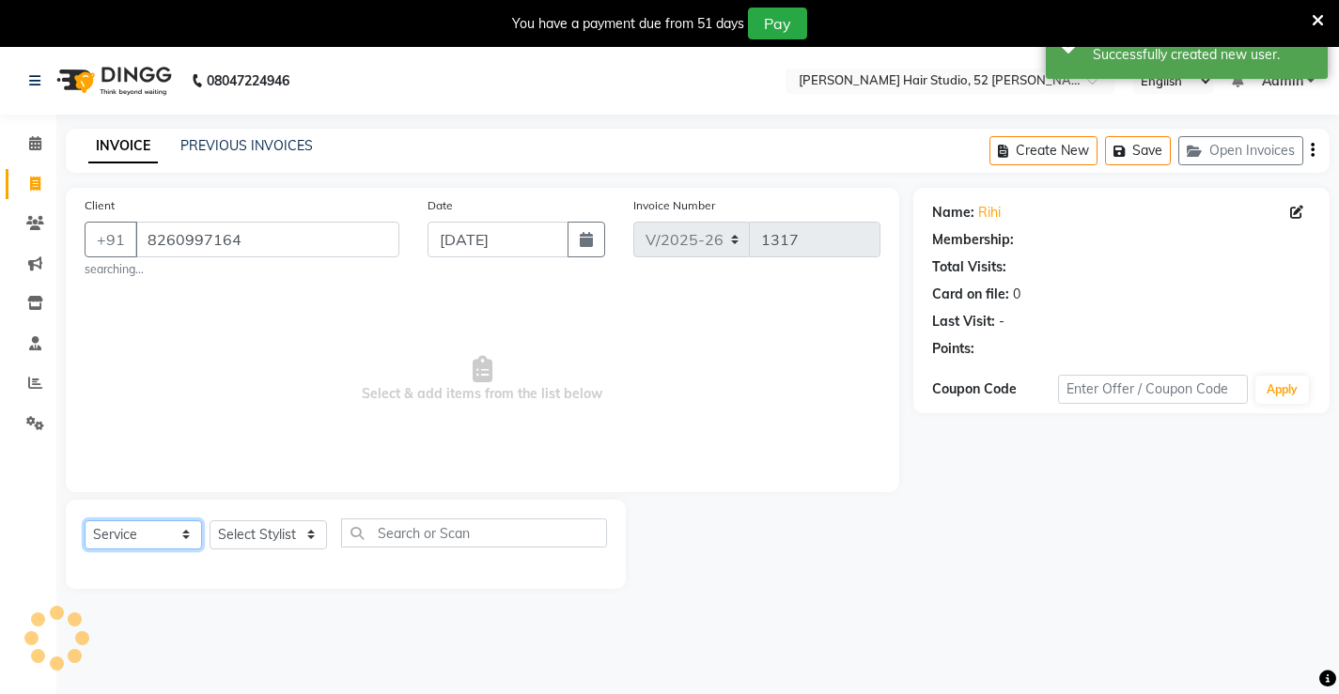
click at [111, 538] on select "Select Service Product Membership Package Voucher Prepaid Gift Card" at bounding box center [143, 534] width 117 height 29
click at [85, 520] on select "Select Service Product Membership Package Voucher Prepaid Gift Card" at bounding box center [143, 534] width 117 height 29
click at [279, 536] on select "Select Stylist Ajay [PERSON_NAME] [PERSON_NAME] [PERSON_NAME] unsex hair stylis…" at bounding box center [267, 534] width 117 height 29
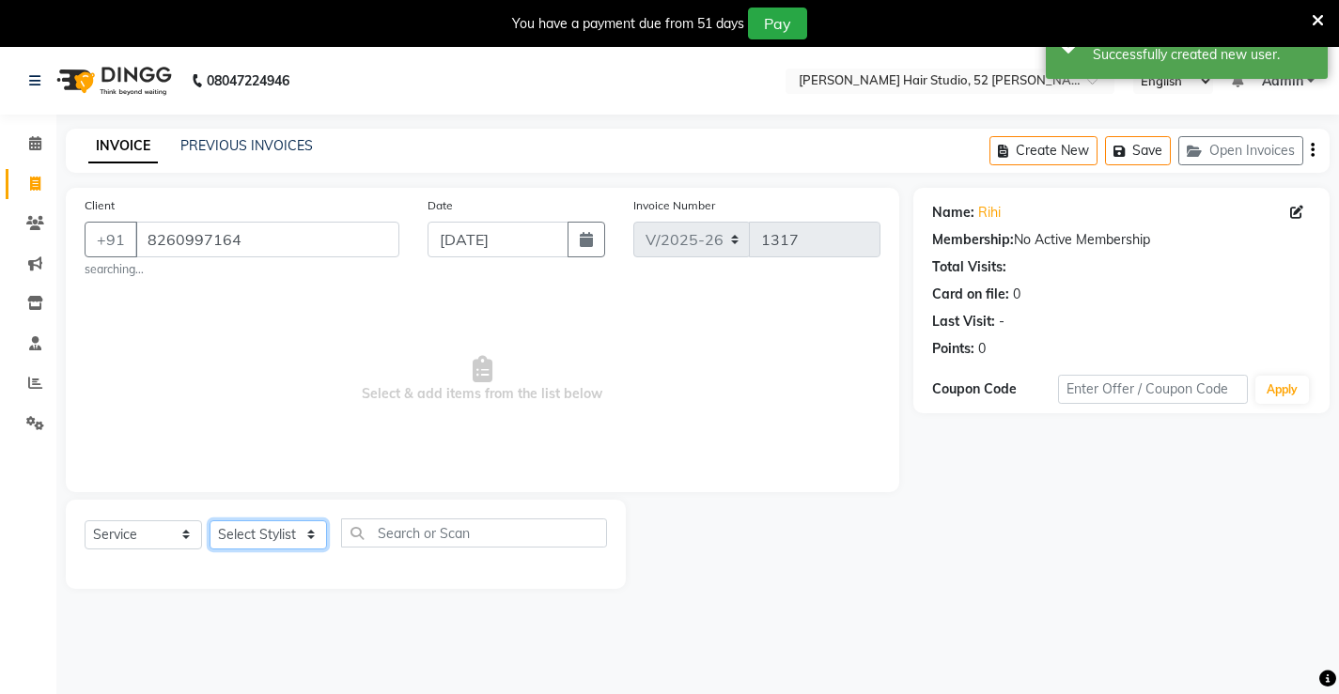
select select "86873"
click at [209, 520] on select "Select Stylist Ajay [PERSON_NAME] [PERSON_NAME] [PERSON_NAME] unsex hair stylis…" at bounding box center [267, 534] width 117 height 29
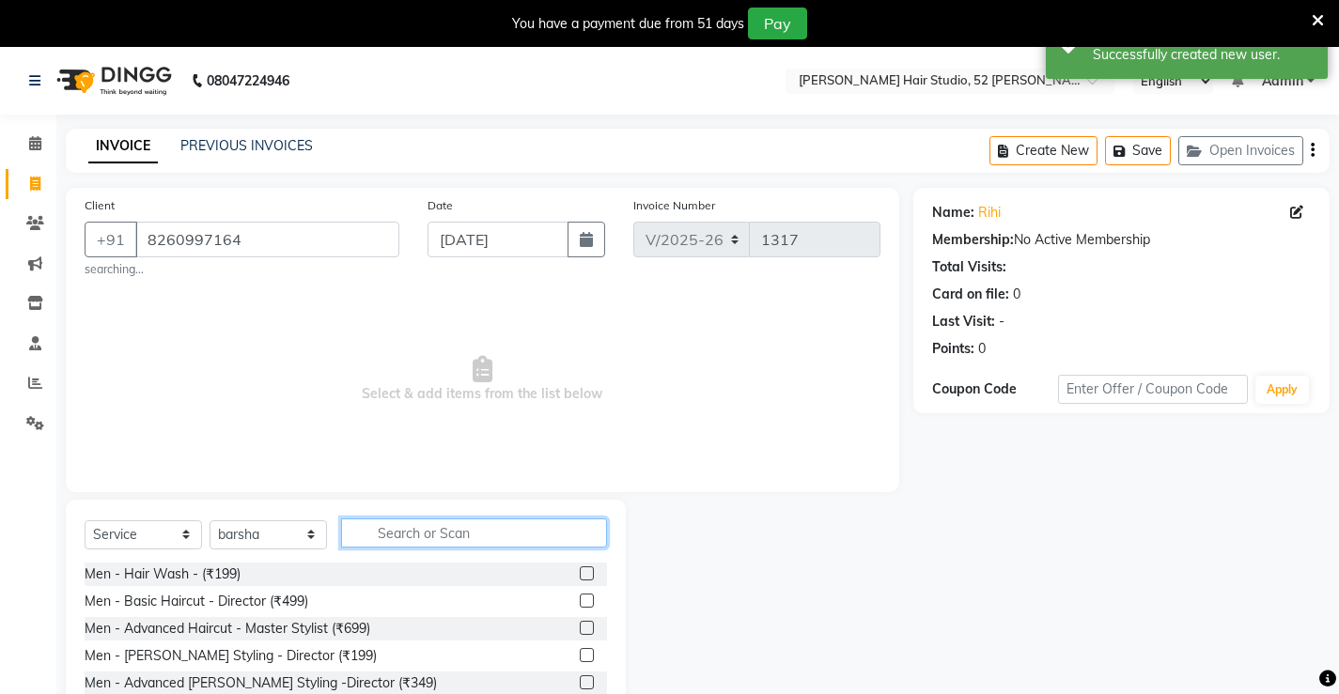
click at [457, 530] on input "text" at bounding box center [474, 533] width 266 height 29
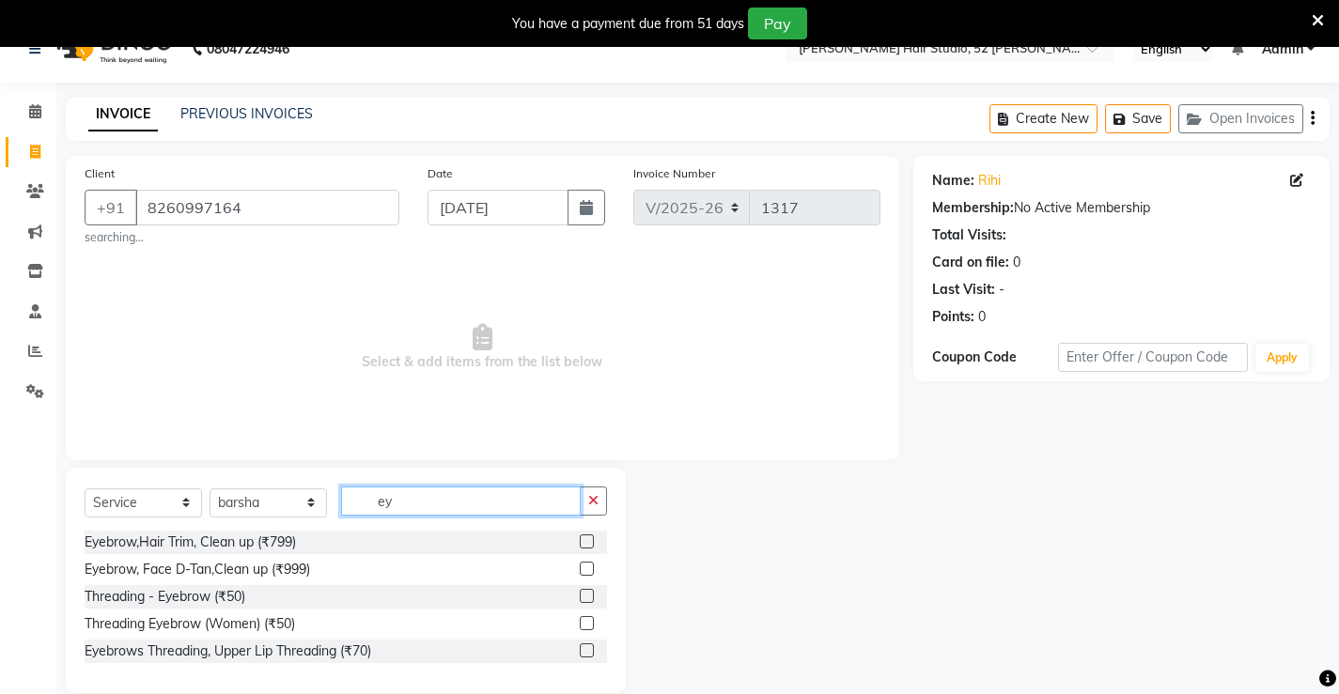
scroll to position [59, 0]
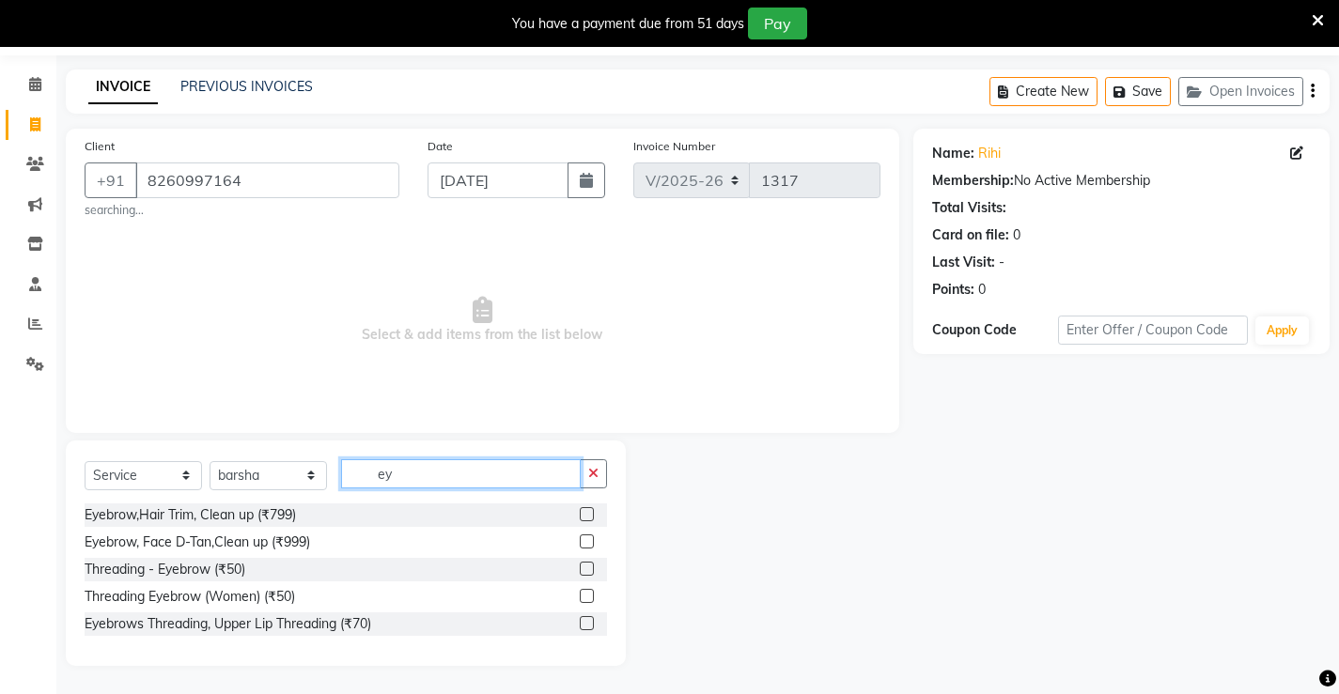
type input "ey"
click at [581, 621] on label at bounding box center [587, 623] width 14 height 14
click at [581, 621] on input "checkbox" at bounding box center [586, 624] width 12 height 12
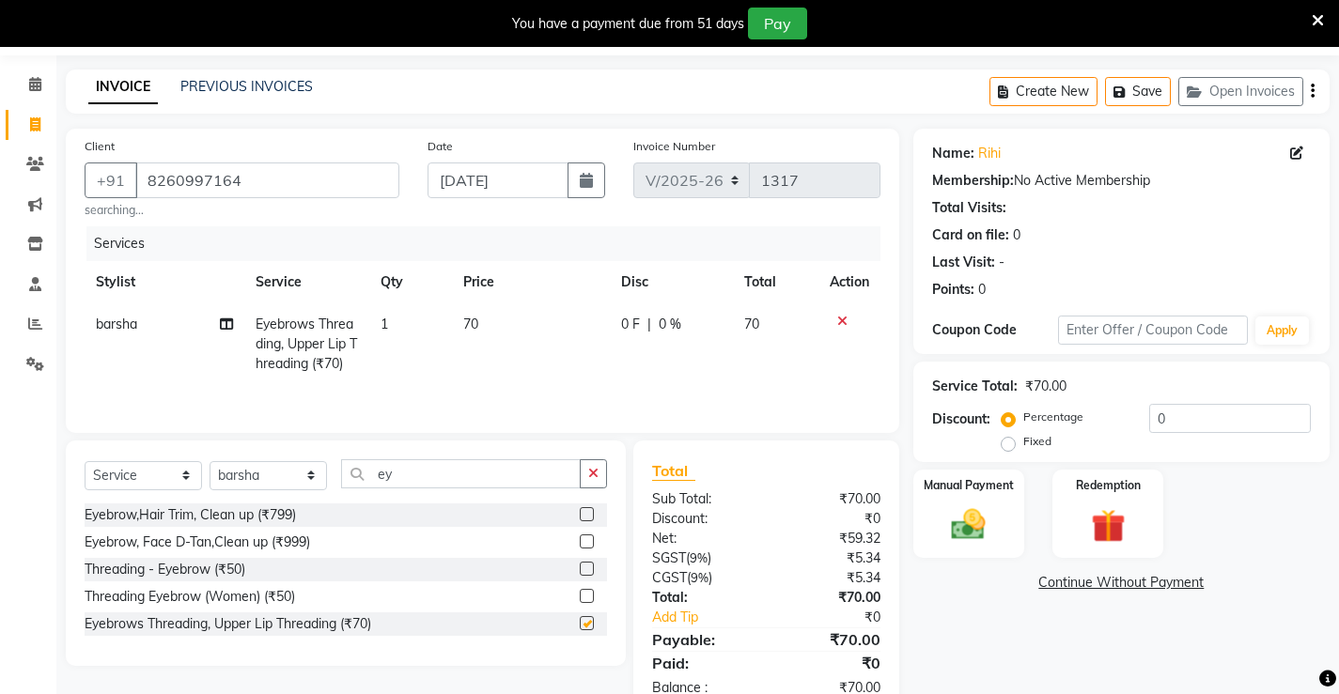
checkbox input "false"
click at [468, 318] on span "70" at bounding box center [470, 324] width 15 height 17
select select "86873"
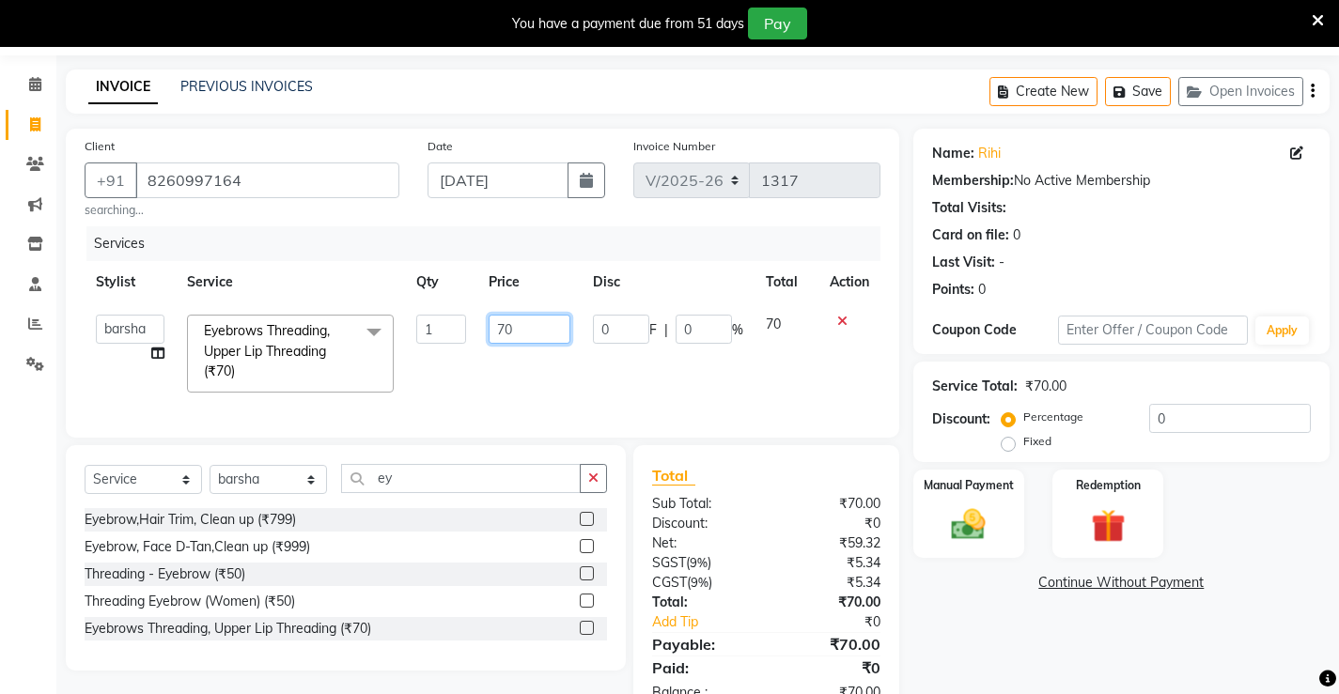
click at [537, 333] on input "70" at bounding box center [529, 329] width 82 height 29
type input "7"
click at [525, 342] on input "0" at bounding box center [529, 329] width 82 height 29
type input "0120"
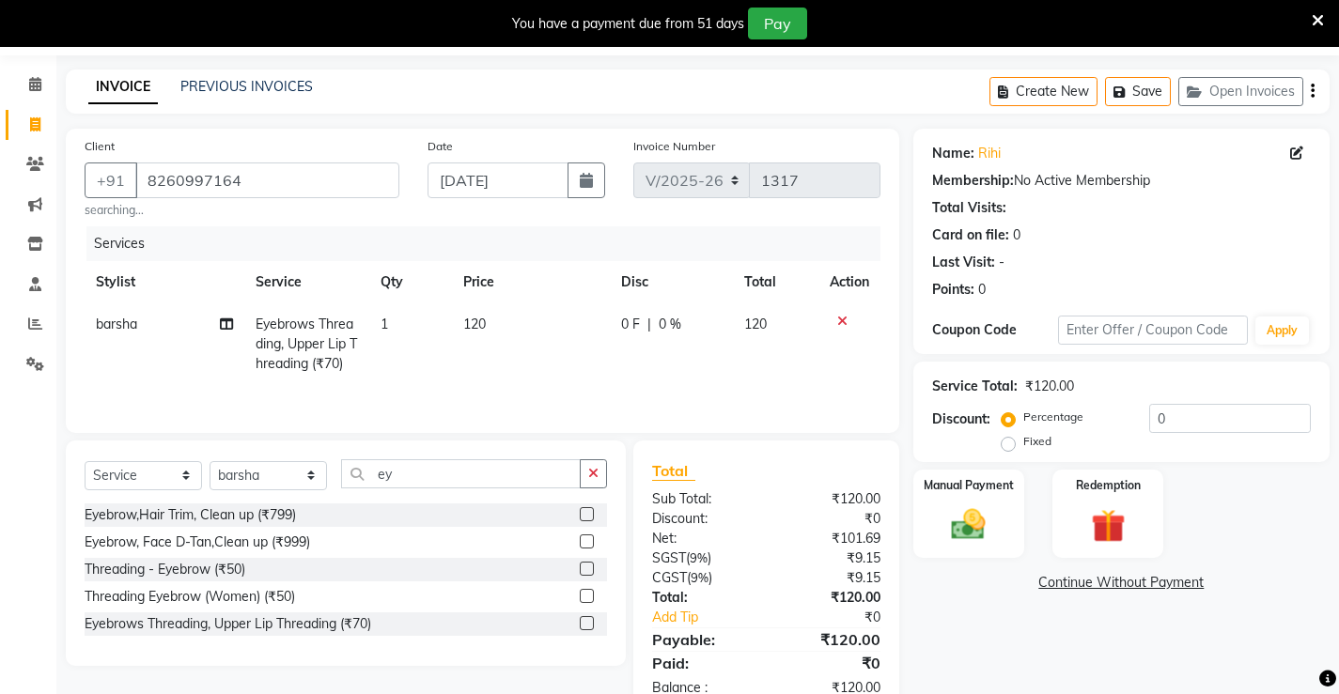
click at [519, 361] on td "120" at bounding box center [531, 344] width 158 height 82
select select "86873"
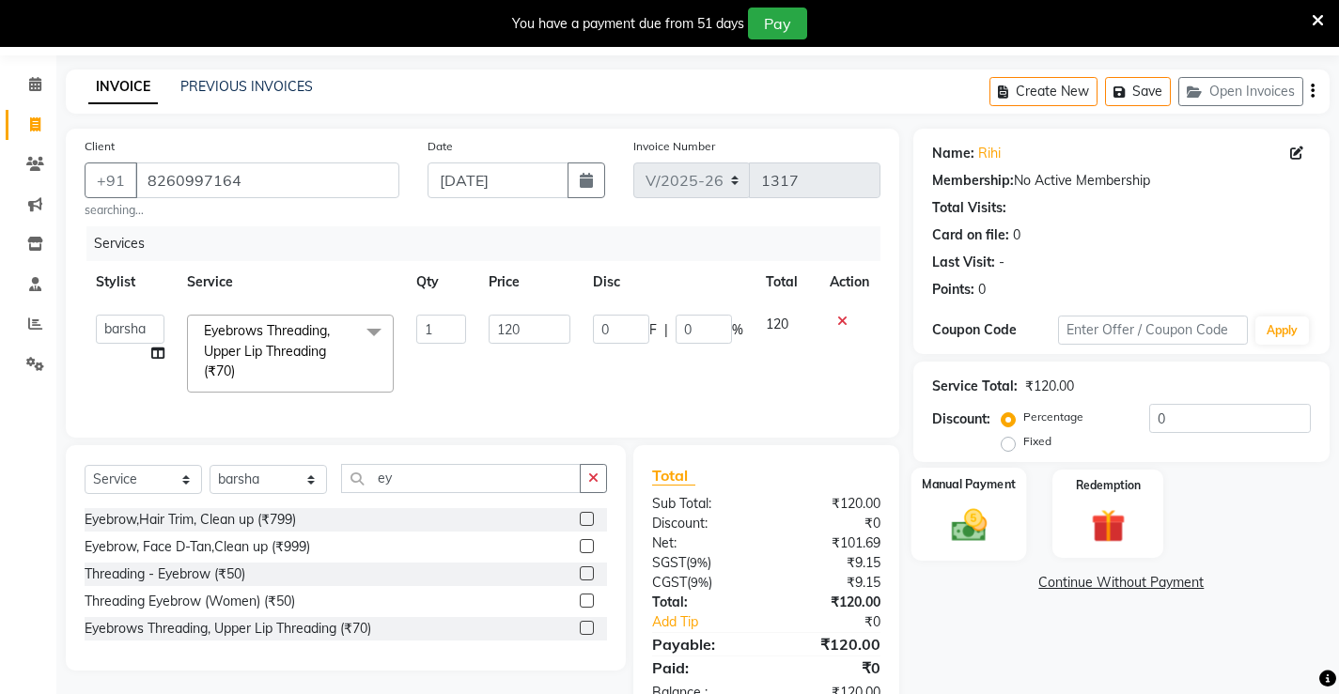
click at [1005, 544] on div "Manual Payment" at bounding box center [968, 514] width 116 height 93
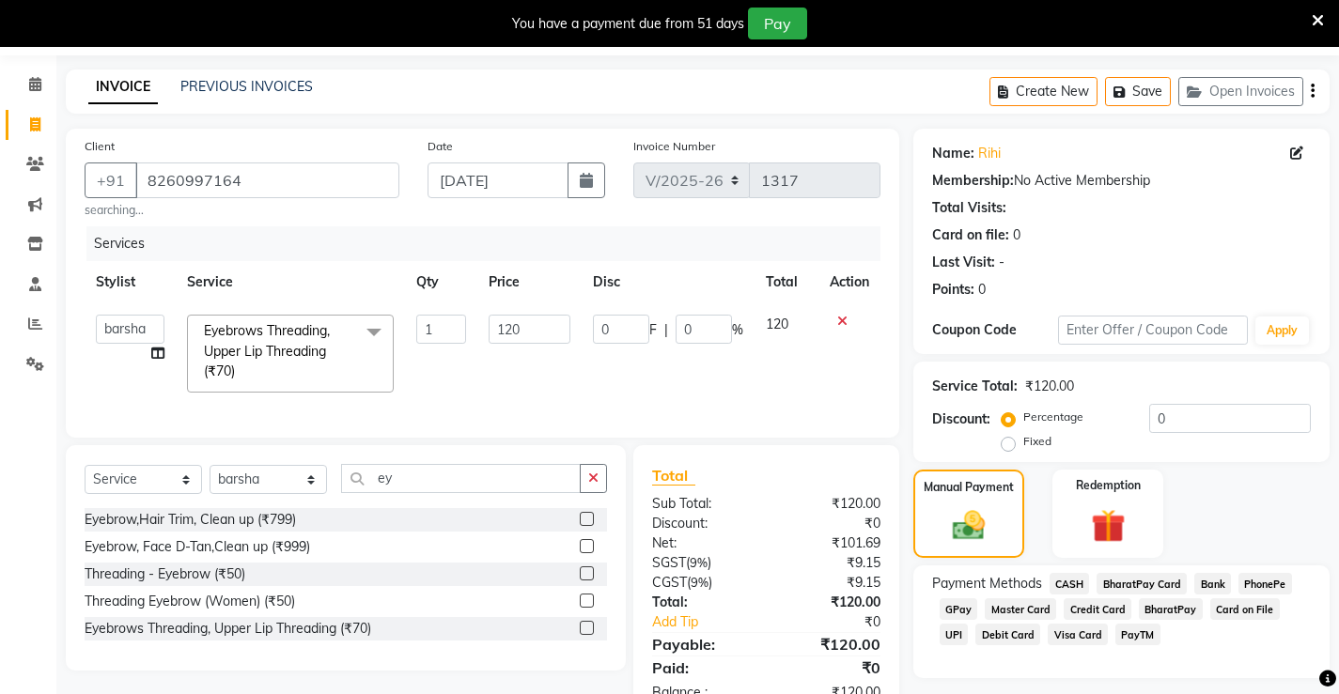
click at [1277, 588] on span "PhonePe" at bounding box center [1265, 584] width 54 height 22
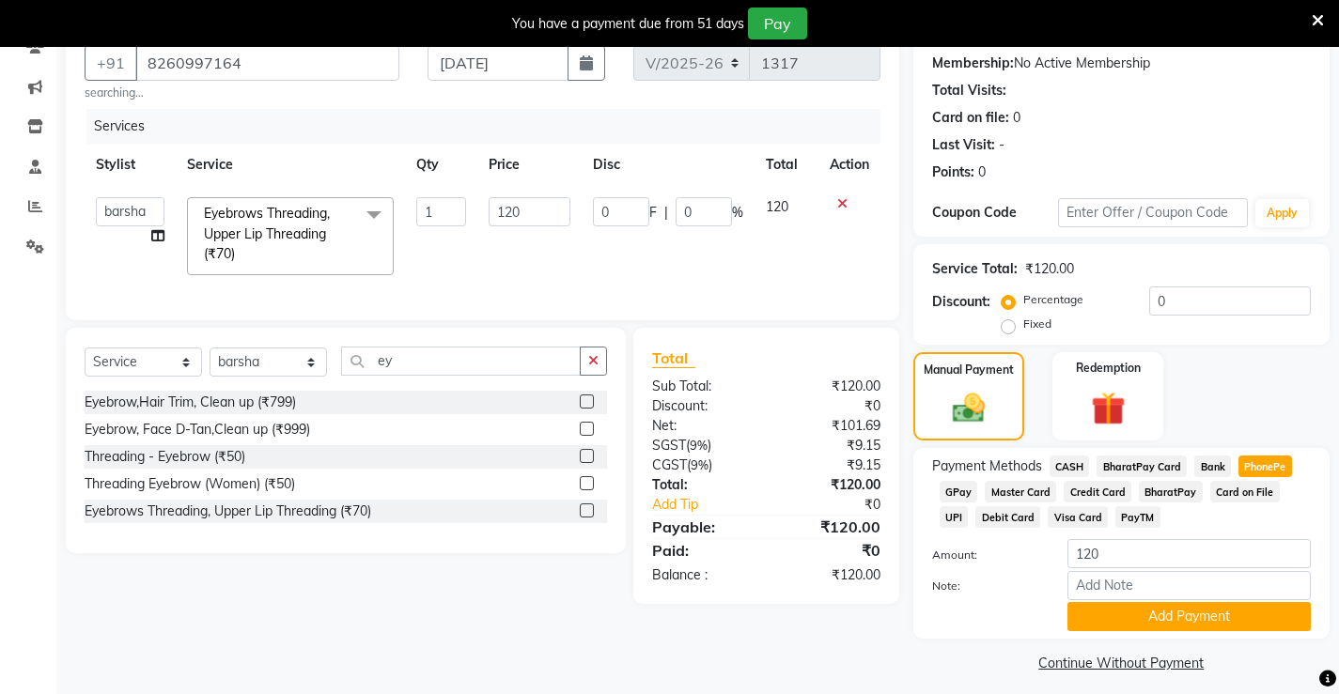
scroll to position [188, 0]
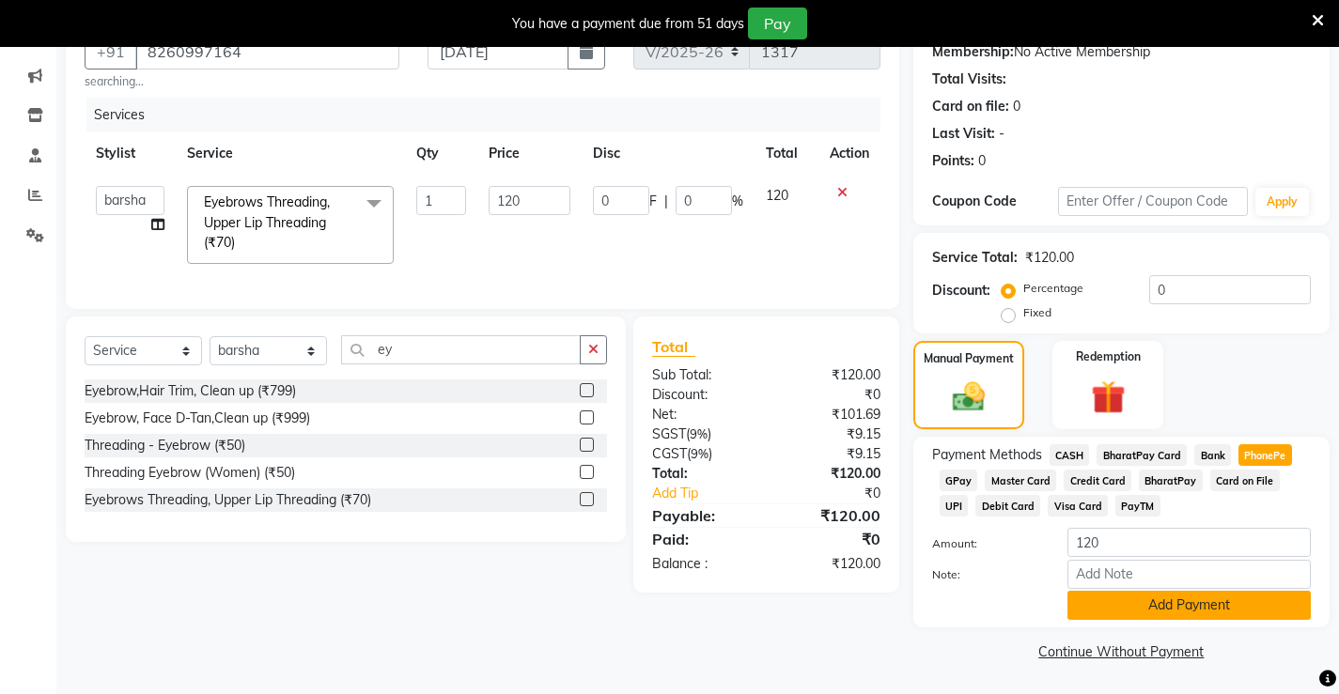
click at [1185, 617] on button "Add Payment" at bounding box center [1188, 605] width 243 height 29
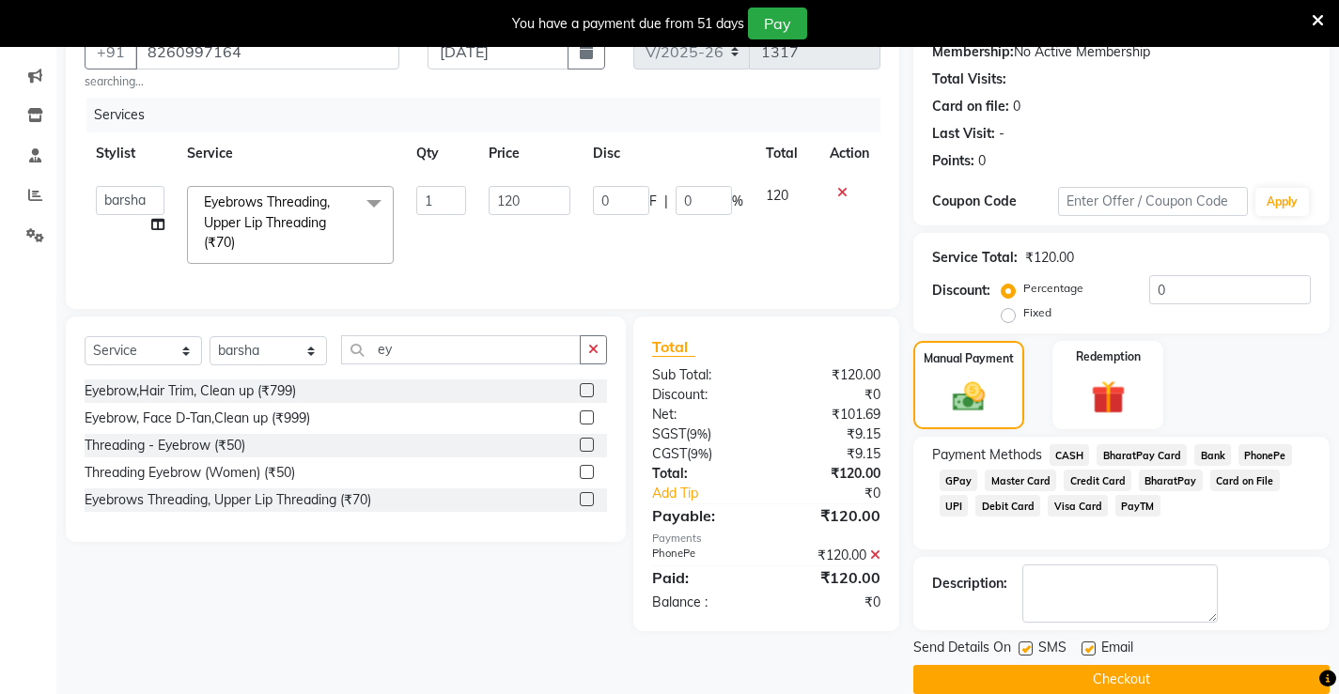
scroll to position [216, 0]
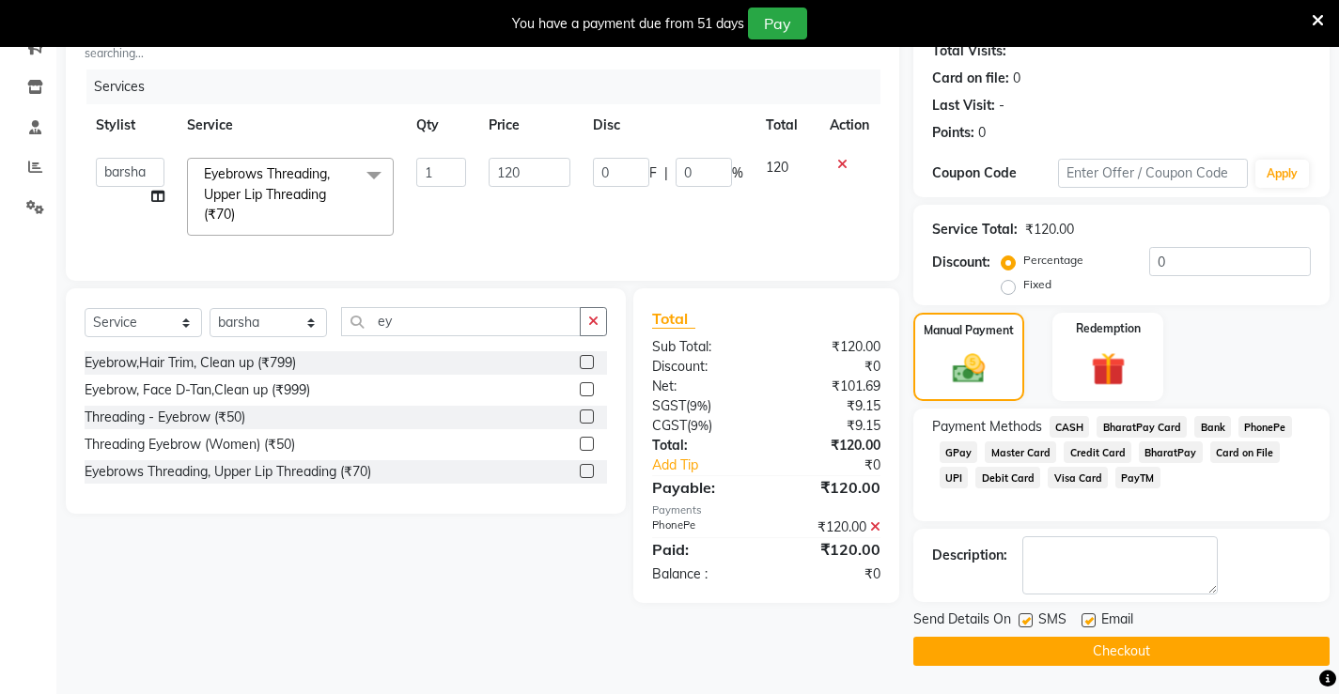
click at [1157, 643] on button "Checkout" at bounding box center [1121, 651] width 416 height 29
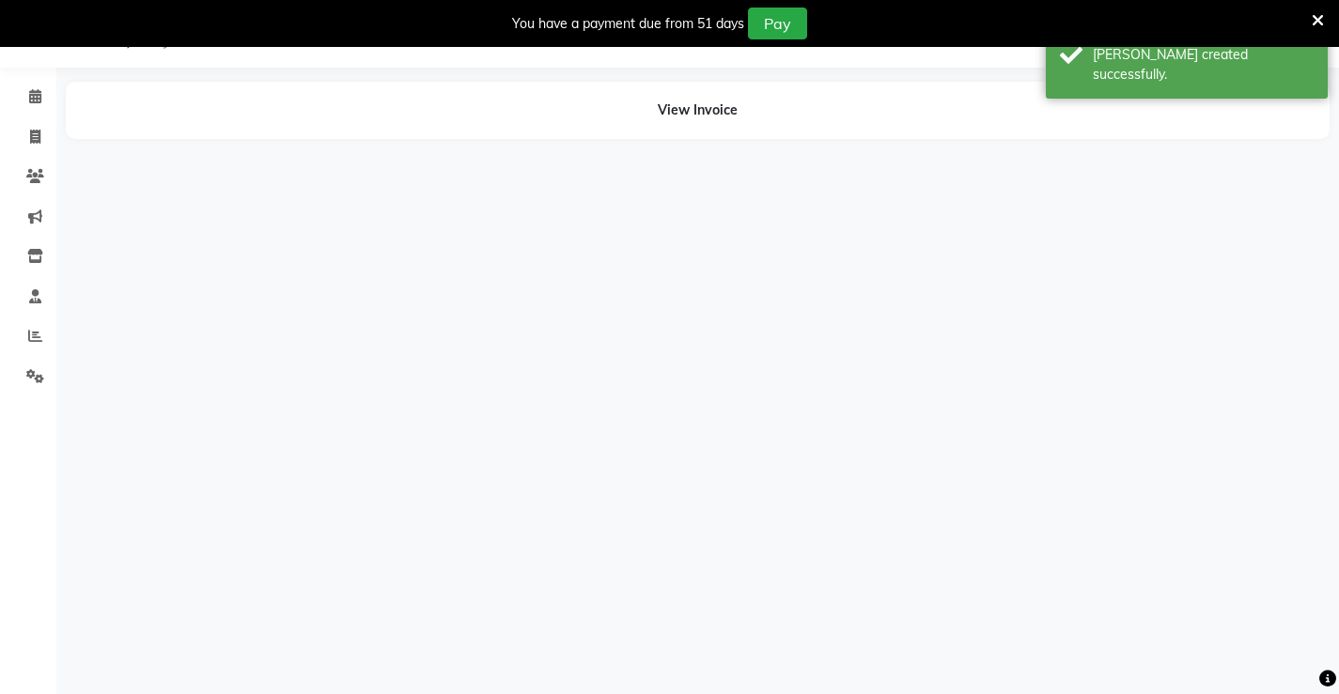
scroll to position [47, 0]
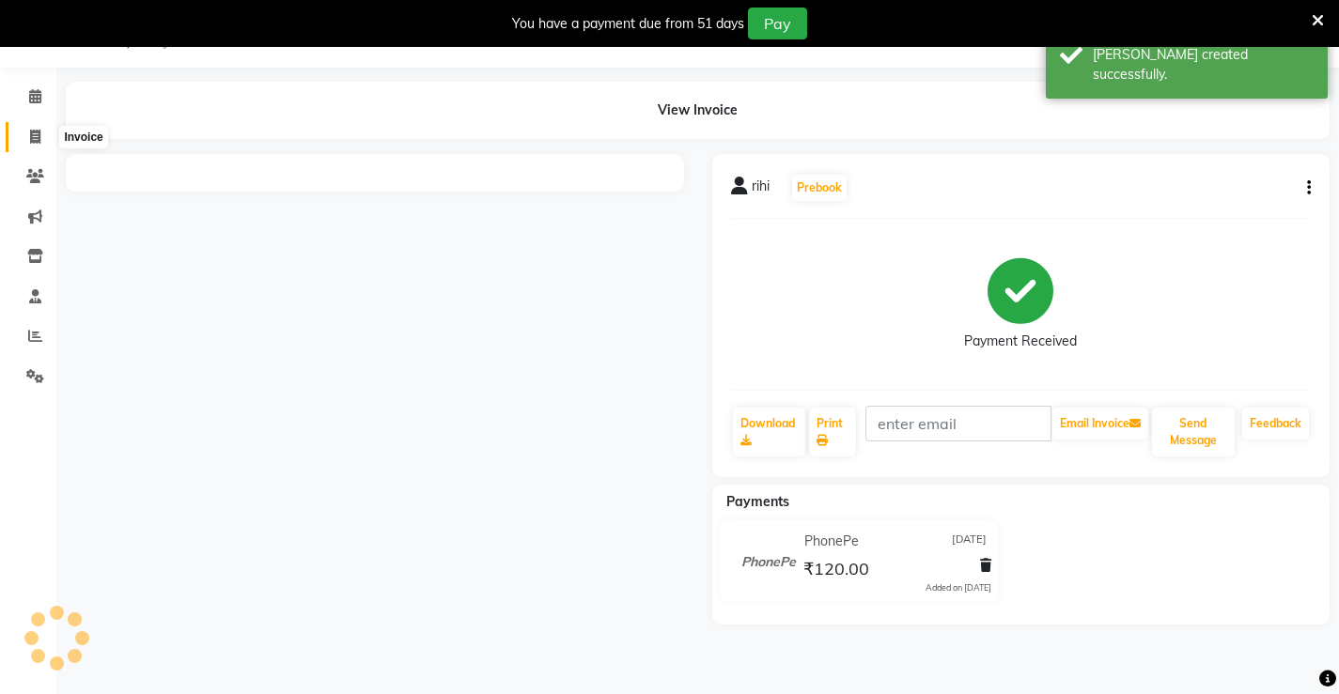
click at [39, 145] on span at bounding box center [35, 138] width 33 height 22
select select "service"
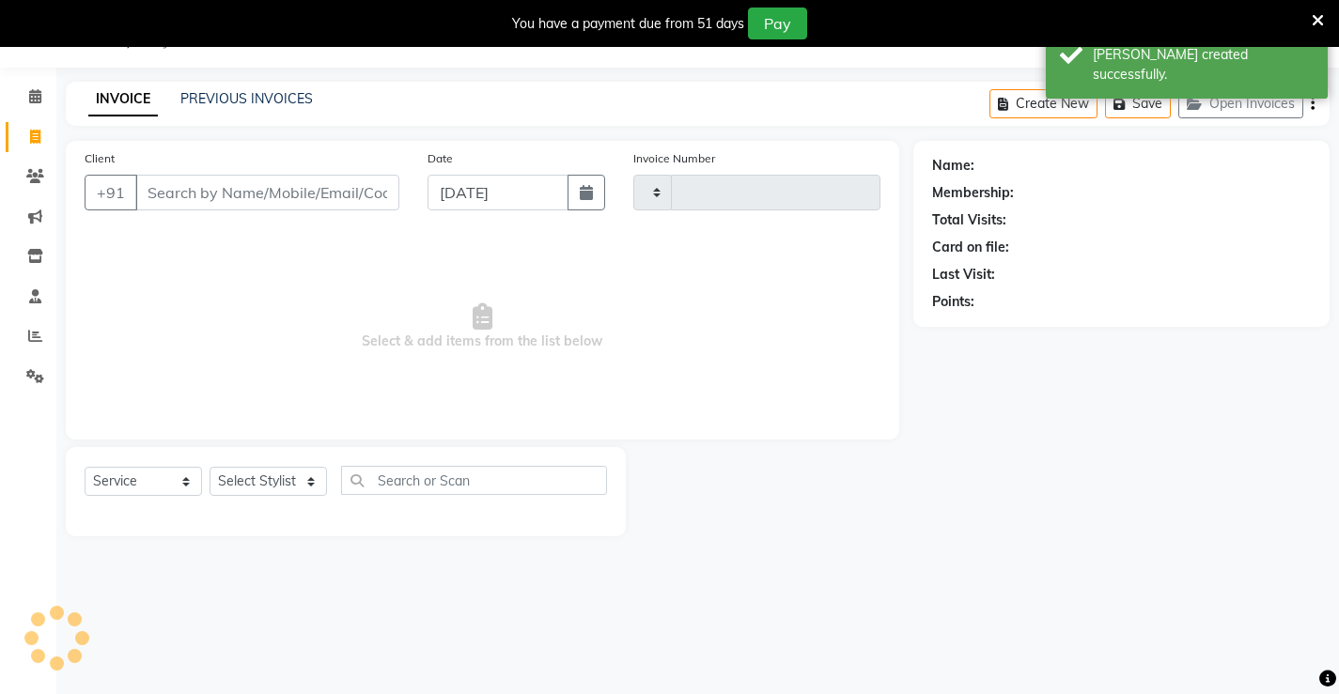
type input "1318"
select select "7705"
click at [208, 194] on input "Client" at bounding box center [267, 193] width 264 height 36
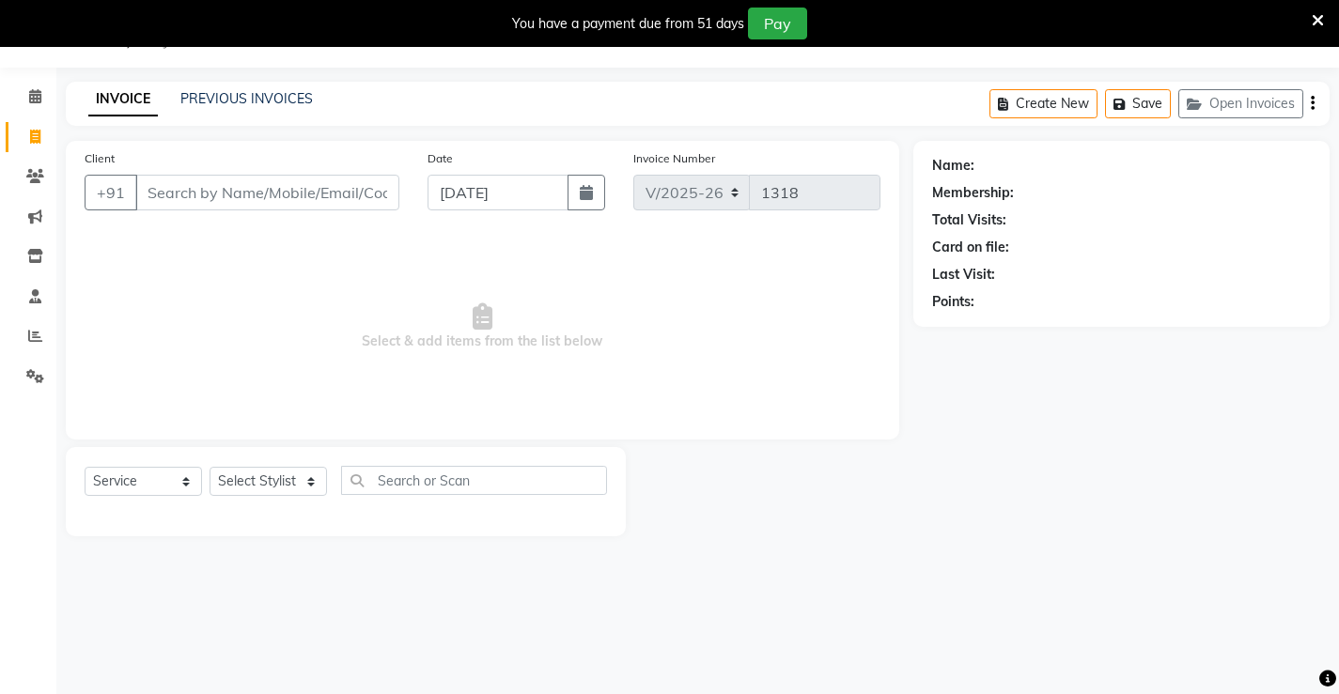
click at [166, 200] on input "Client" at bounding box center [267, 193] width 264 height 36
click at [249, 178] on input "Client" at bounding box center [267, 193] width 264 height 36
click at [249, 187] on input "Client" at bounding box center [267, 193] width 264 height 36
click at [224, 193] on input "Client" at bounding box center [267, 193] width 264 height 36
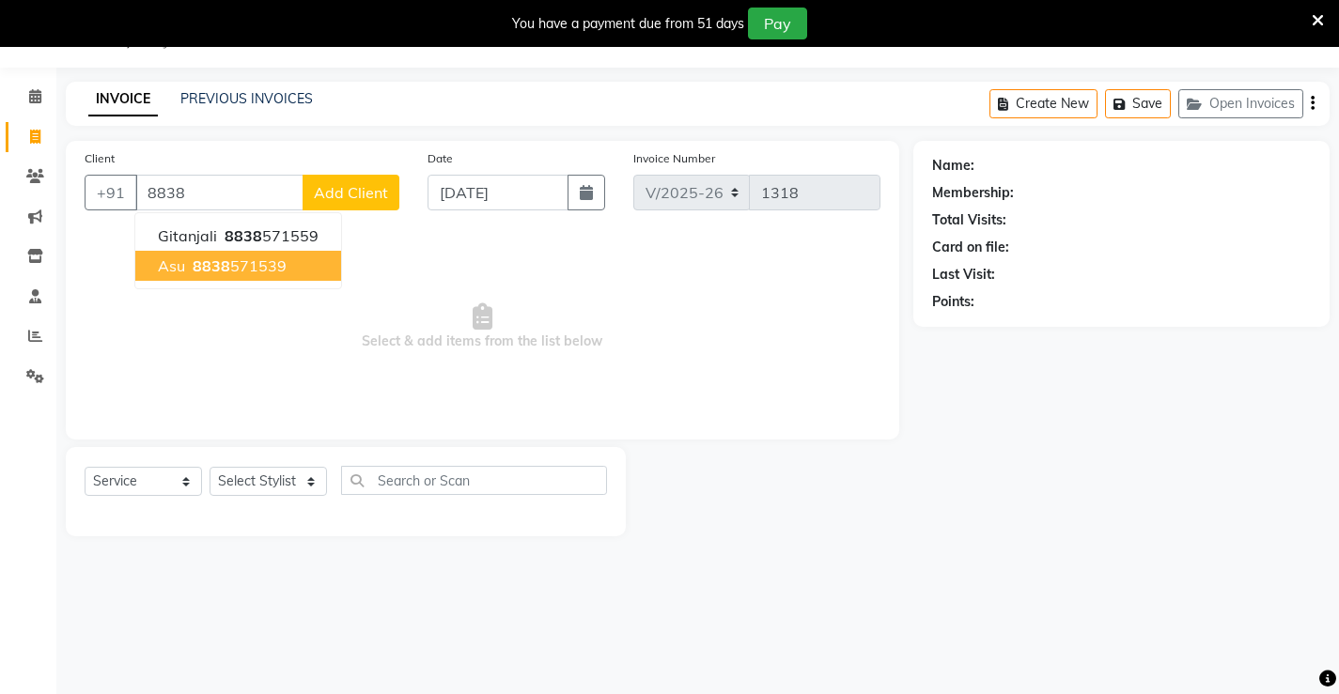
click at [214, 258] on button "asu 8838 571539" at bounding box center [238, 266] width 206 height 30
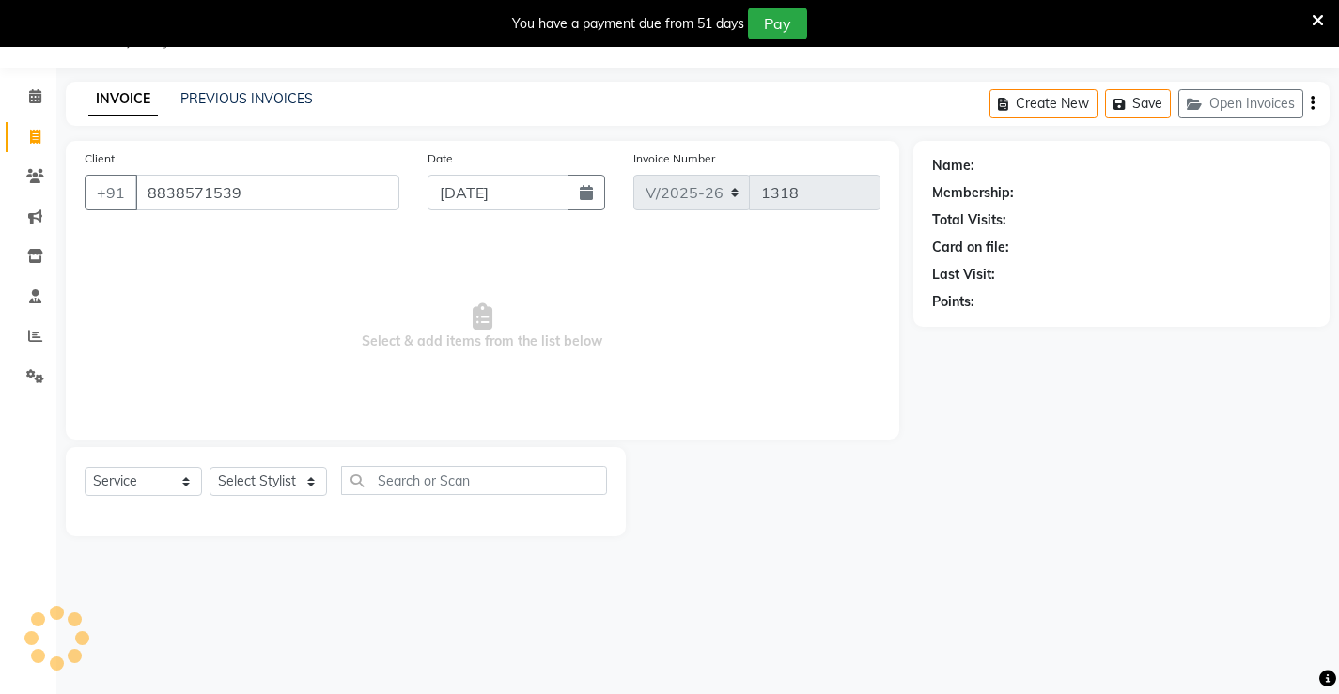
type input "8838571539"
click at [161, 481] on select "Select Service Product Membership Package Voucher Prepaid Gift Card" at bounding box center [143, 481] width 117 height 29
click at [85, 467] on select "Select Service Product Membership Package Voucher Prepaid Gift Card" at bounding box center [143, 481] width 117 height 29
click at [237, 473] on select "Select Stylist Ajay [PERSON_NAME] [PERSON_NAME] [PERSON_NAME] unsex hair stylis…" at bounding box center [267, 481] width 117 height 29
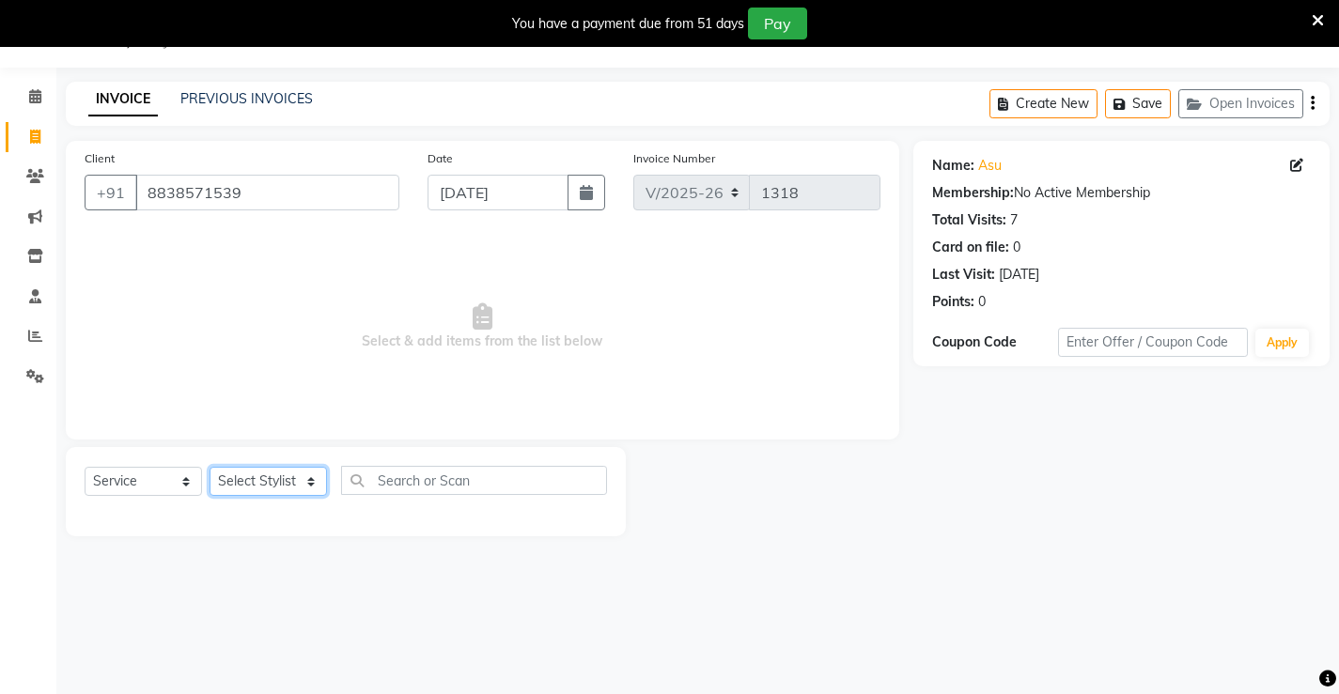
select select "87951"
click at [209, 467] on select "Select Stylist Ajay [PERSON_NAME] [PERSON_NAME] [PERSON_NAME] unsex hair stylis…" at bounding box center [267, 481] width 117 height 29
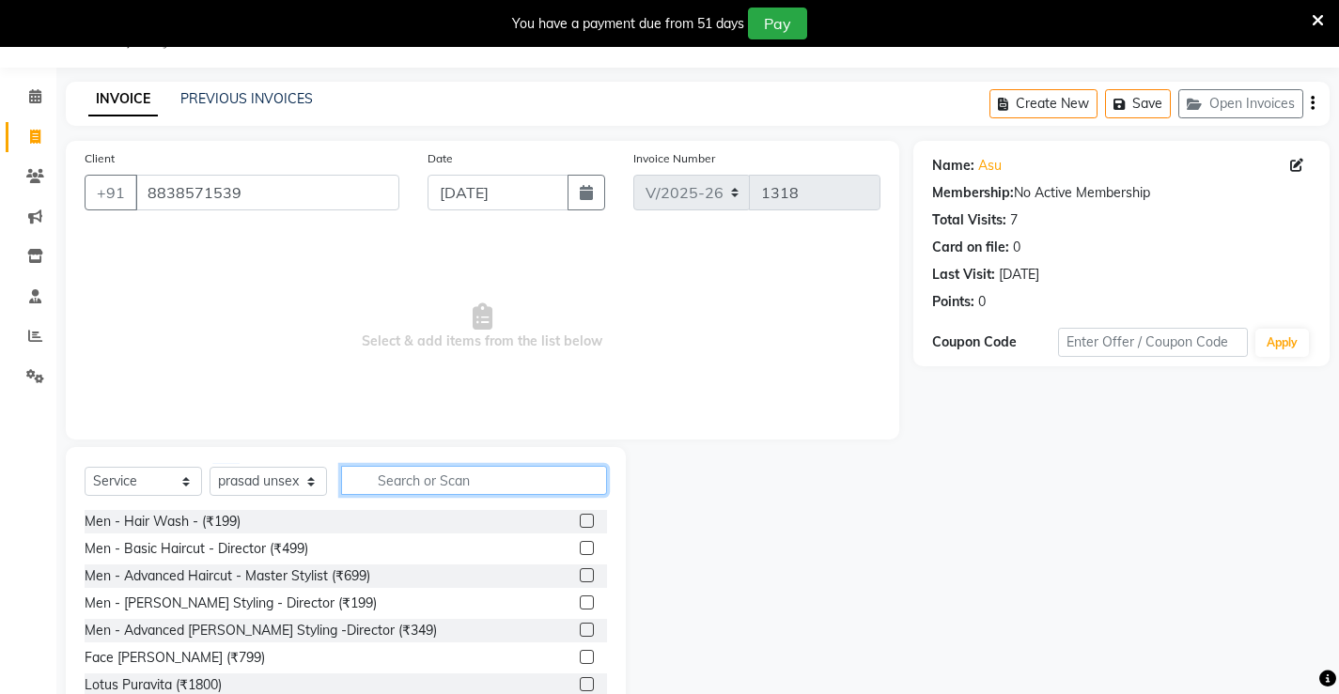
click at [438, 480] on input "text" at bounding box center [474, 480] width 266 height 29
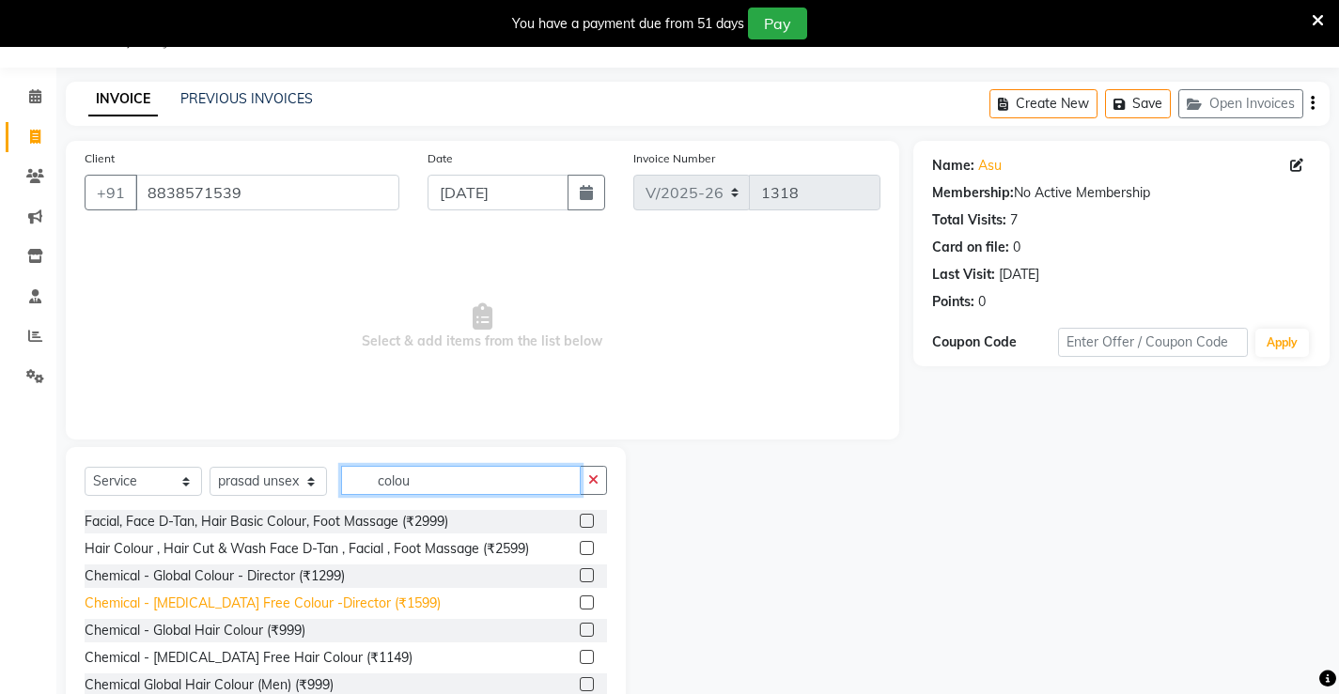
scroll to position [94, 0]
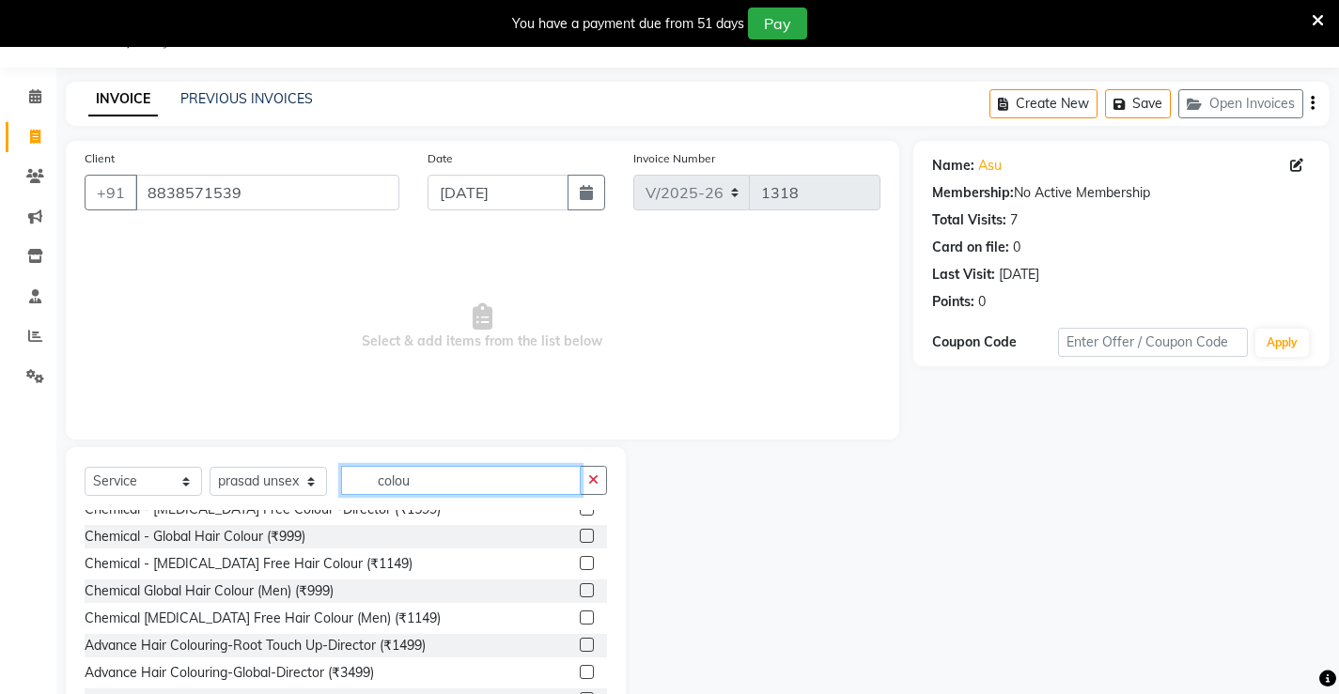
type input "colou"
click at [580, 591] on label at bounding box center [587, 590] width 14 height 14
click at [580, 591] on input "checkbox" at bounding box center [586, 591] width 12 height 12
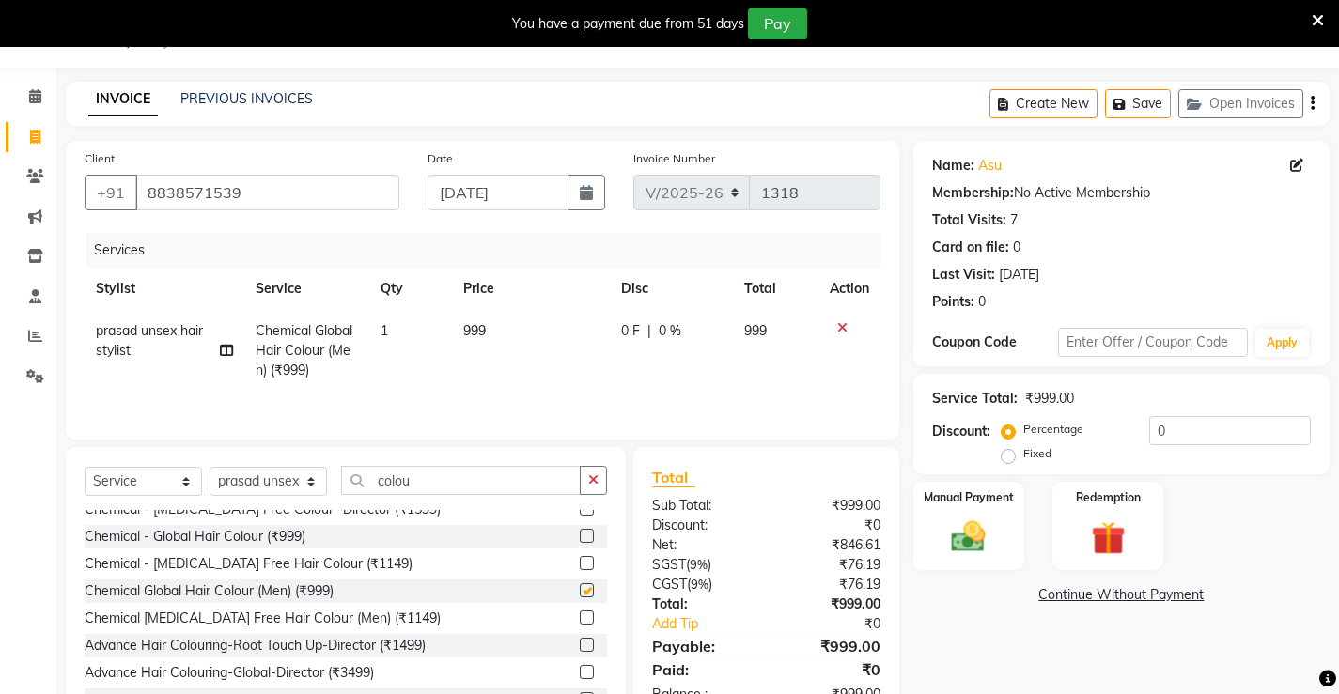
checkbox input "false"
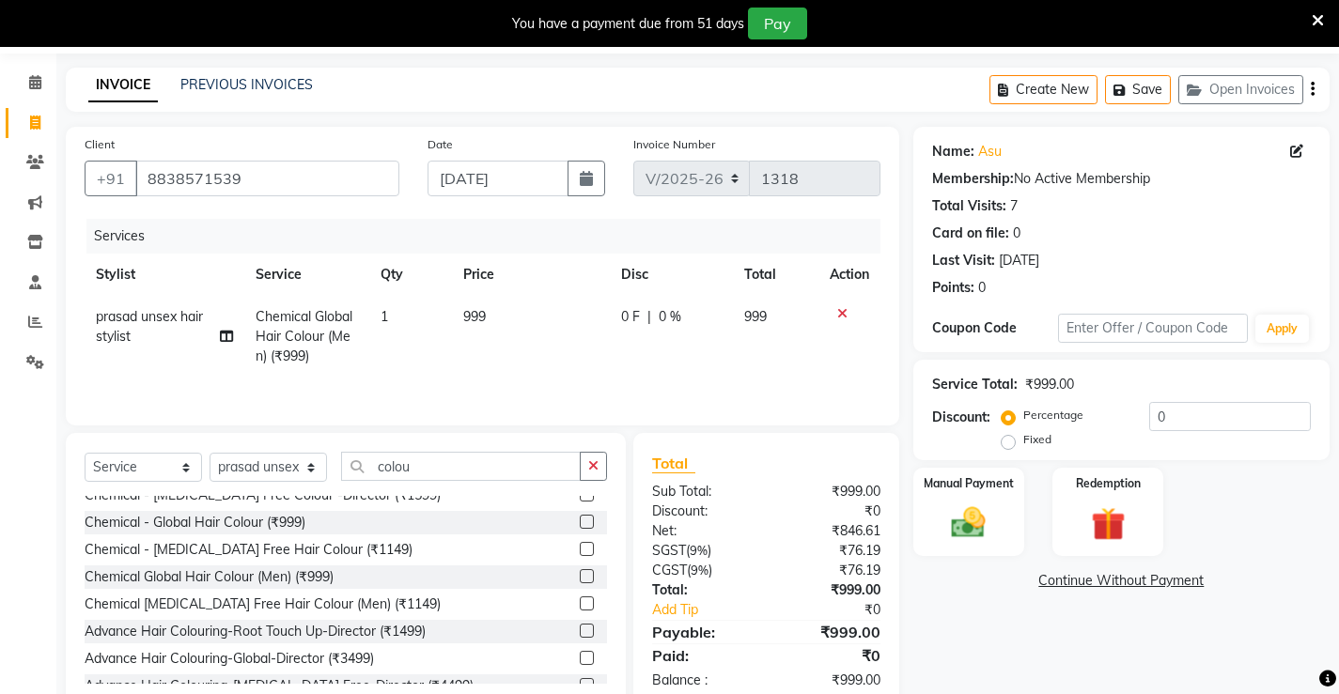
scroll to position [105, 0]
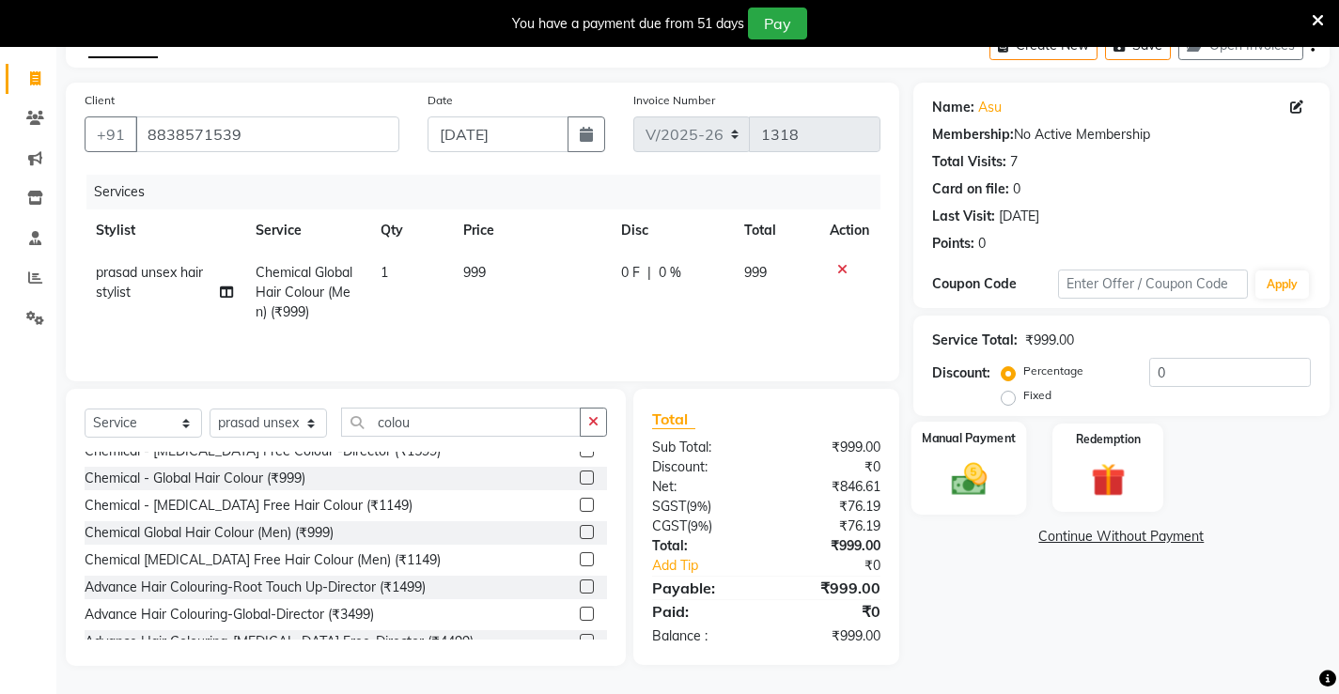
click at [984, 496] on img at bounding box center [967, 478] width 57 height 40
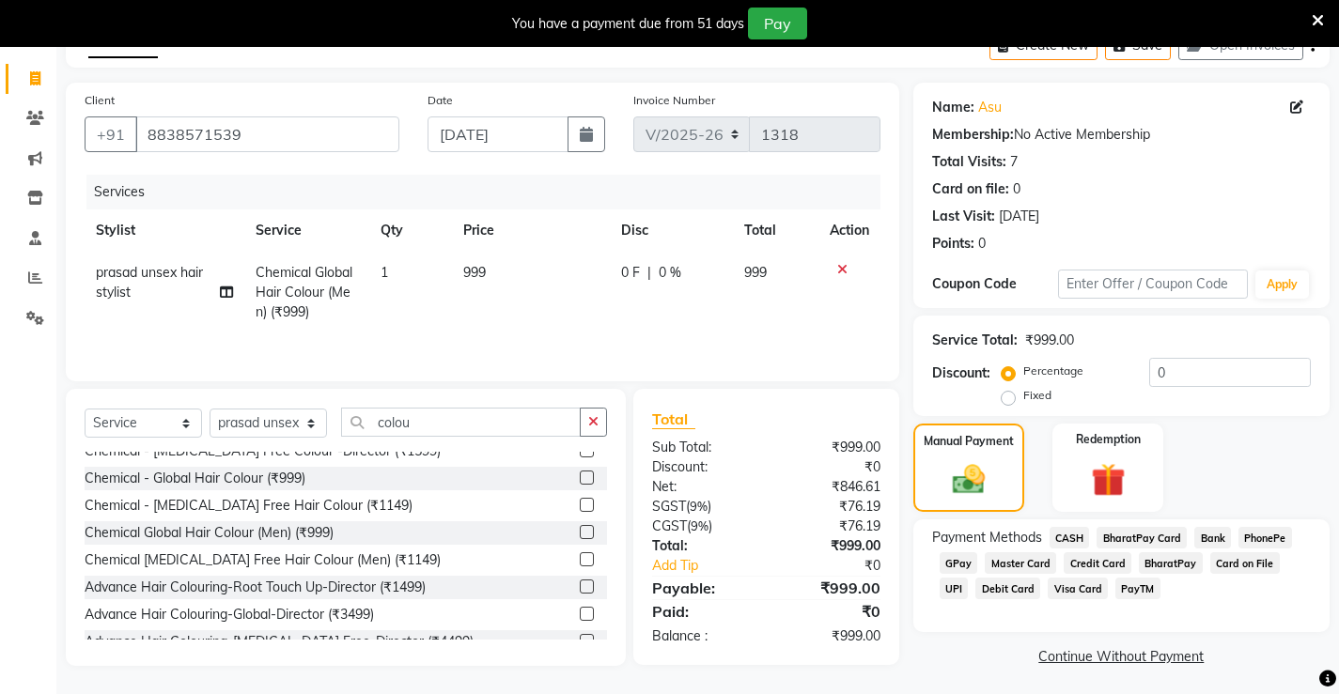
click at [1268, 536] on span "PhonePe" at bounding box center [1265, 538] width 54 height 22
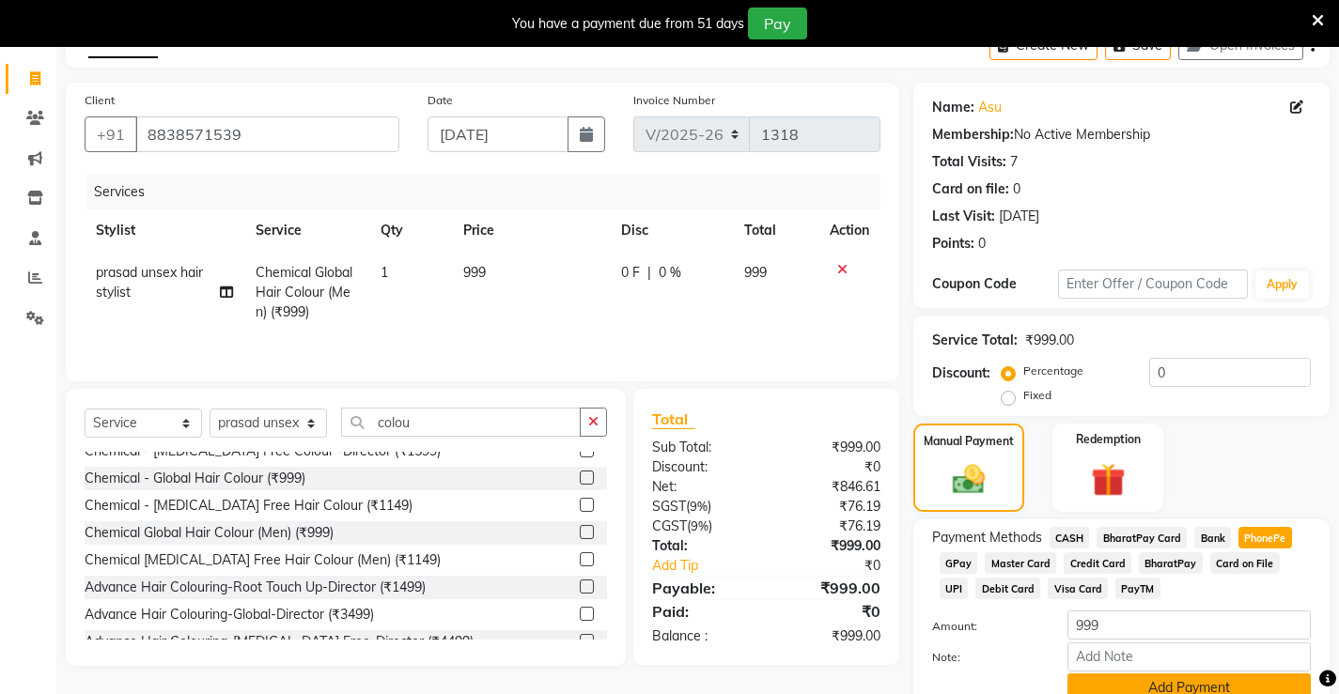
click at [1191, 683] on button "Add Payment" at bounding box center [1188, 688] width 243 height 29
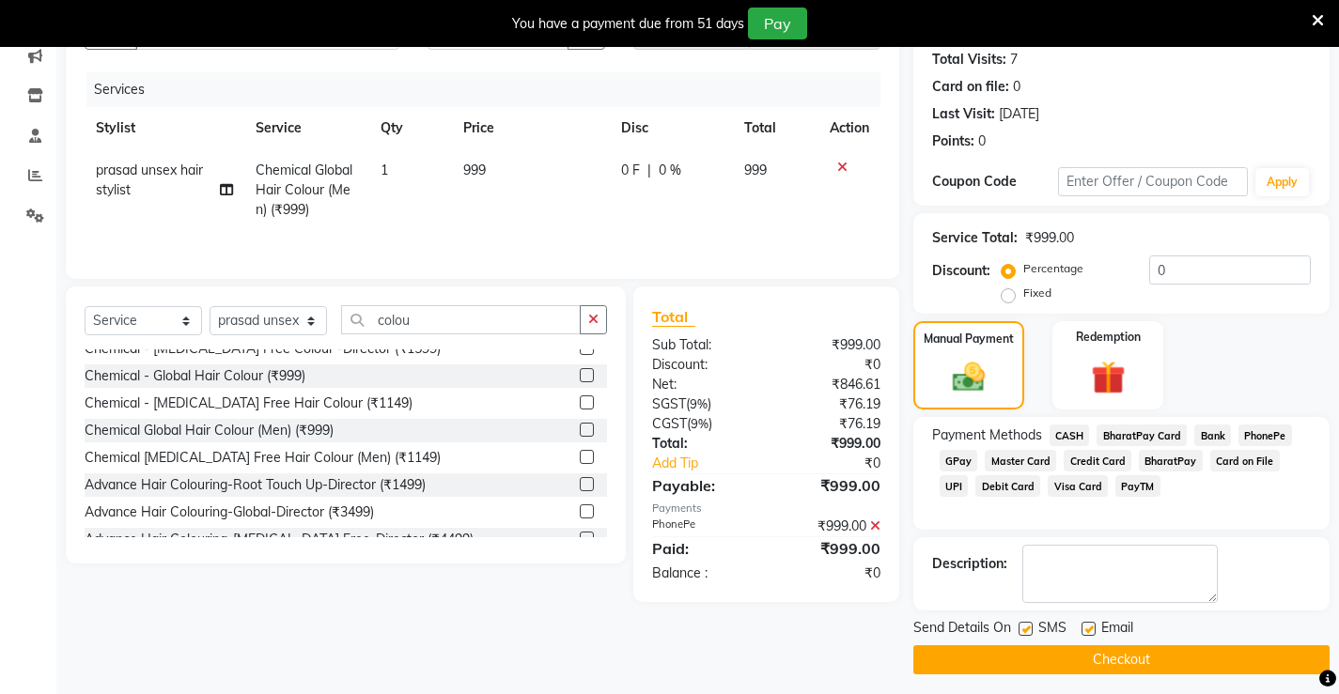
scroll to position [216, 0]
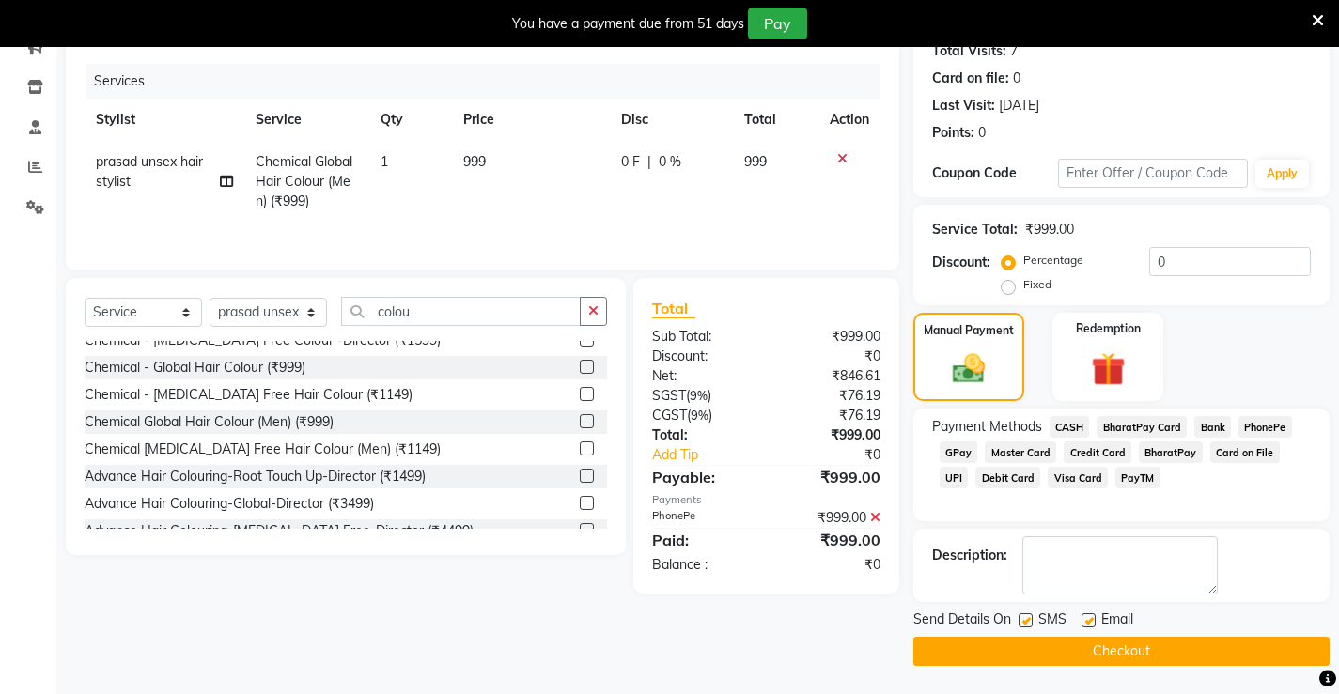
click at [1183, 656] on button "Checkout" at bounding box center [1121, 651] width 416 height 29
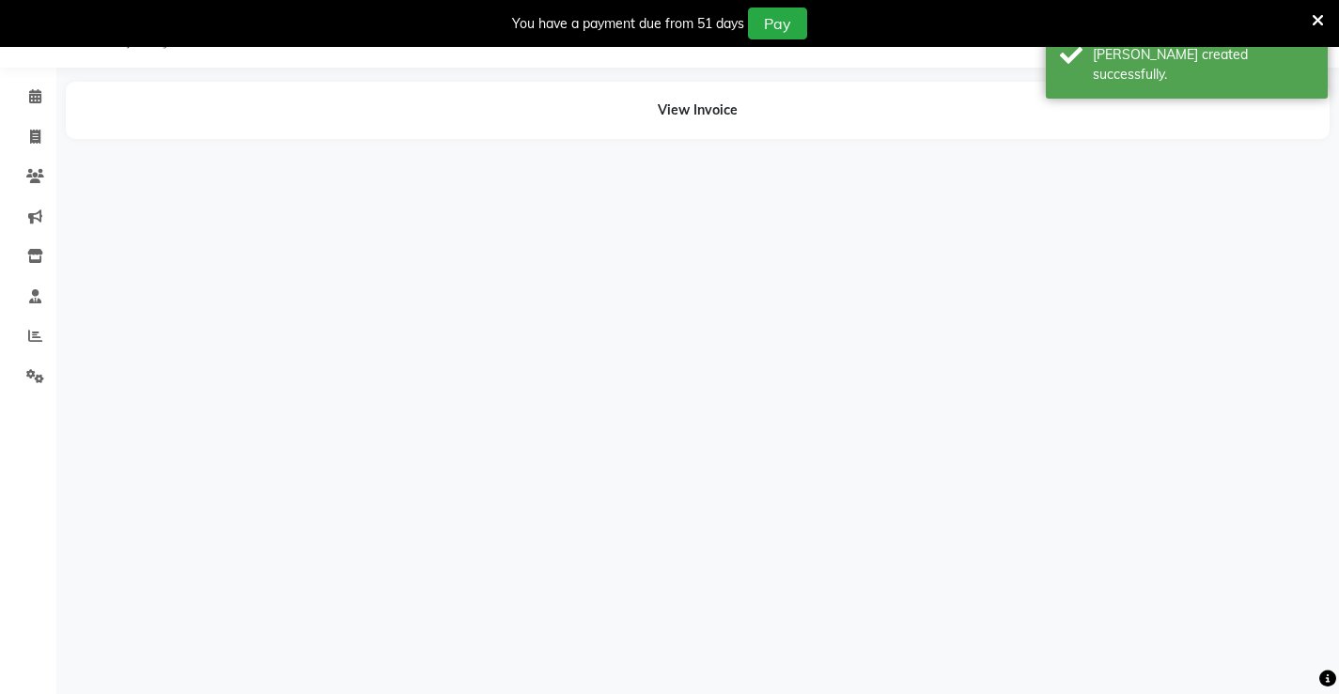
scroll to position [47, 0]
click at [39, 140] on icon at bounding box center [35, 137] width 10 height 14
select select "service"
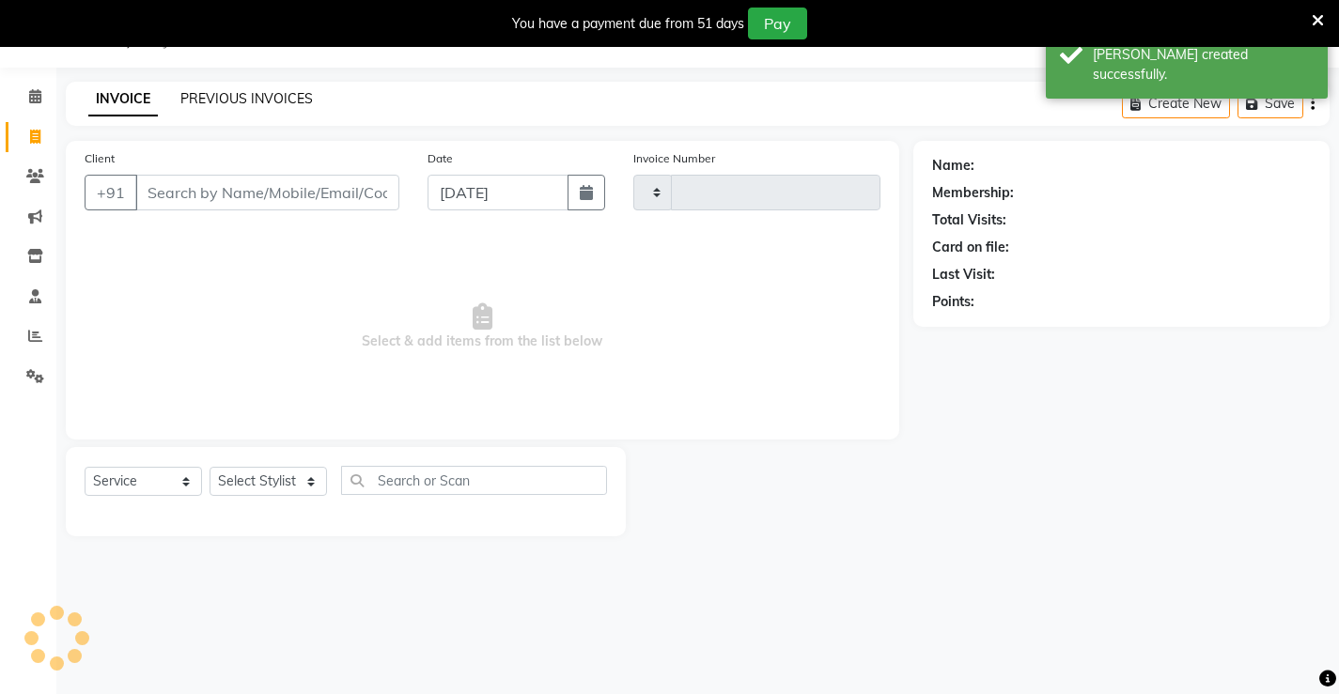
click at [238, 99] on link "PREVIOUS INVOICES" at bounding box center [246, 98] width 132 height 17
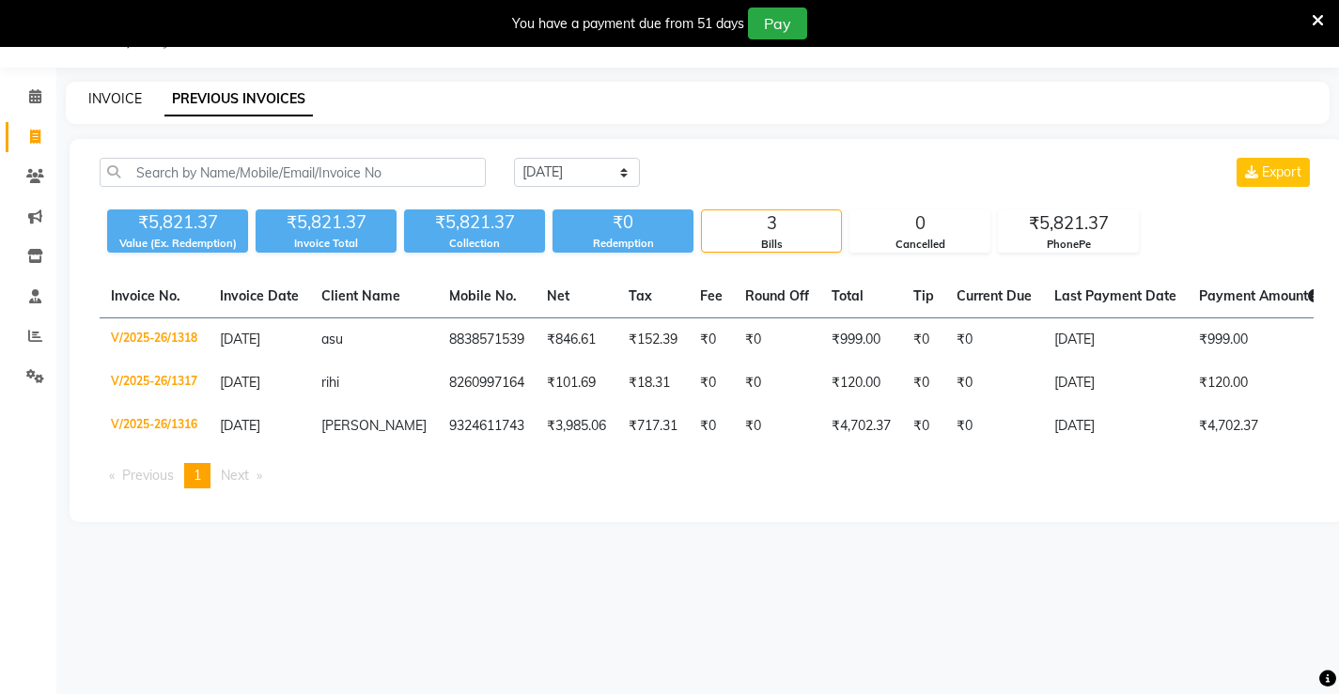
click at [117, 95] on link "INVOICE" at bounding box center [115, 98] width 54 height 17
select select "service"
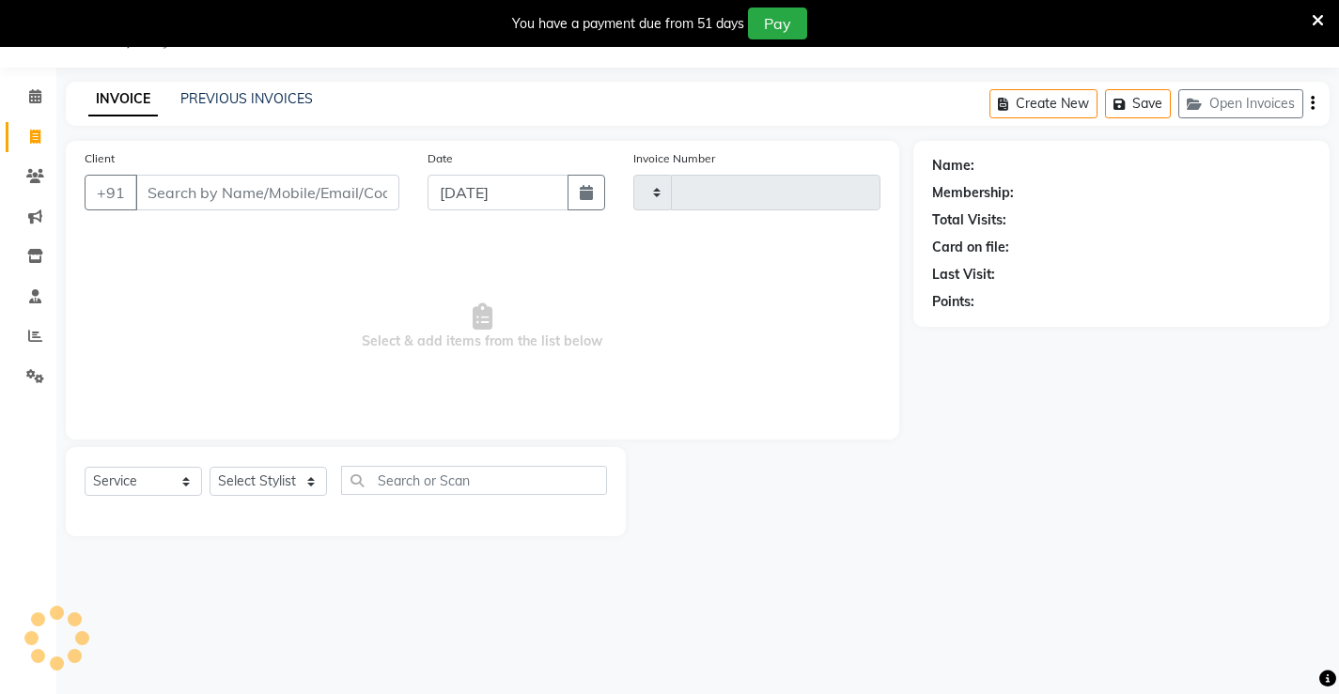
type input "1319"
select select "7705"
